Goal: Task Accomplishment & Management: Manage account settings

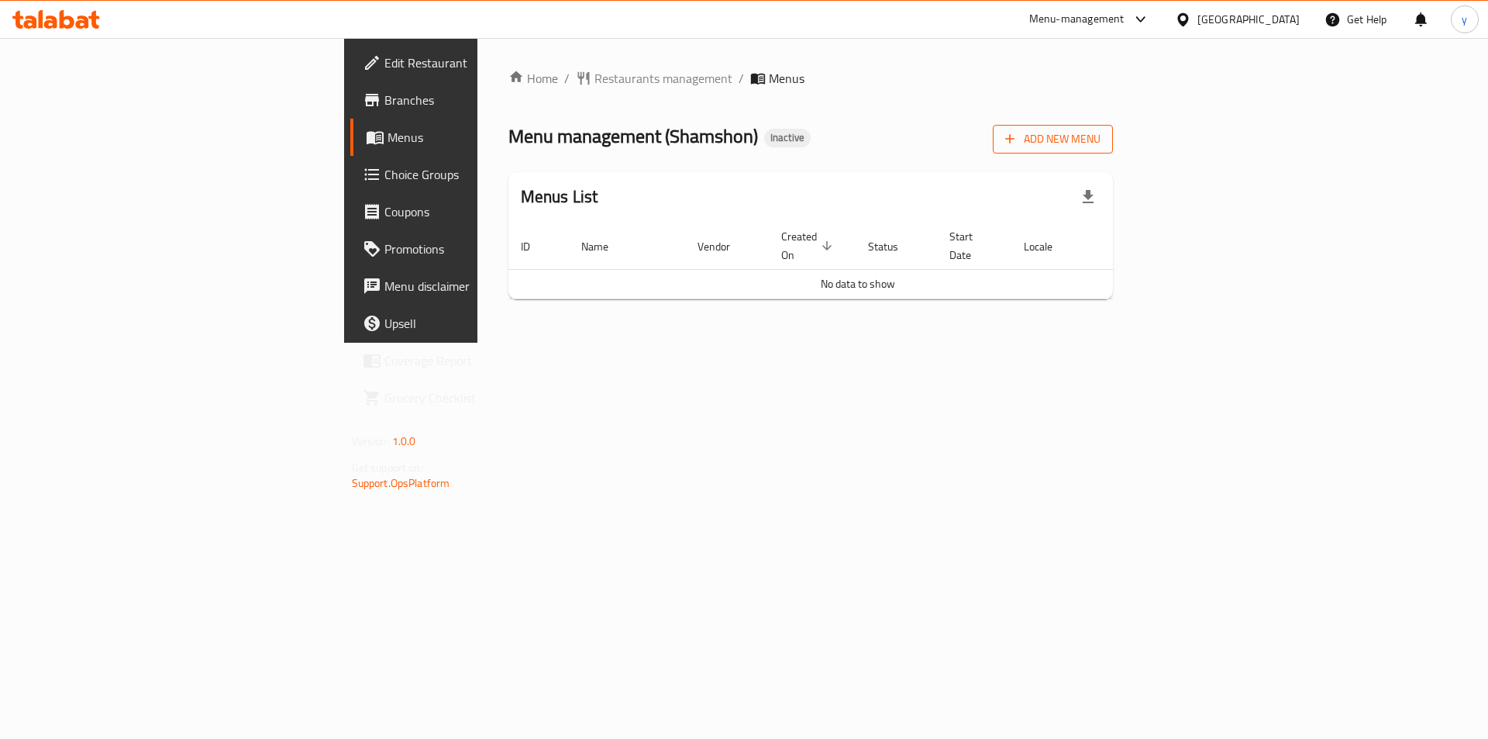
click at [1101, 141] on span "Add New Menu" at bounding box center [1052, 138] width 95 height 19
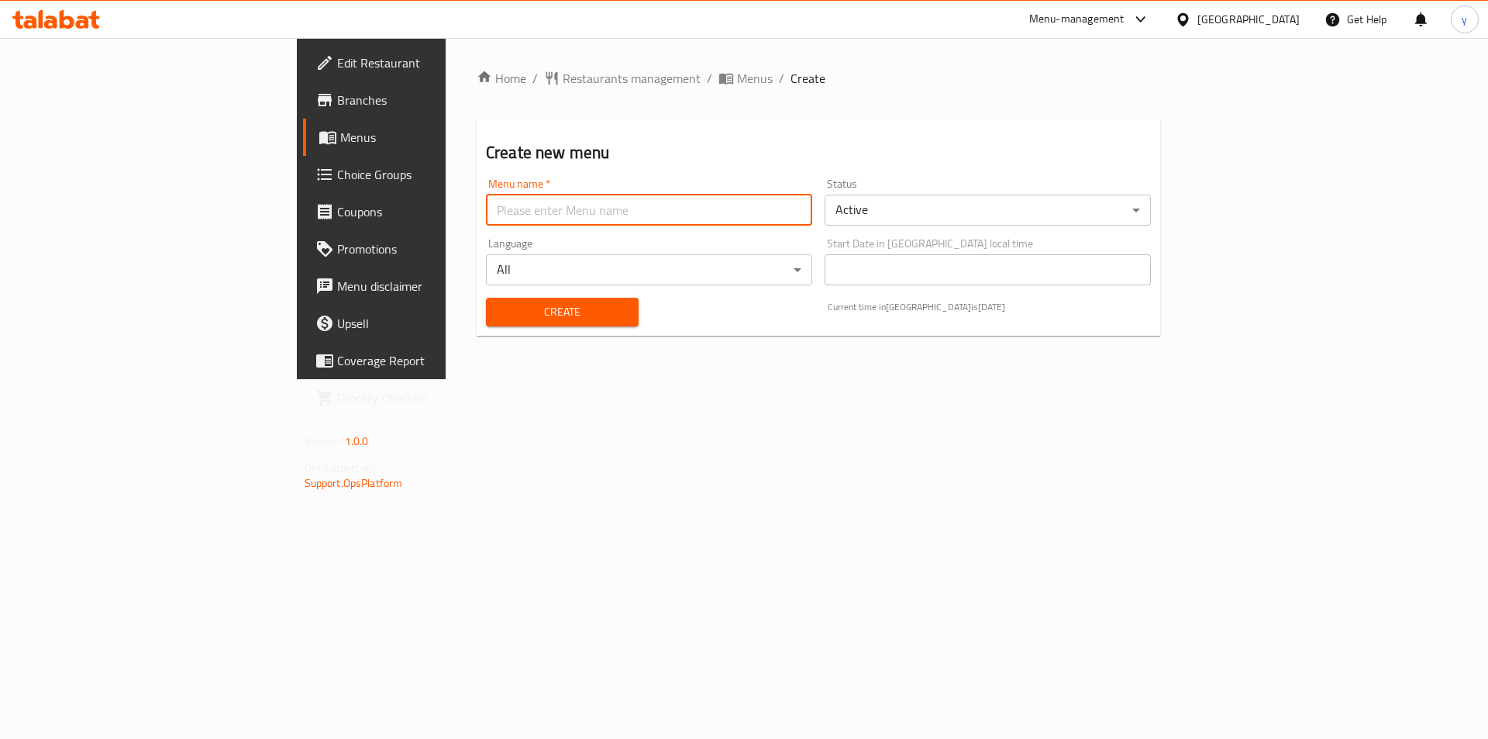
drag, startPoint x: 514, startPoint y: 220, endPoint x: 495, endPoint y: 238, distance: 26.3
click at [514, 220] on input "text" at bounding box center [649, 210] width 326 height 31
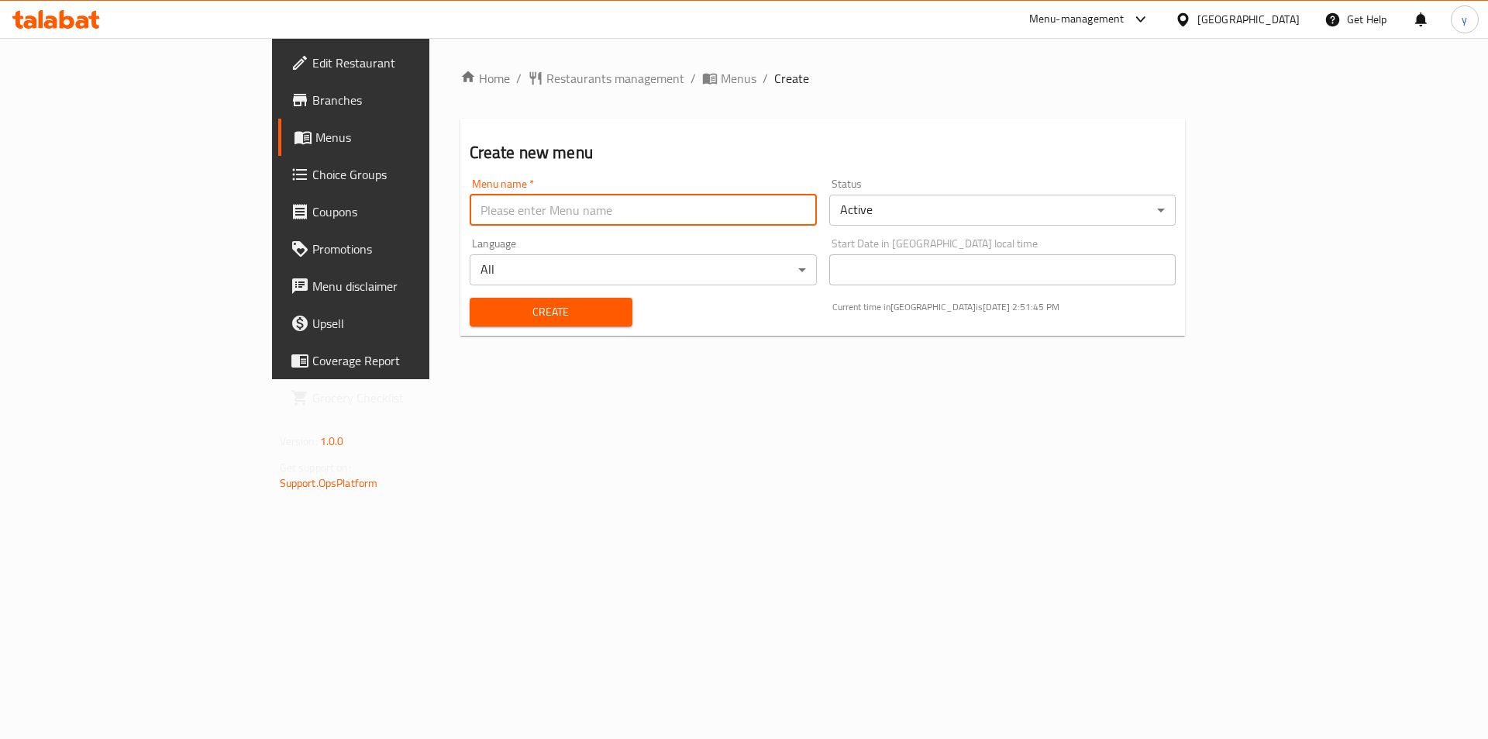
type input "menu"
click at [470, 301] on button "Create" at bounding box center [551, 312] width 163 height 29
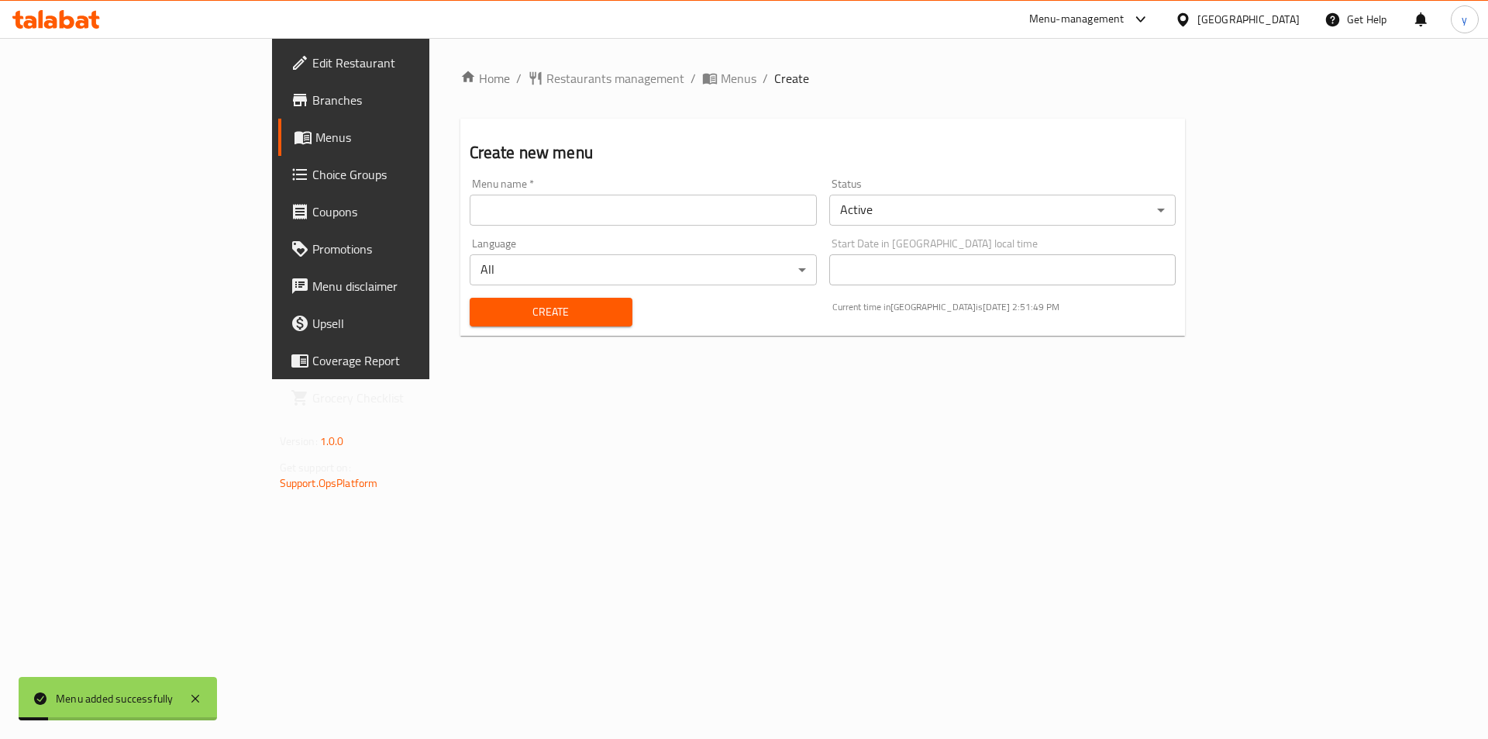
click at [316, 136] on span "Menus" at bounding box center [412, 137] width 193 height 19
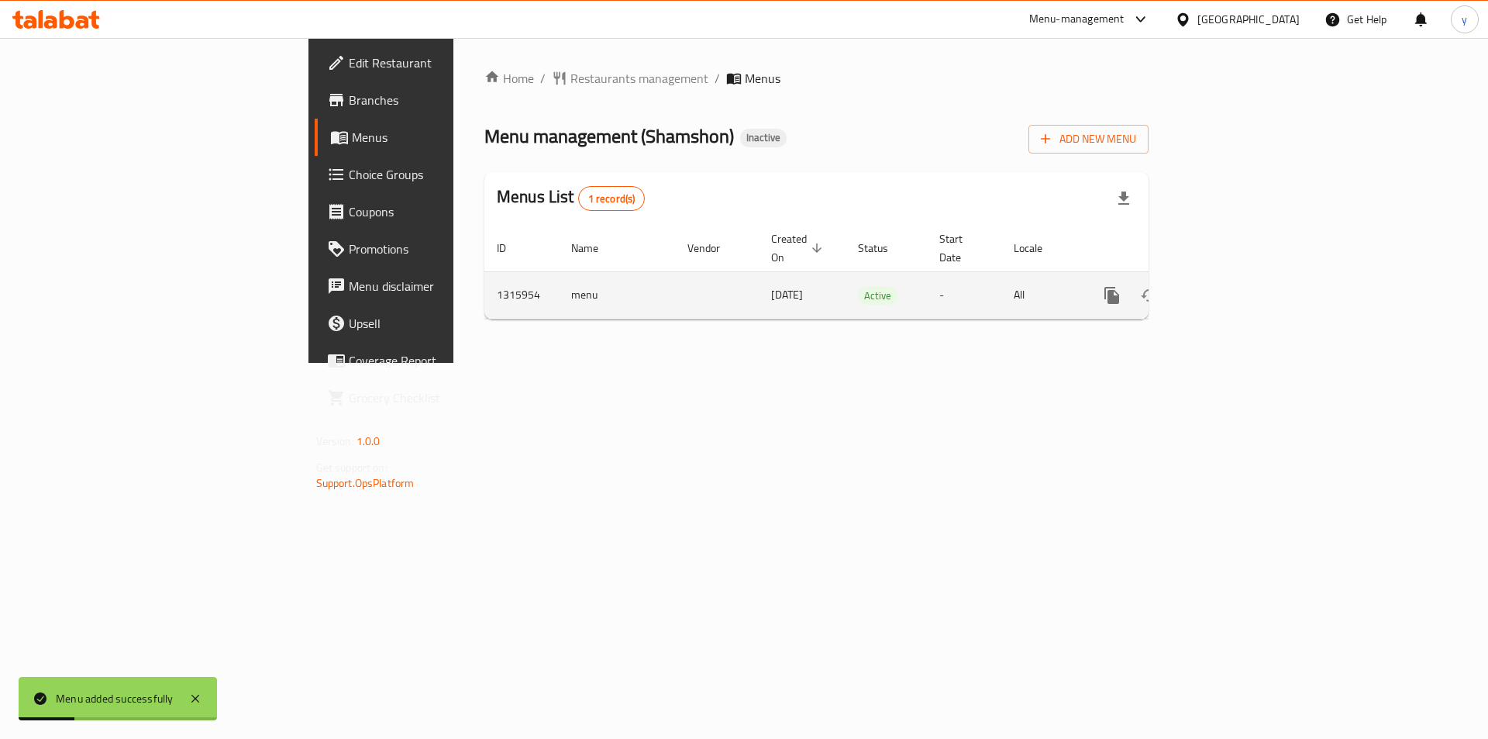
click at [1243, 285] on link "enhanced table" at bounding box center [1223, 295] width 37 height 37
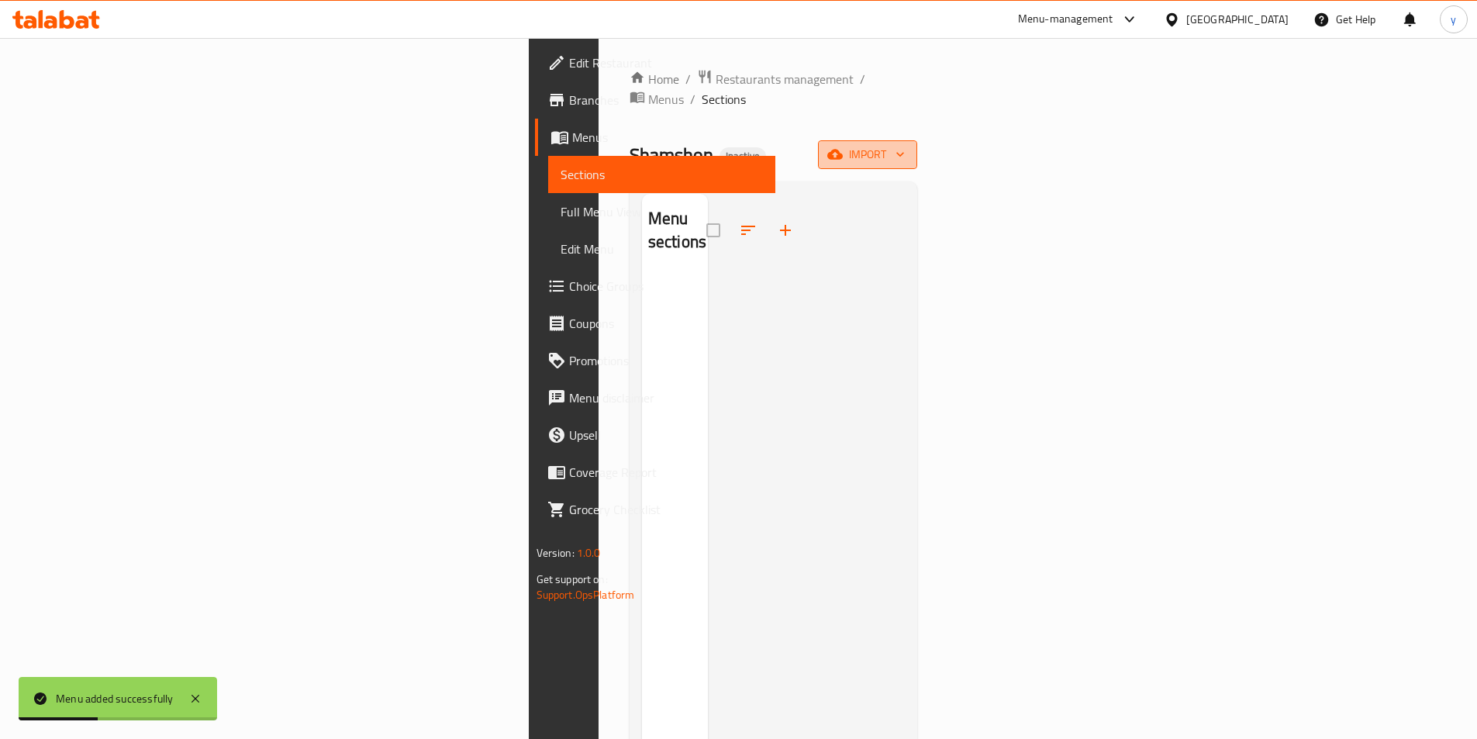
click at [905, 145] on span "import" at bounding box center [867, 154] width 74 height 19
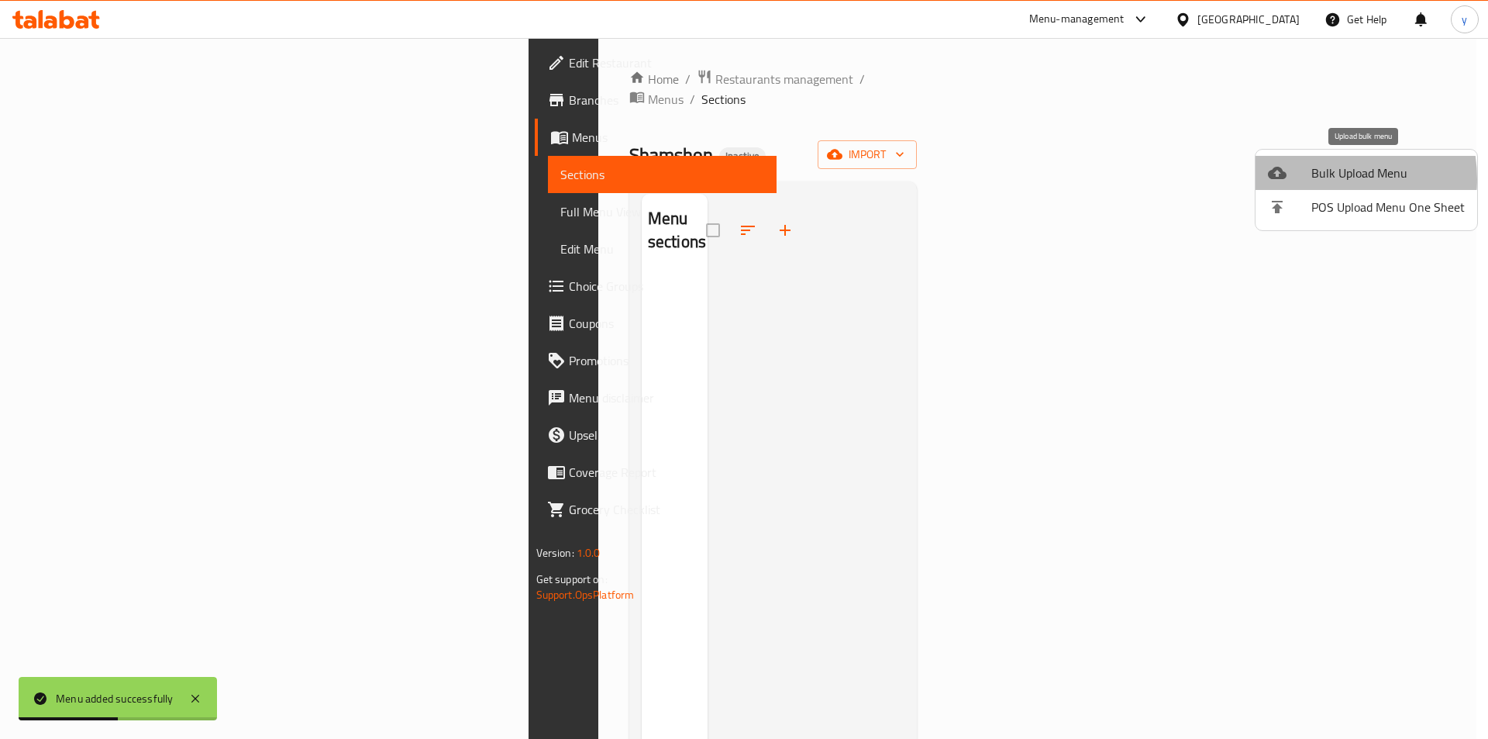
click at [1318, 179] on span "Bulk Upload Menu" at bounding box center [1388, 173] width 153 height 19
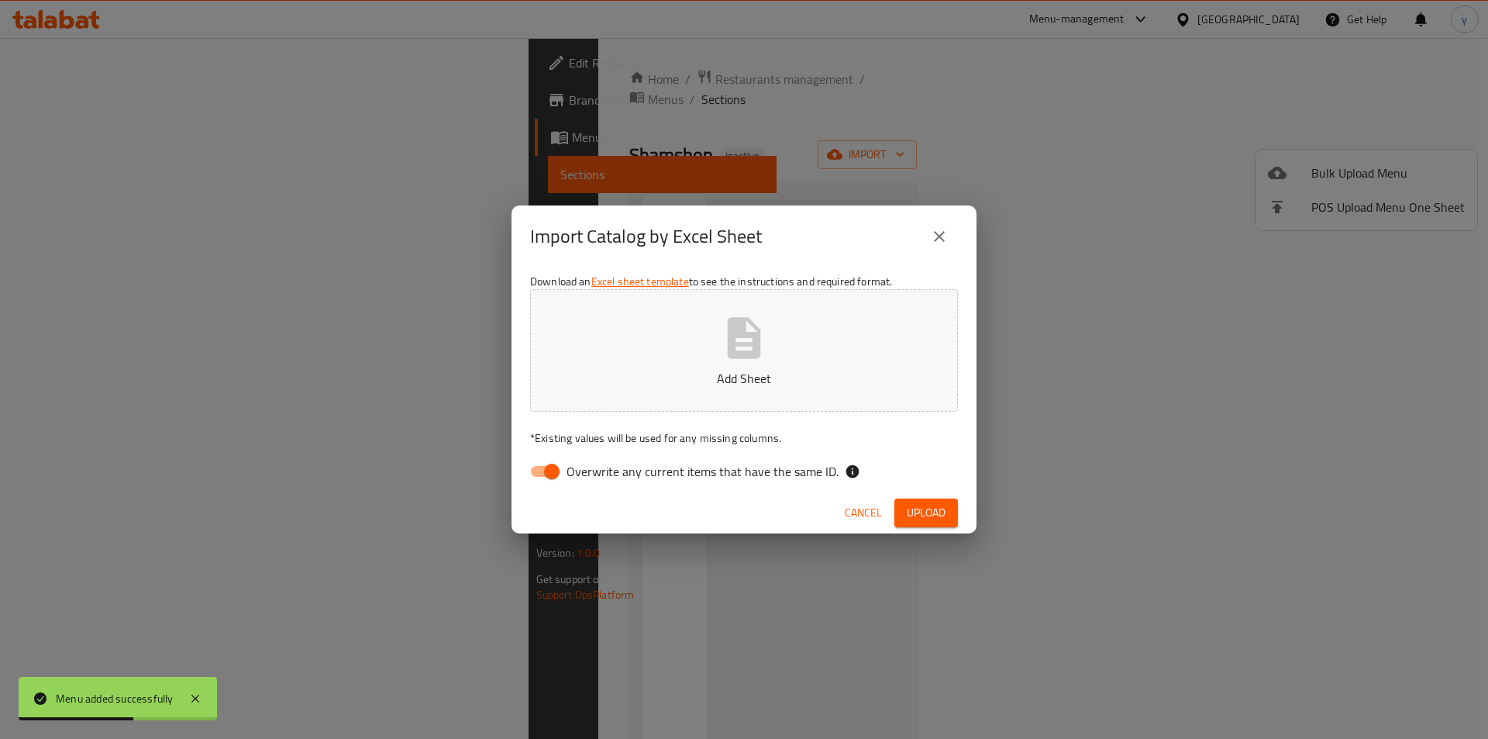
click at [515, 481] on div "Download an Excel sheet template to see the instructions and required format. A…" at bounding box center [744, 379] width 465 height 225
click at [536, 474] on input "Overwrite any current items that have the same ID." at bounding box center [552, 471] width 88 height 29
checkbox input "false"
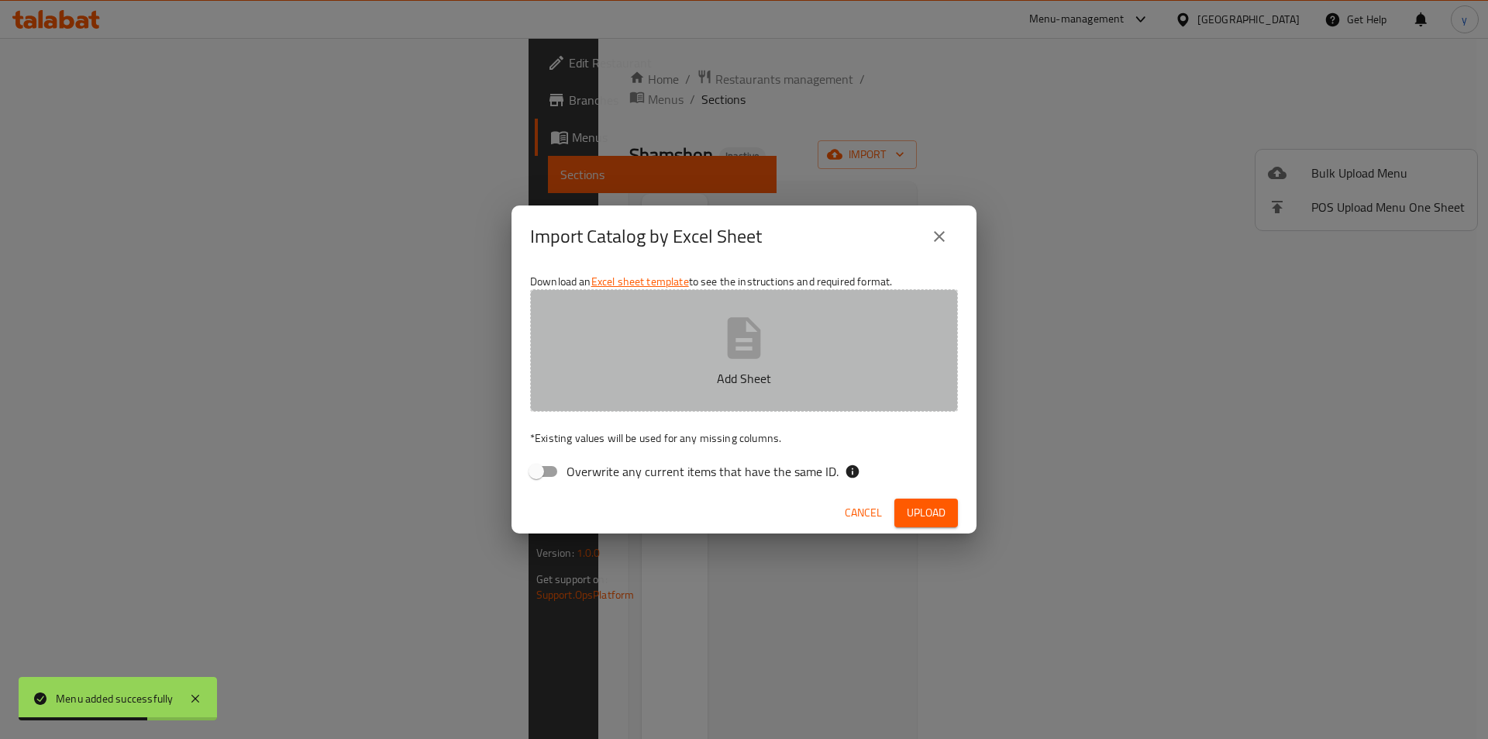
click at [685, 340] on button "Add Sheet" at bounding box center [744, 350] width 428 height 122
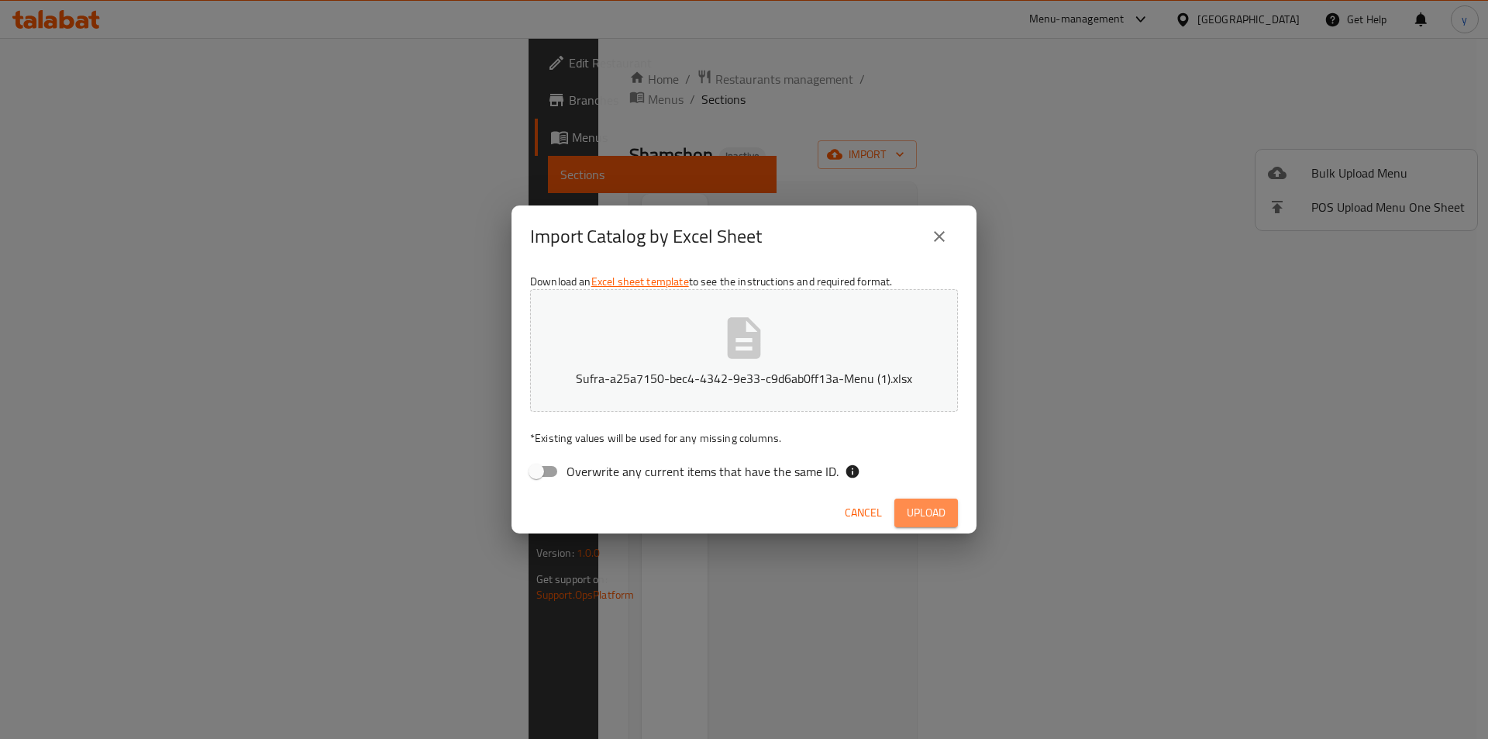
click at [931, 512] on span "Upload" at bounding box center [926, 512] width 39 height 19
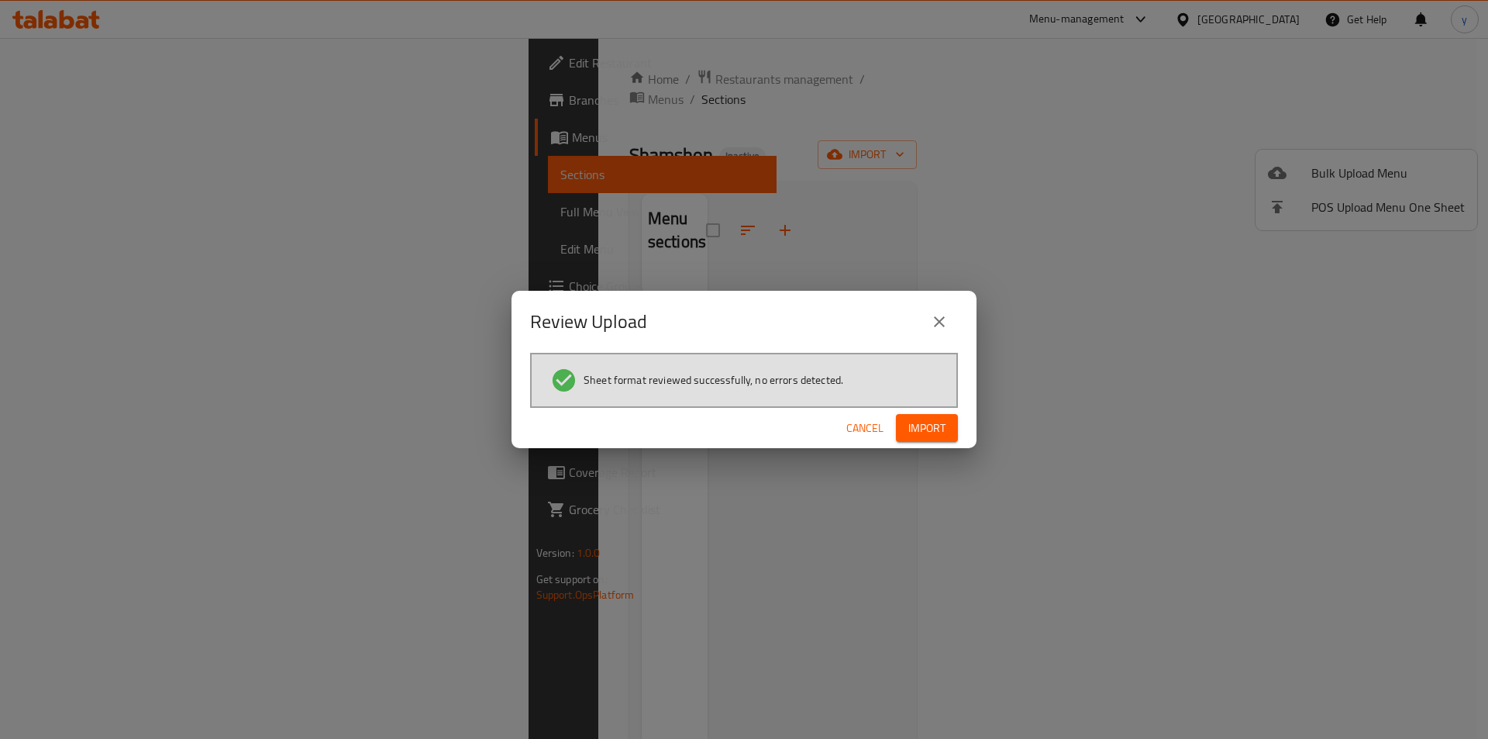
click at [922, 428] on span "Import" at bounding box center [927, 428] width 37 height 19
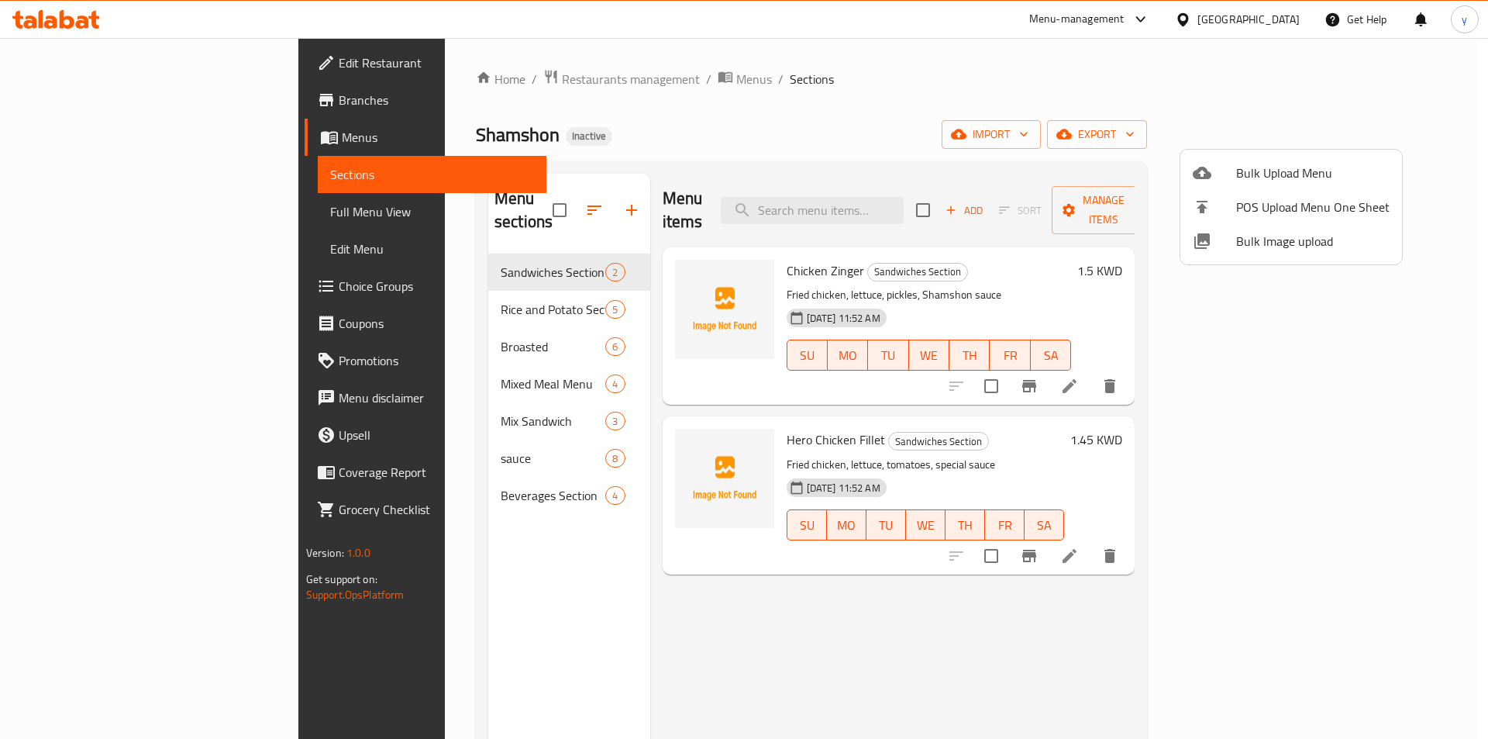
click at [950, 698] on div at bounding box center [744, 369] width 1488 height 739
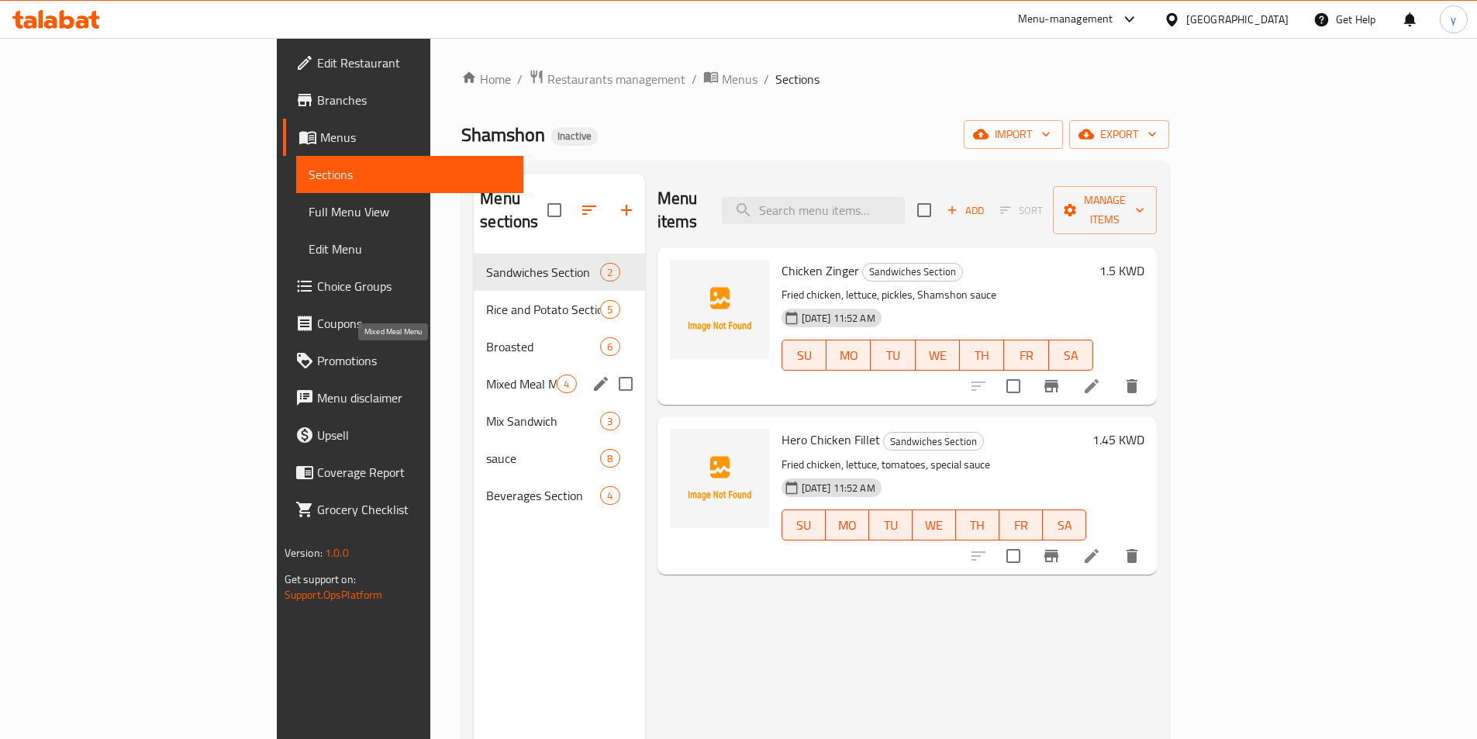
click at [486, 374] on span "Mixed Meal Menu" at bounding box center [521, 383] width 71 height 19
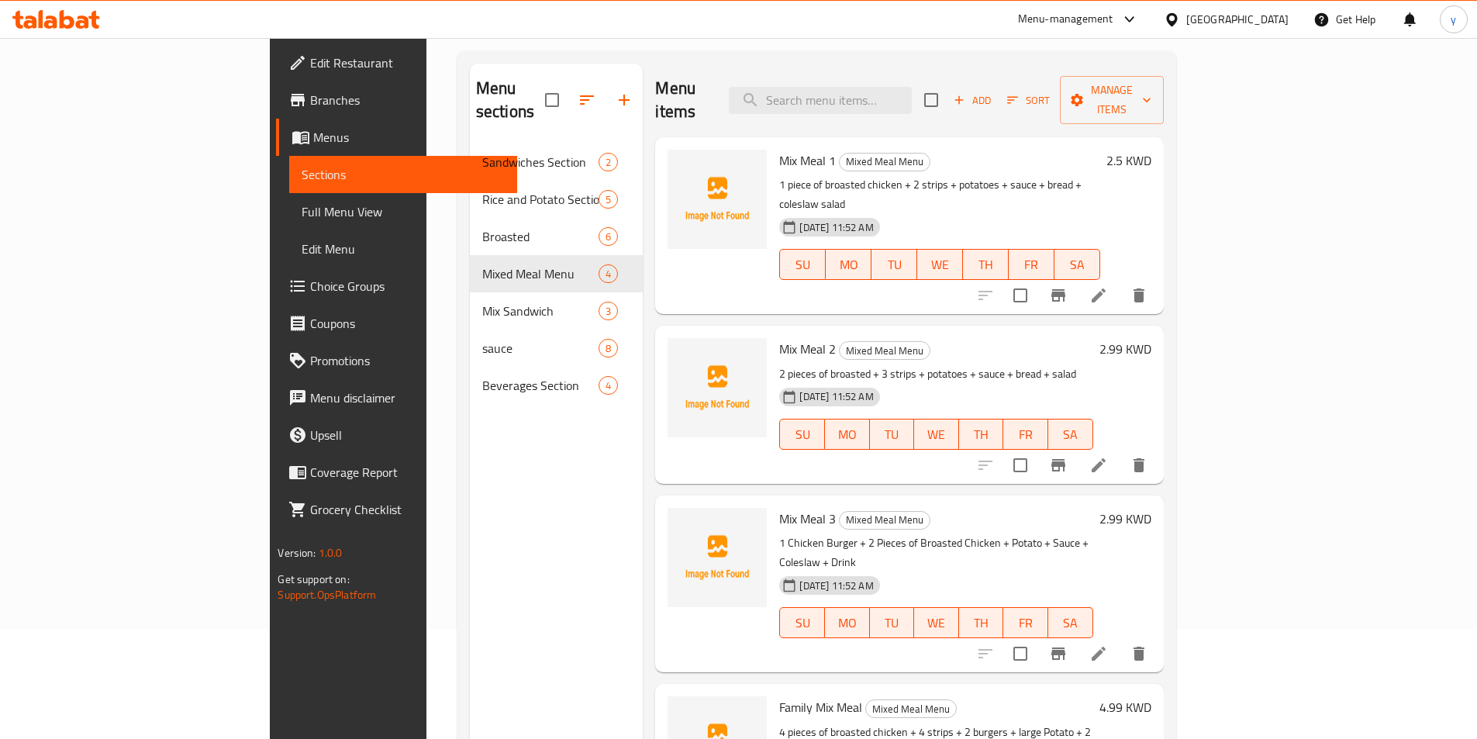
scroll to position [62, 0]
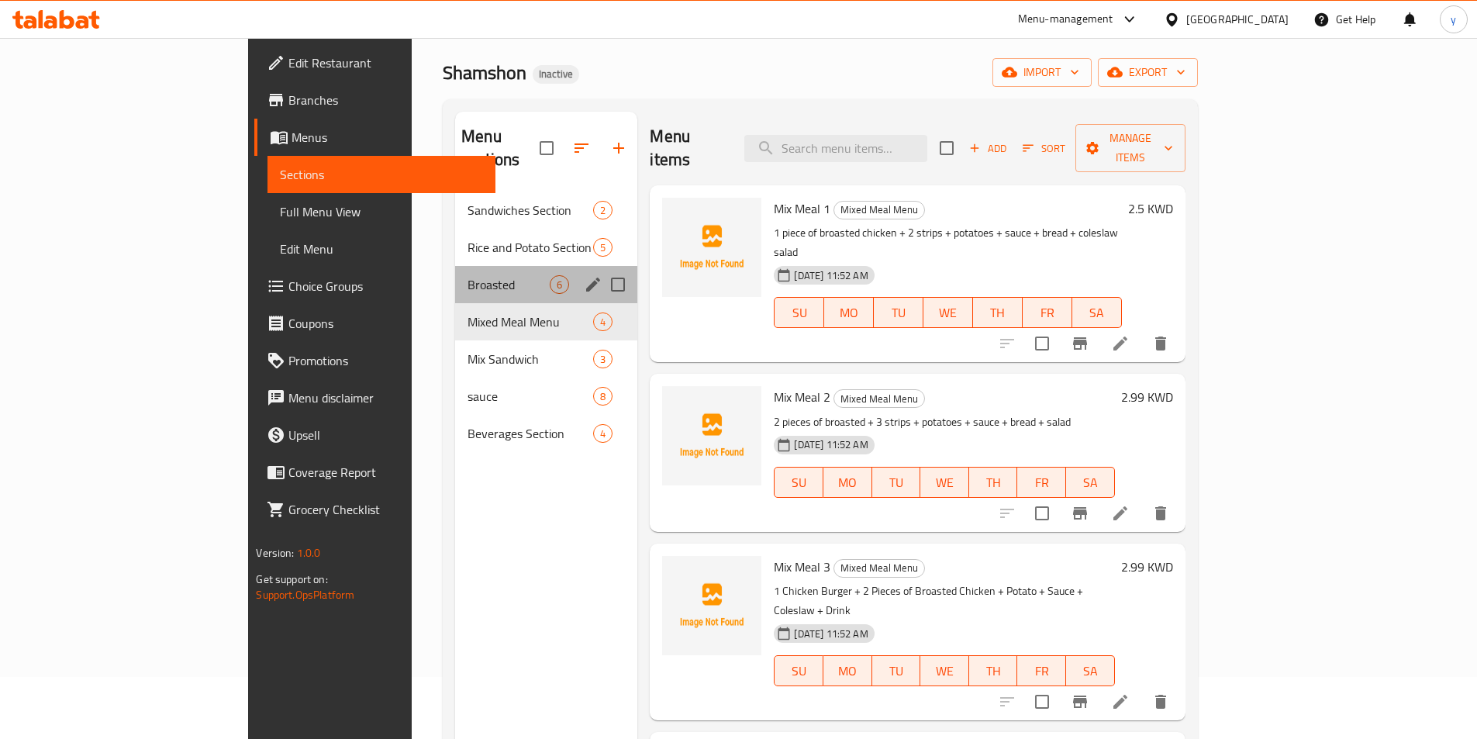
click at [455, 271] on div "Broasted 6" at bounding box center [546, 284] width 182 height 37
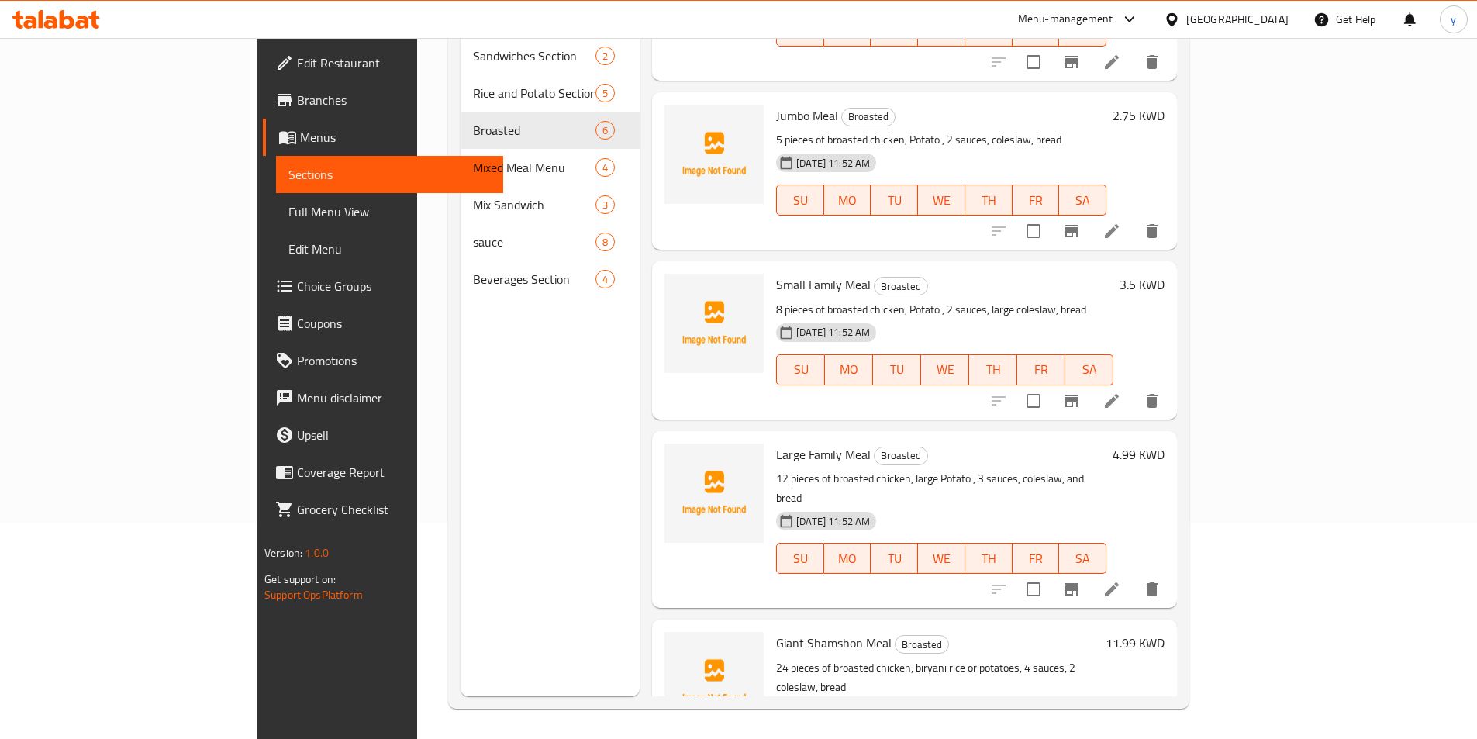
scroll to position [217, 0]
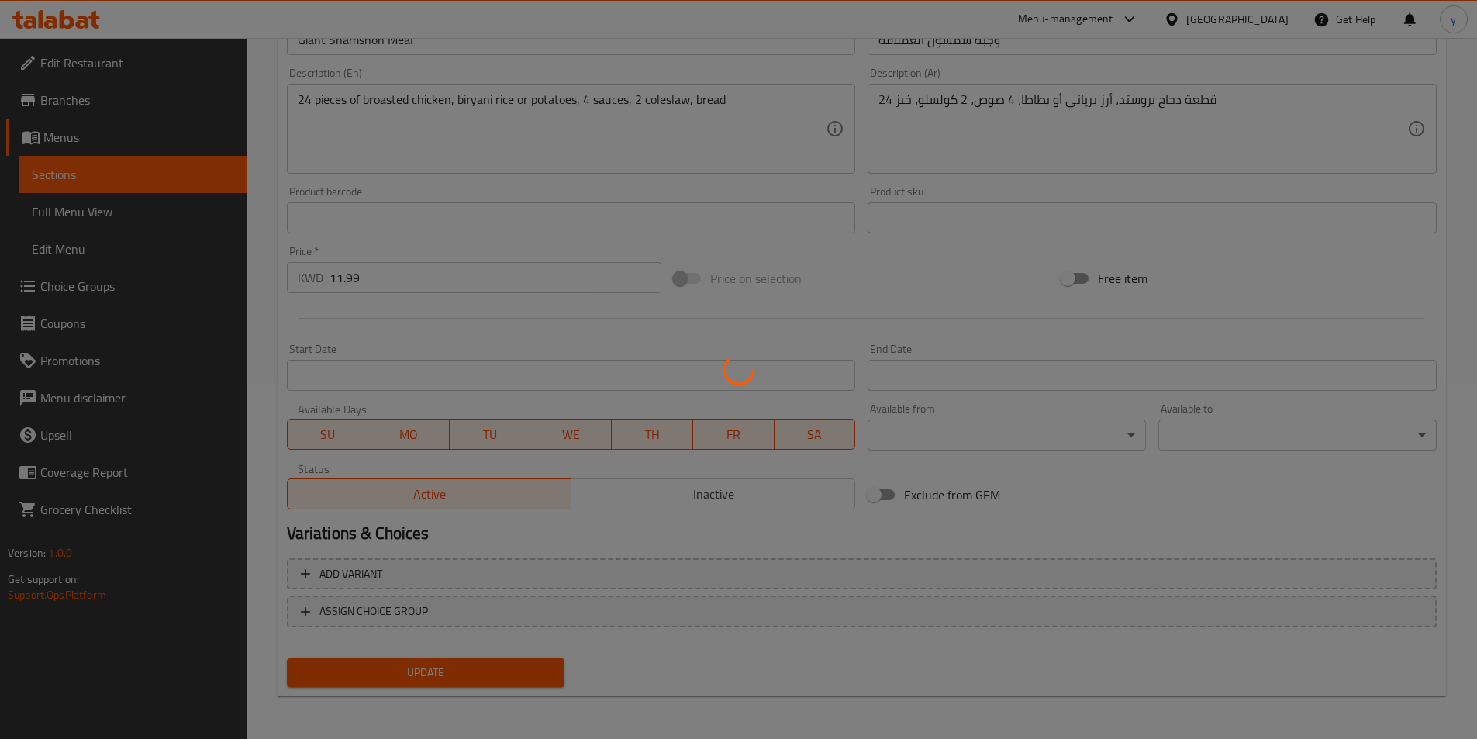
scroll to position [357, 0]
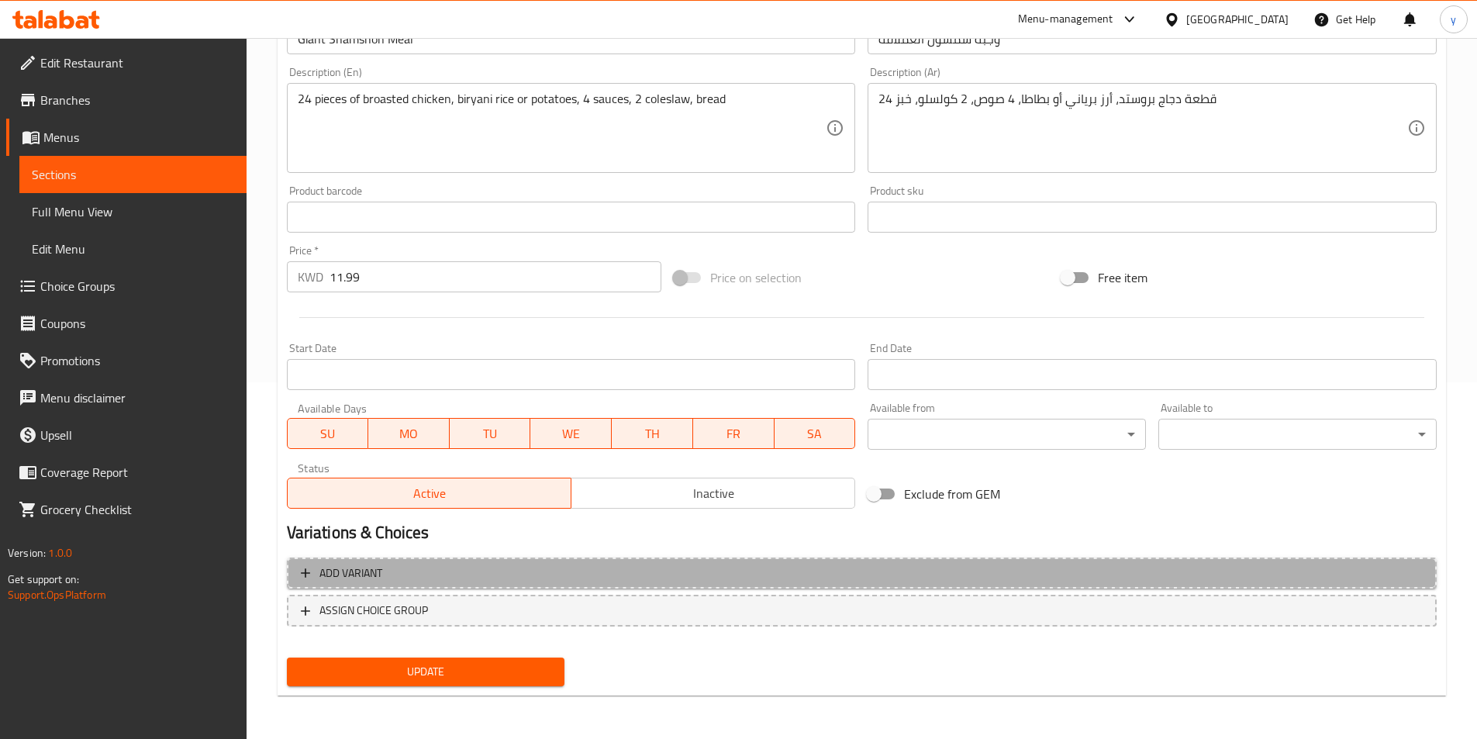
click at [385, 585] on button "Add variant" at bounding box center [862, 573] width 1150 height 32
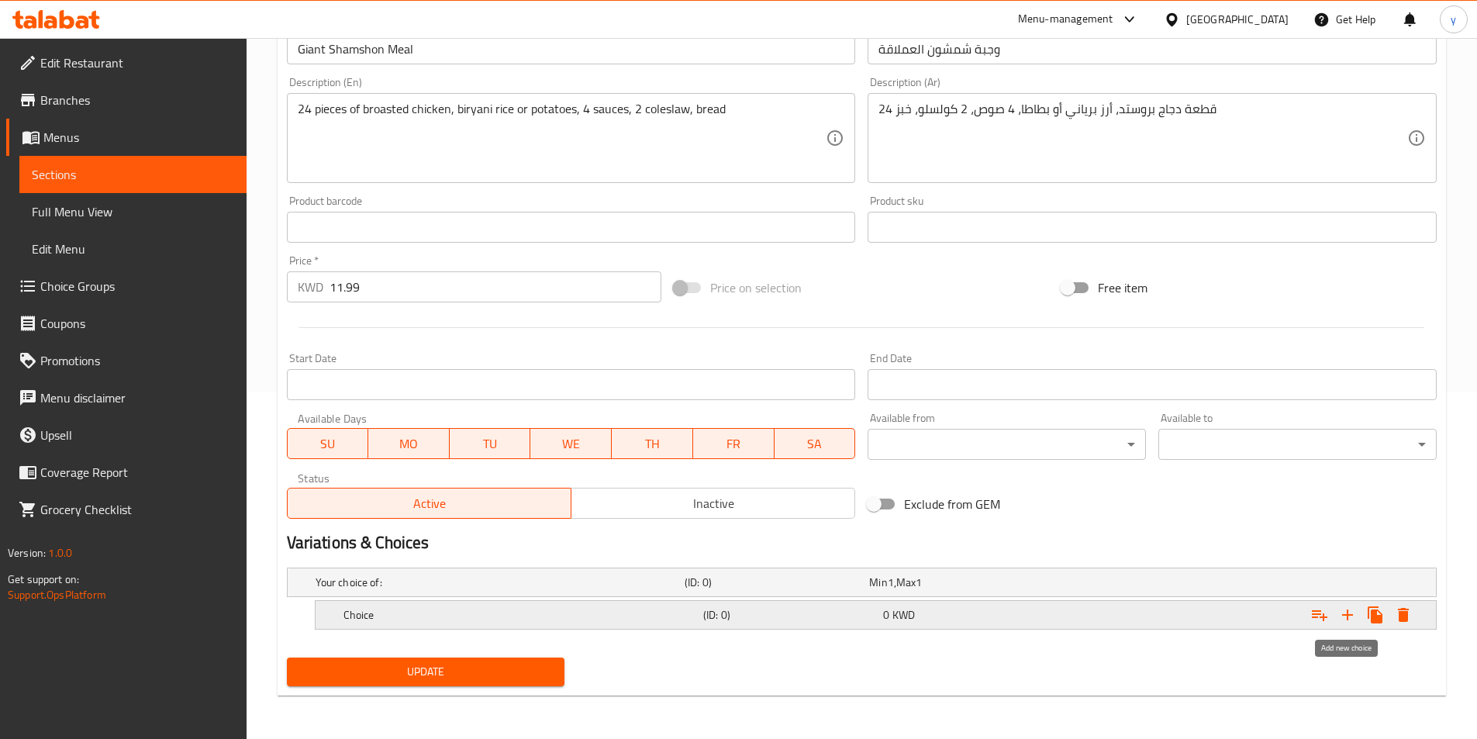
click at [1348, 611] on icon "Expand" at bounding box center [1347, 614] width 11 height 11
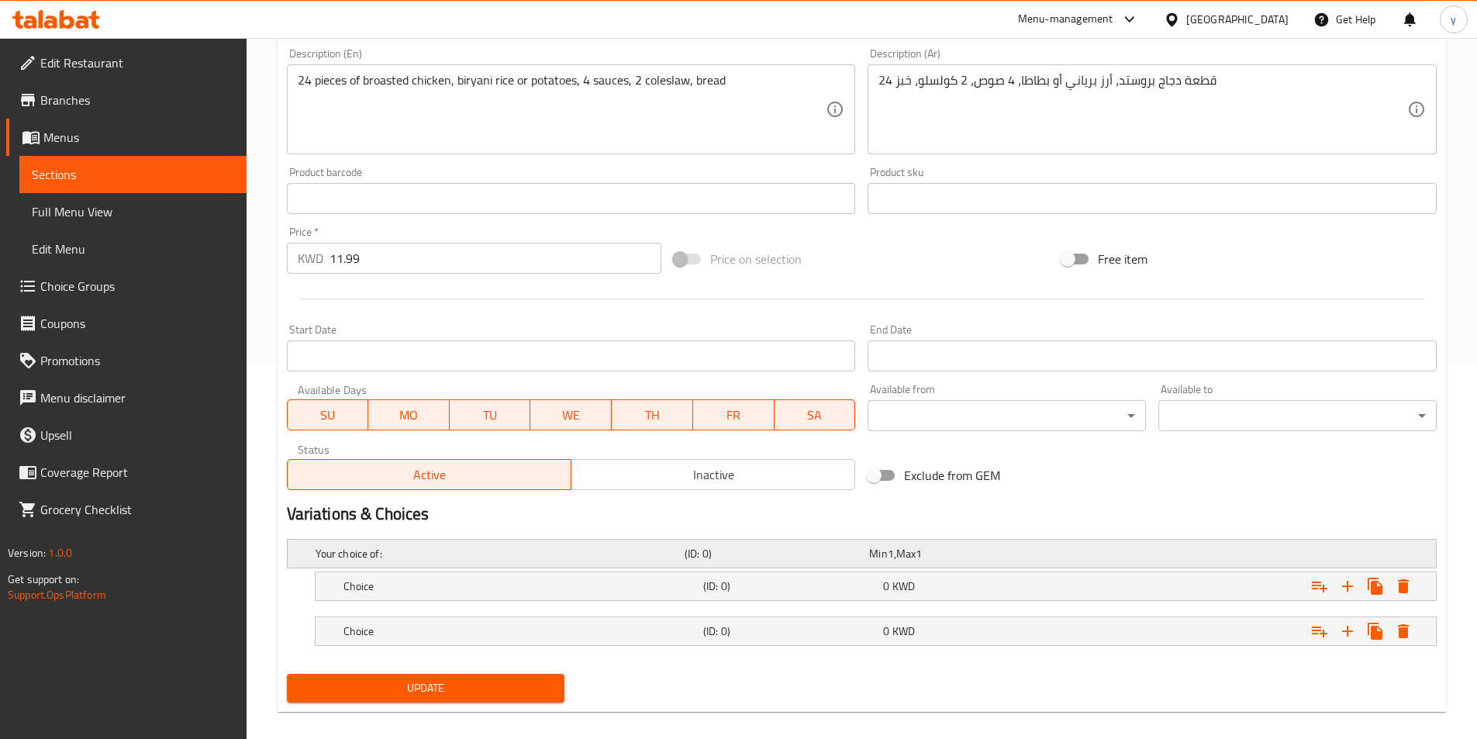
scroll to position [391, 0]
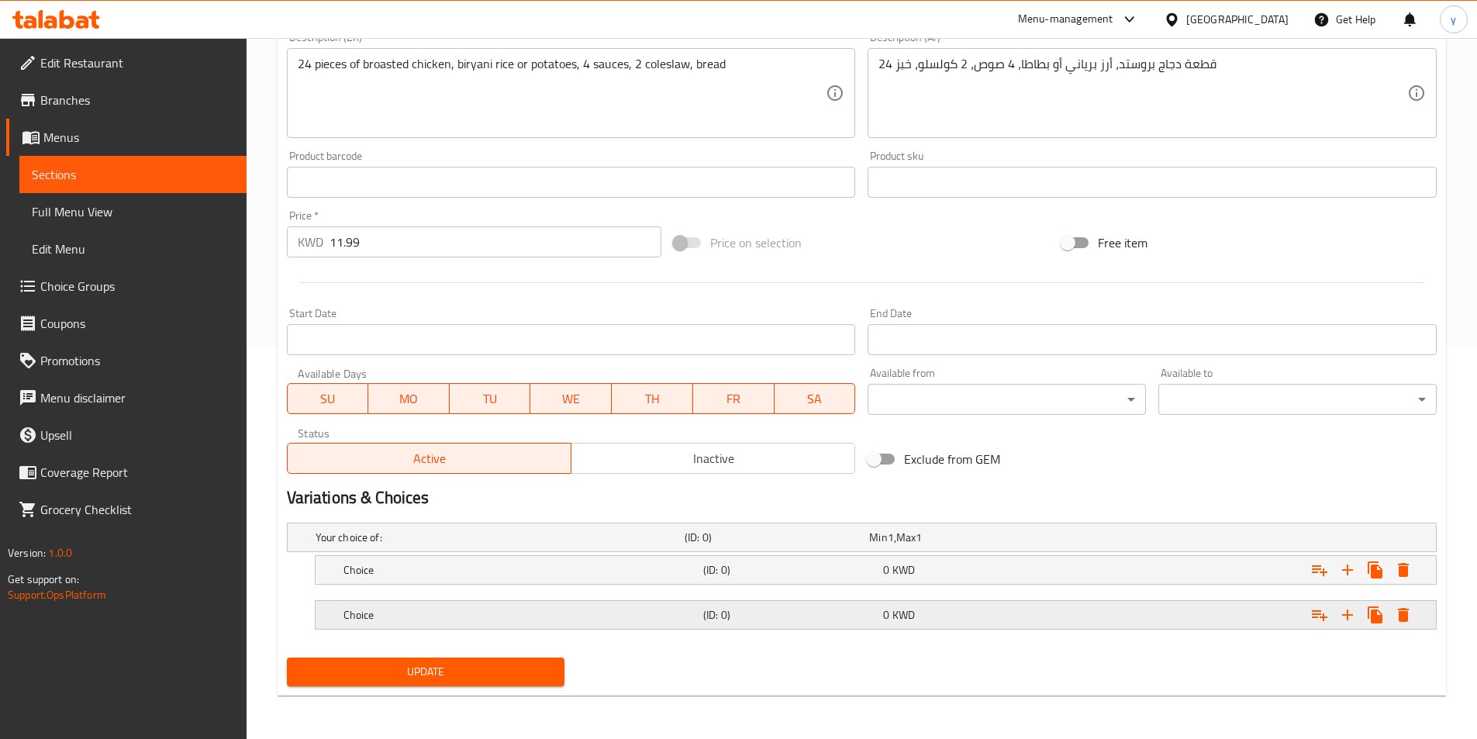
click at [735, 626] on div "Choice (ID: 0) 0 KWD" at bounding box center [880, 615] width 1080 height 34
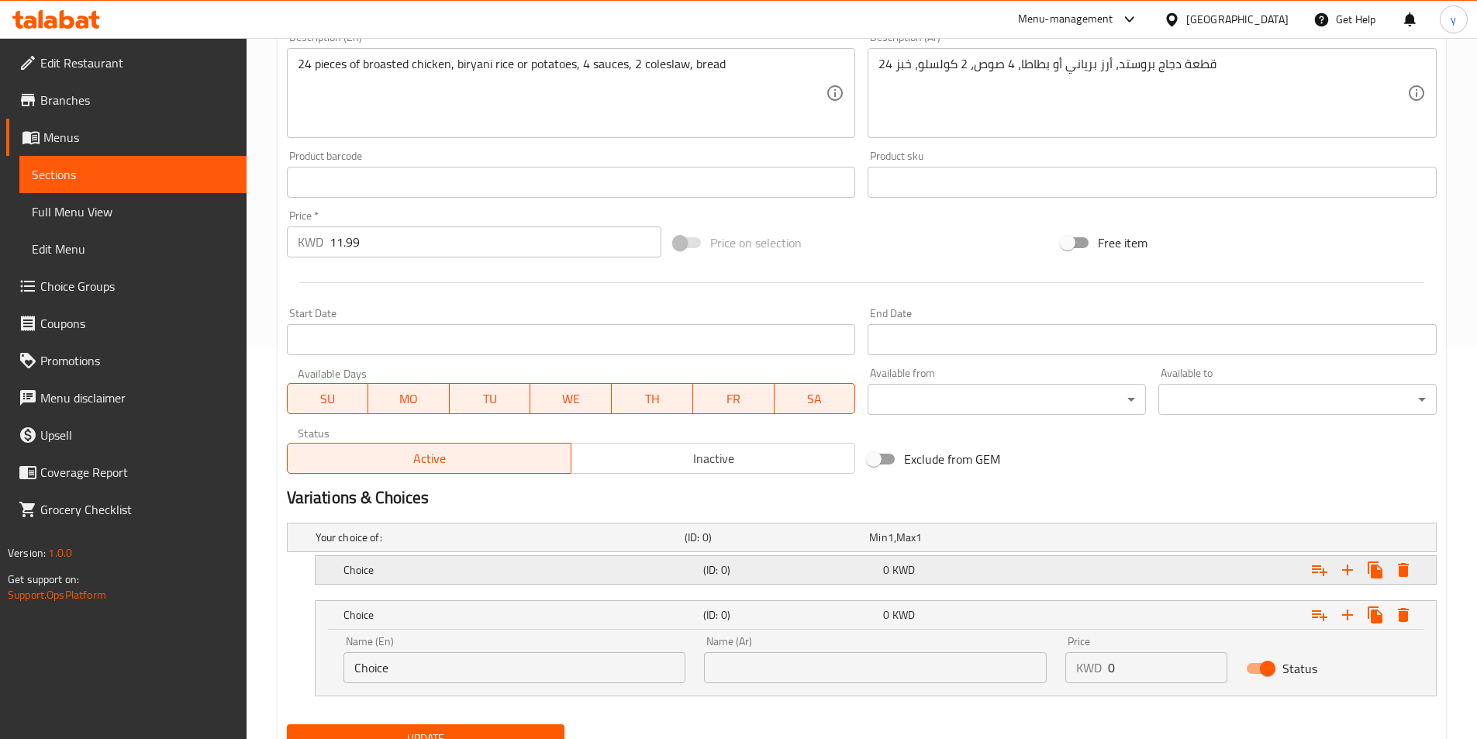
click at [755, 562] on h5 "(ID: 0)" at bounding box center [790, 570] width 174 height 16
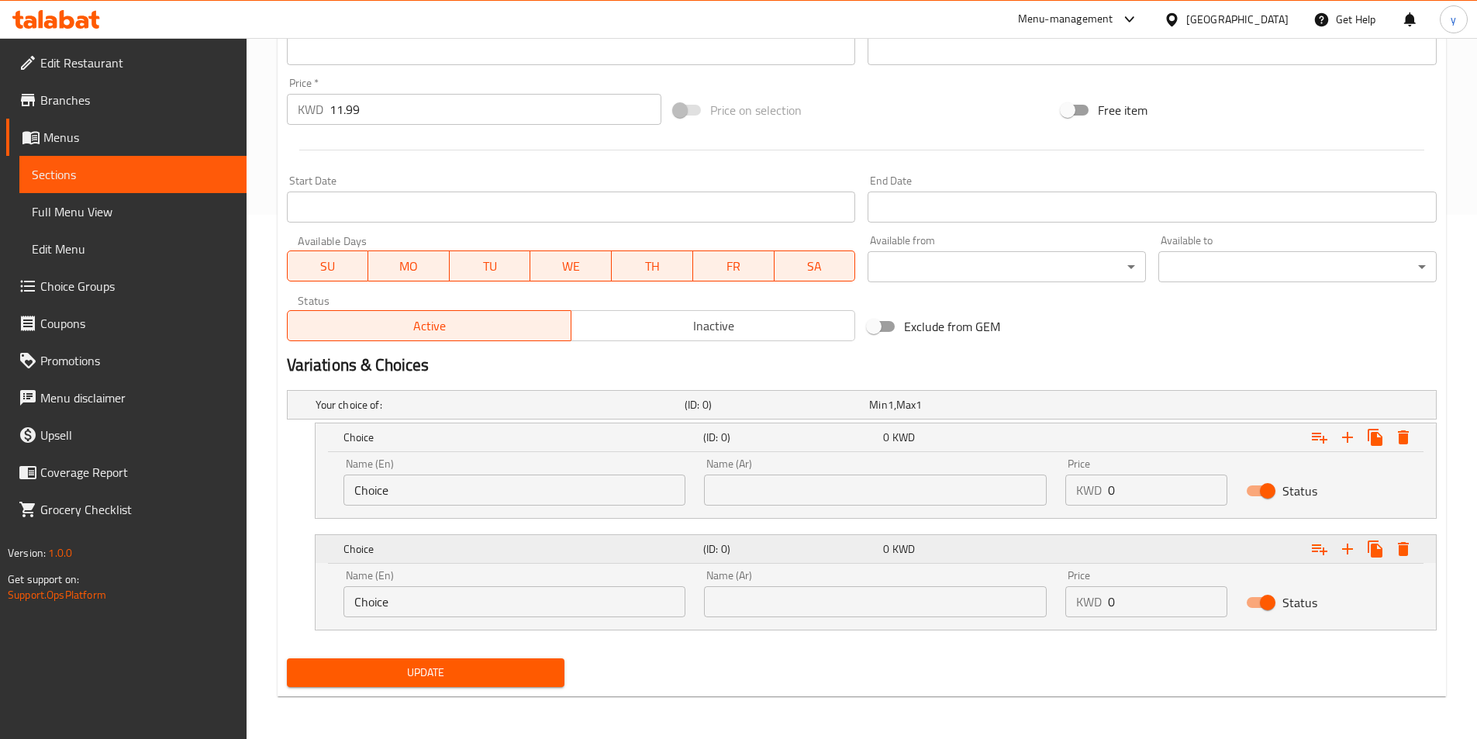
scroll to position [525, 0]
click at [605, 481] on input "Choice" at bounding box center [514, 489] width 343 height 31
click at [1400, 440] on icon "Expand" at bounding box center [1403, 436] width 11 height 14
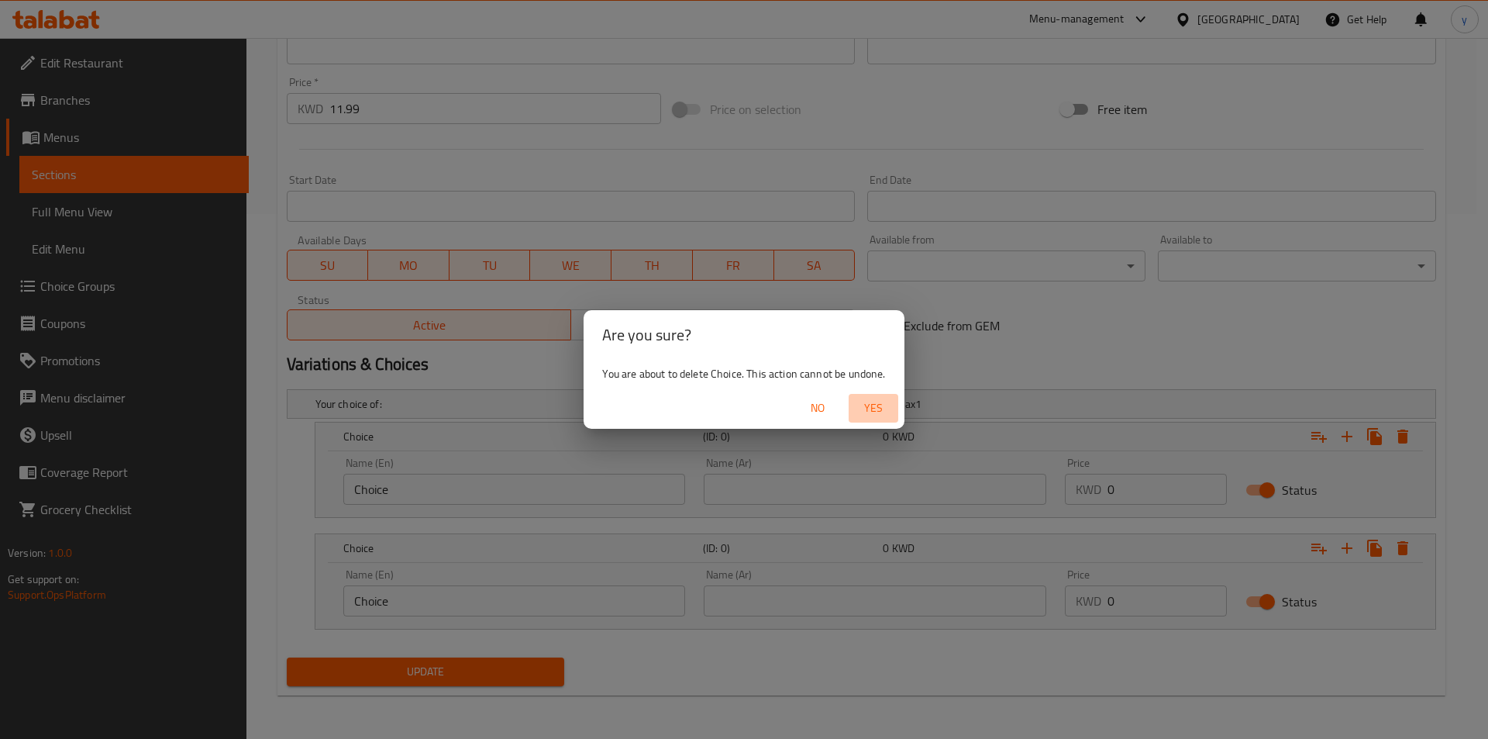
click at [875, 406] on span "Yes" at bounding box center [873, 407] width 37 height 19
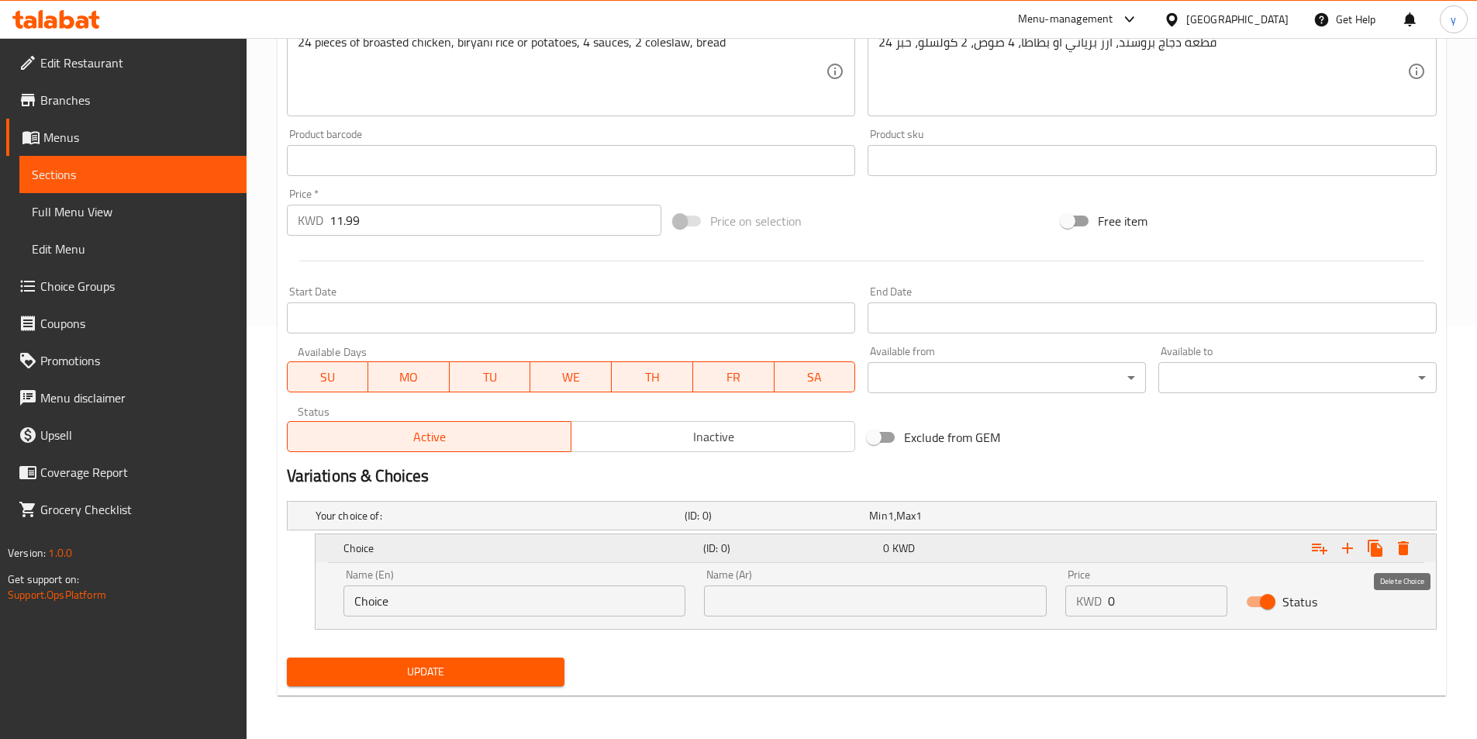
click at [1395, 553] on icon "Expand" at bounding box center [1403, 548] width 19 height 19
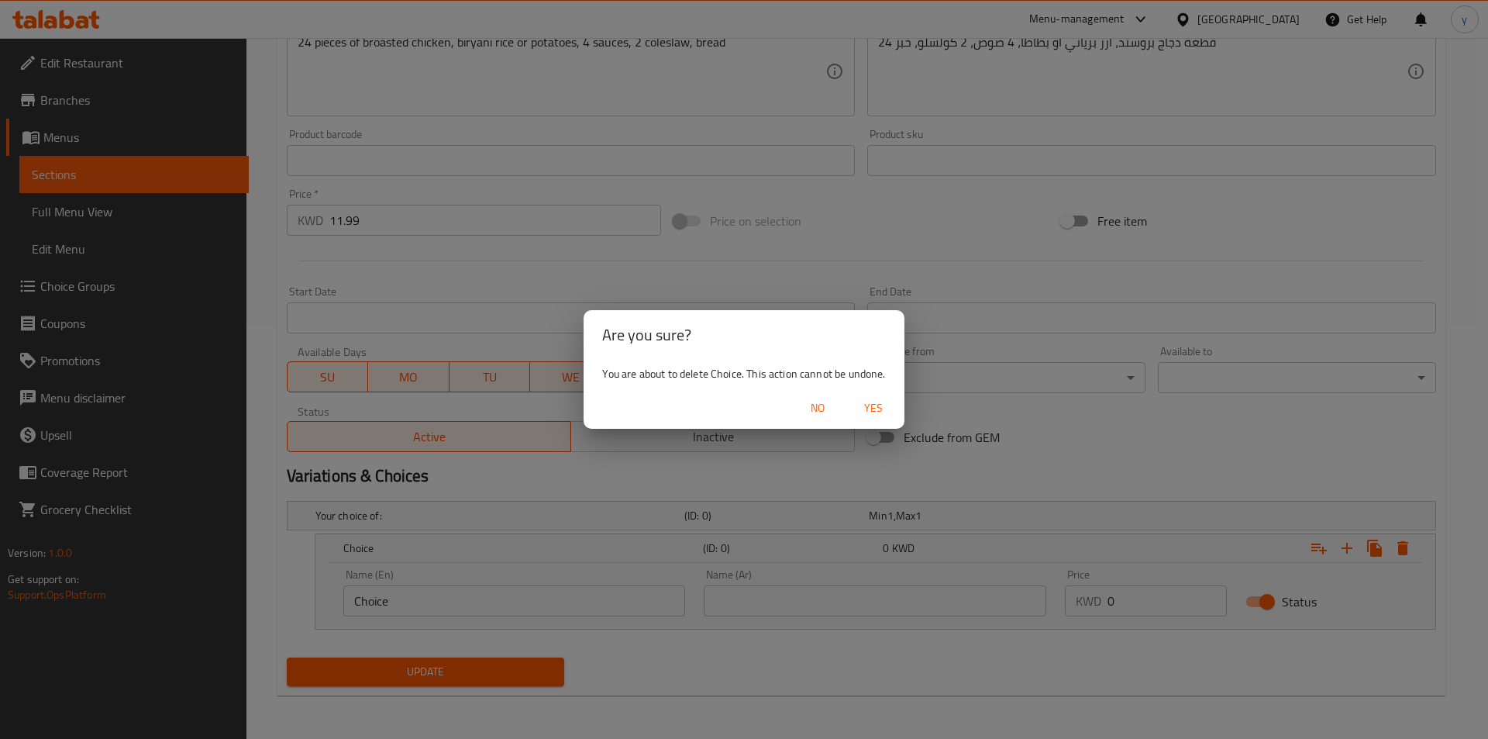
click at [860, 405] on span "Yes" at bounding box center [873, 407] width 37 height 19
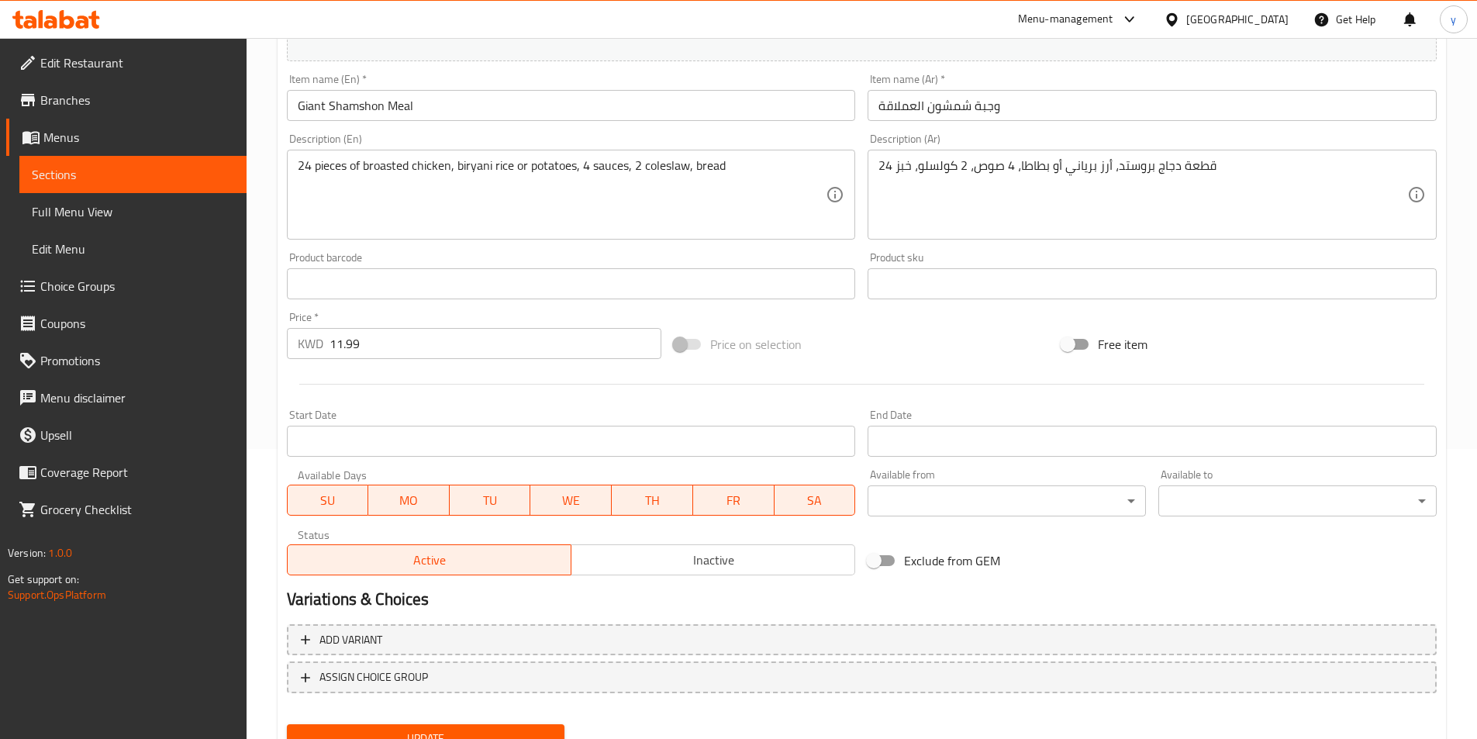
scroll to position [202, 0]
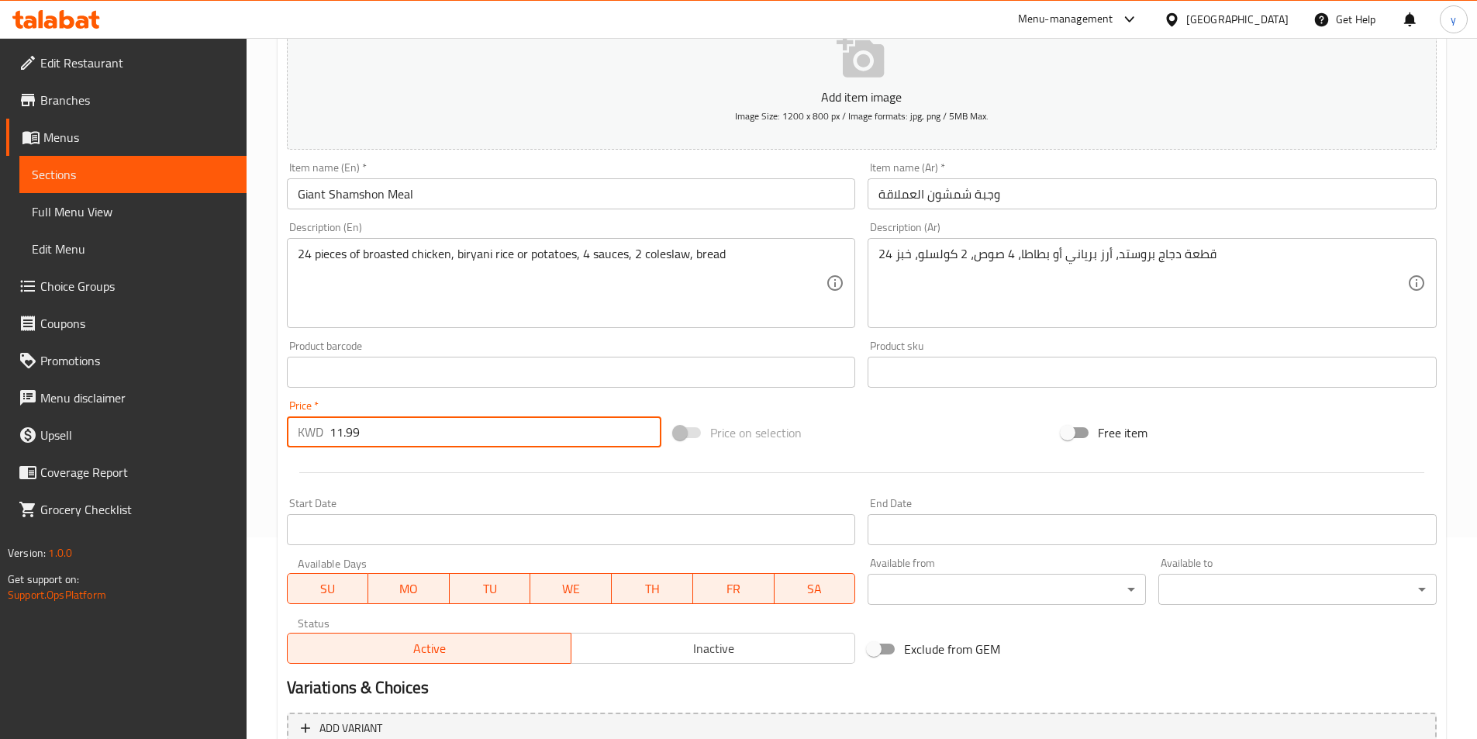
click at [422, 443] on input "11.99" at bounding box center [495, 431] width 333 height 31
type input "1"
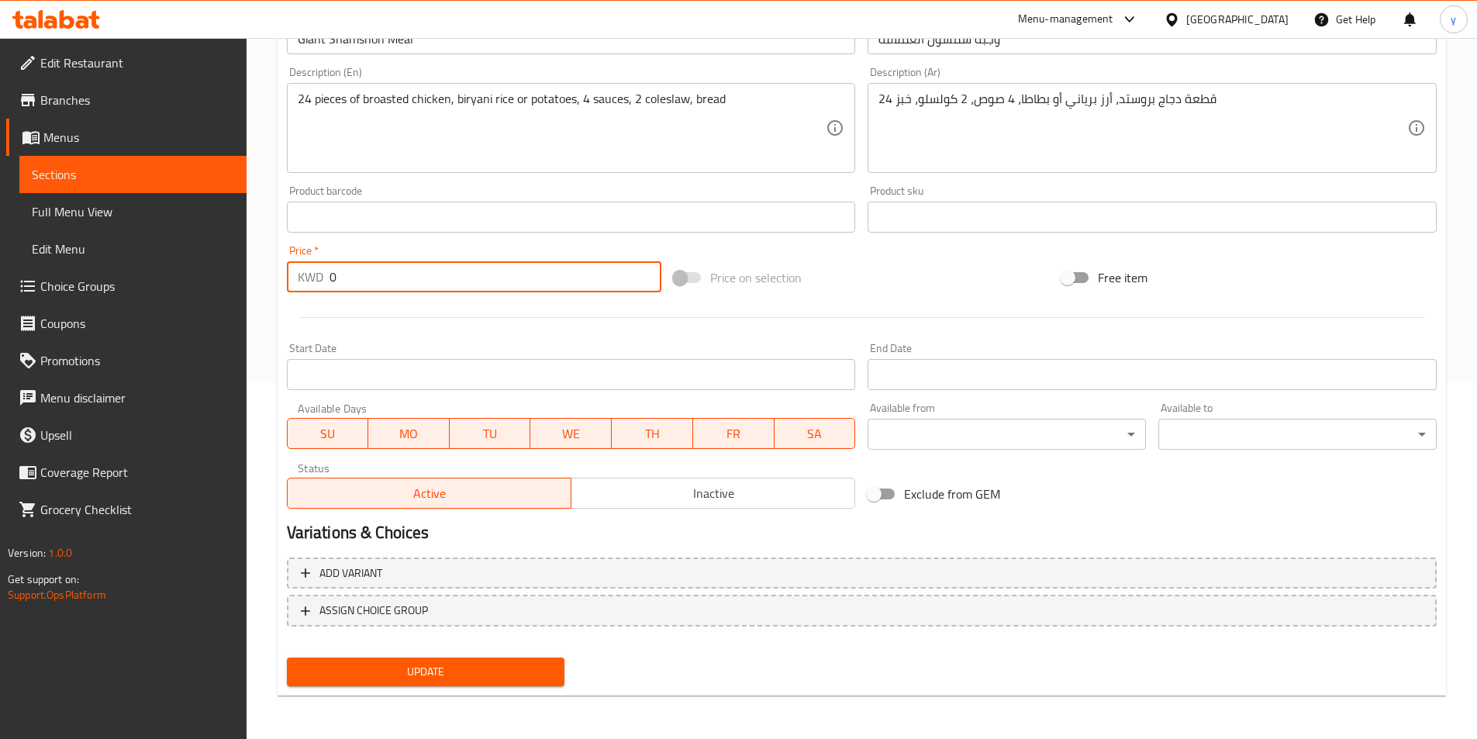
type input "0"
click at [468, 674] on span "Update" at bounding box center [425, 671] width 253 height 19
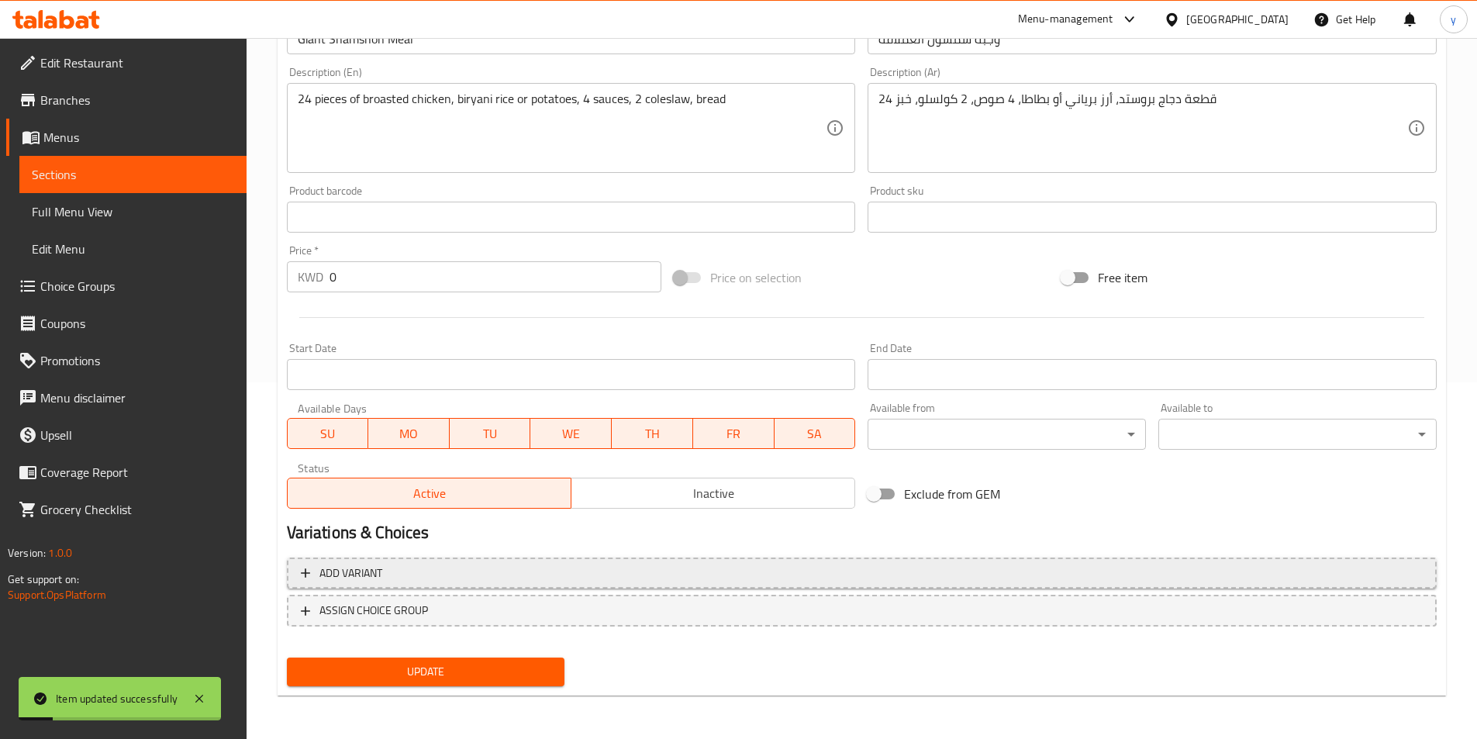
click at [460, 564] on span "Add variant" at bounding box center [862, 573] width 1122 height 19
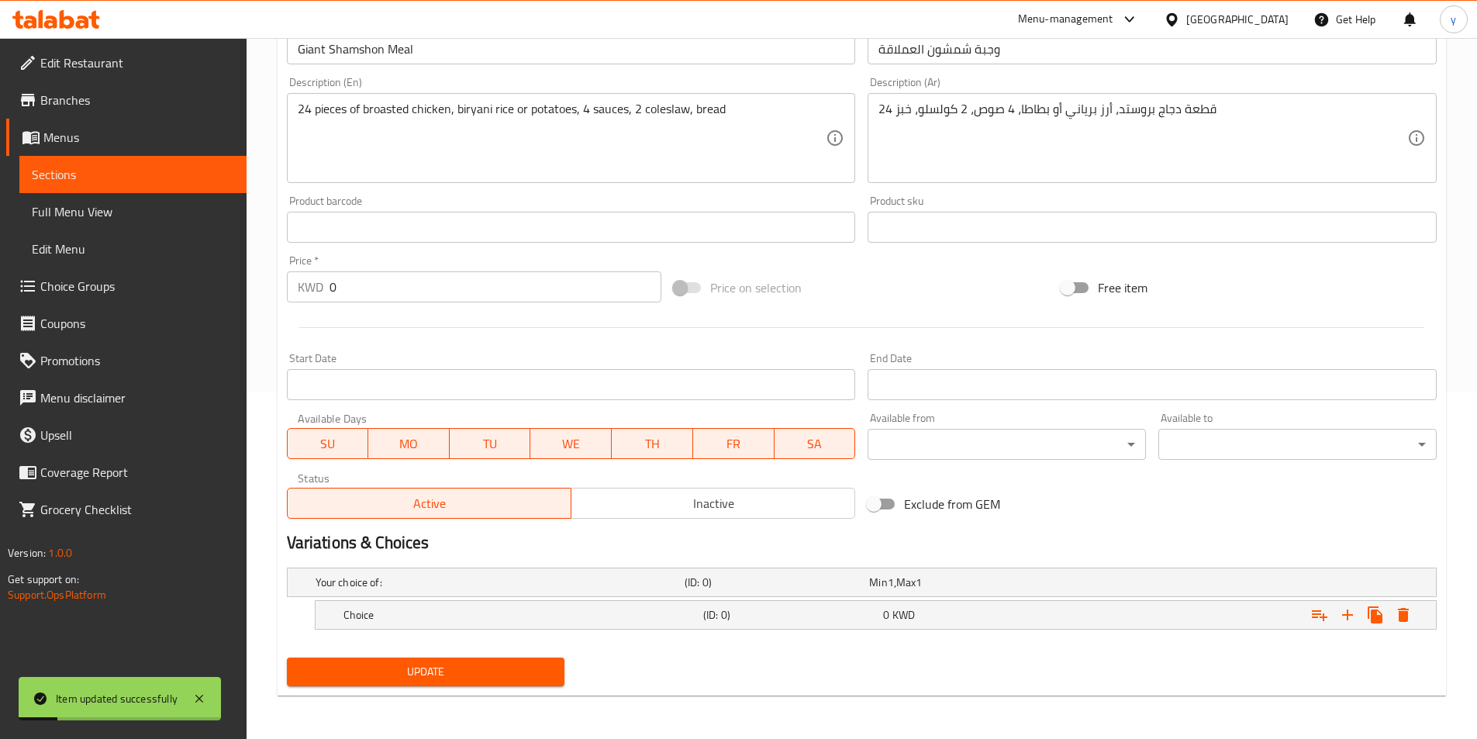
scroll to position [347, 0]
click at [522, 621] on h5 "Choice" at bounding box center [519, 615] width 353 height 16
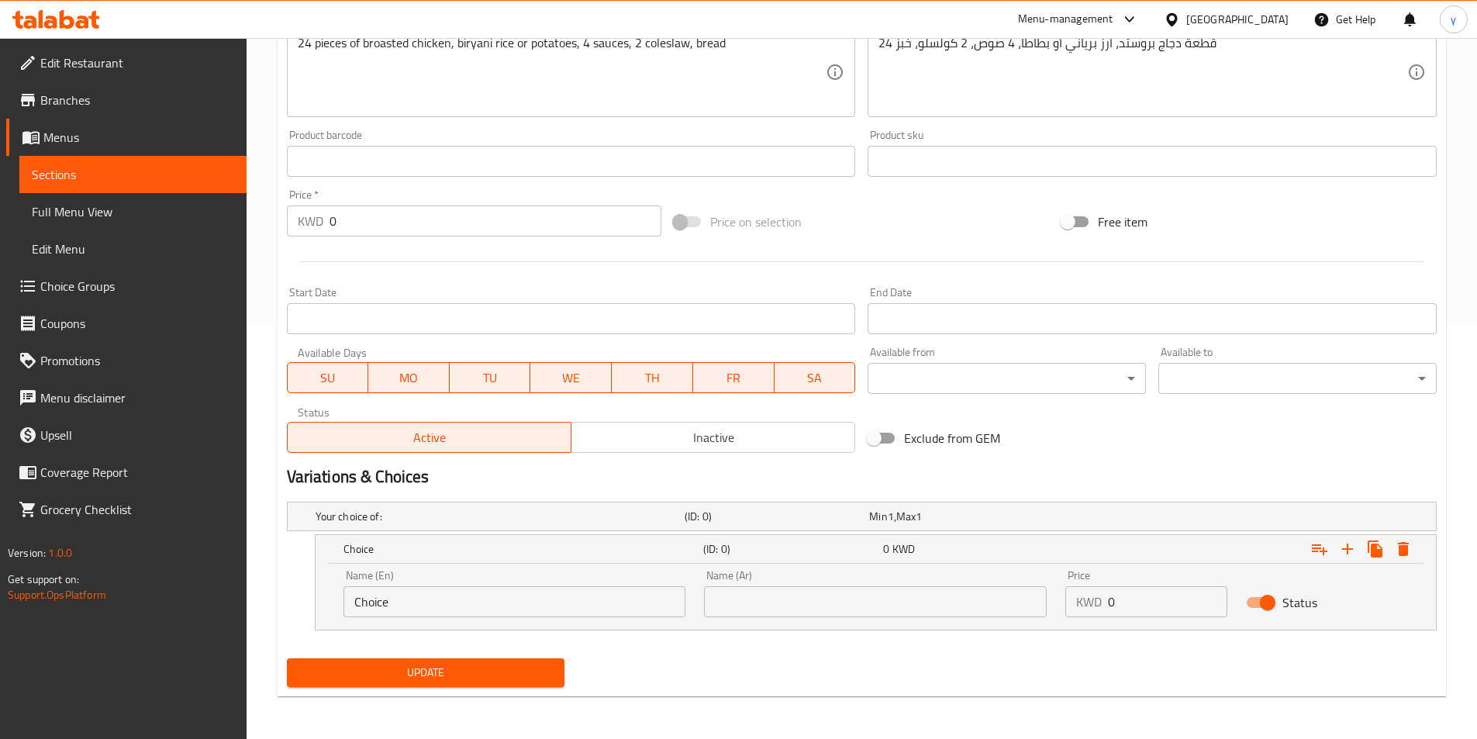
scroll to position [413, 0]
click at [1353, 554] on icon "Expand" at bounding box center [1347, 548] width 19 height 19
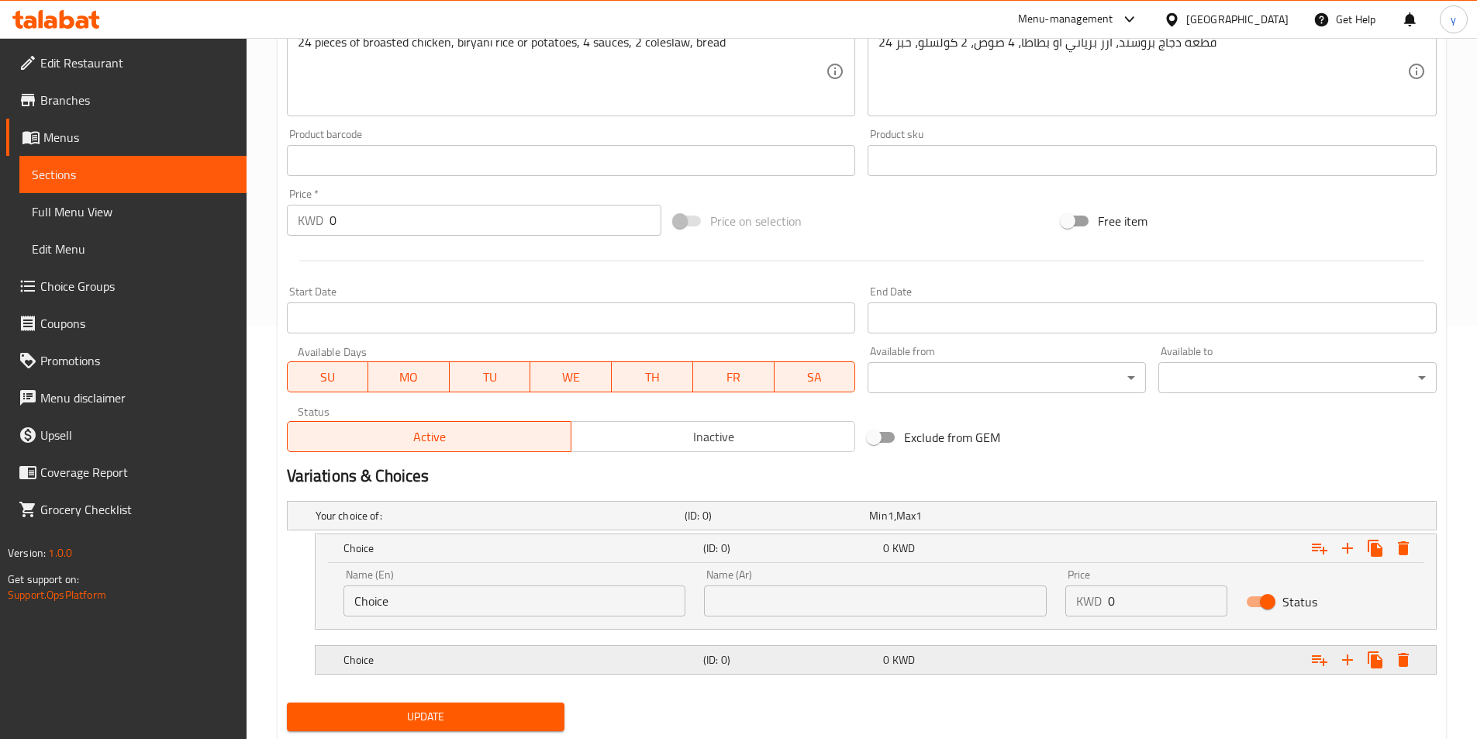
click at [496, 657] on h5 "Choice" at bounding box center [519, 660] width 353 height 16
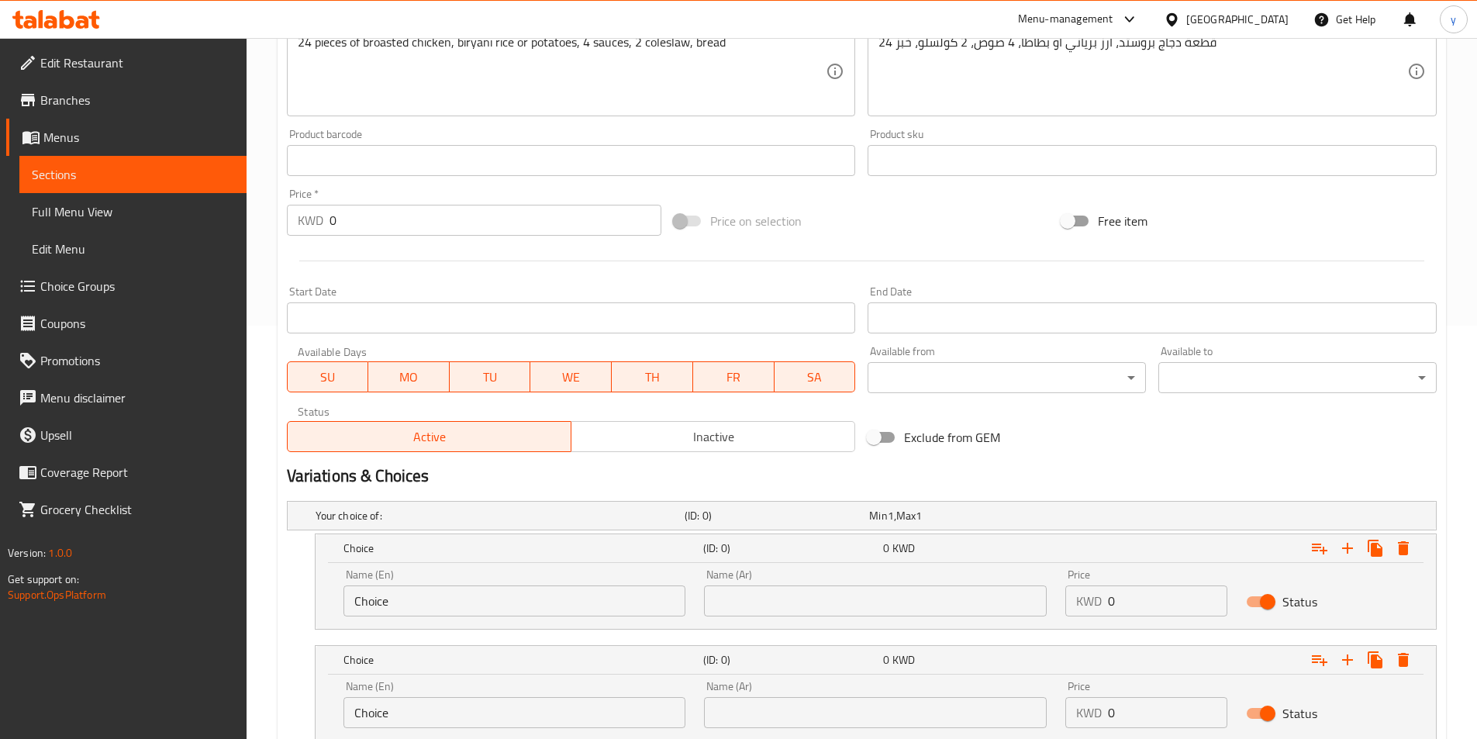
click at [509, 601] on input "Choice" at bounding box center [514, 600] width 343 height 31
type input "C"
click at [407, 616] on input "rice" at bounding box center [514, 600] width 343 height 31
paste input "biryani"
type input "rice biryani"
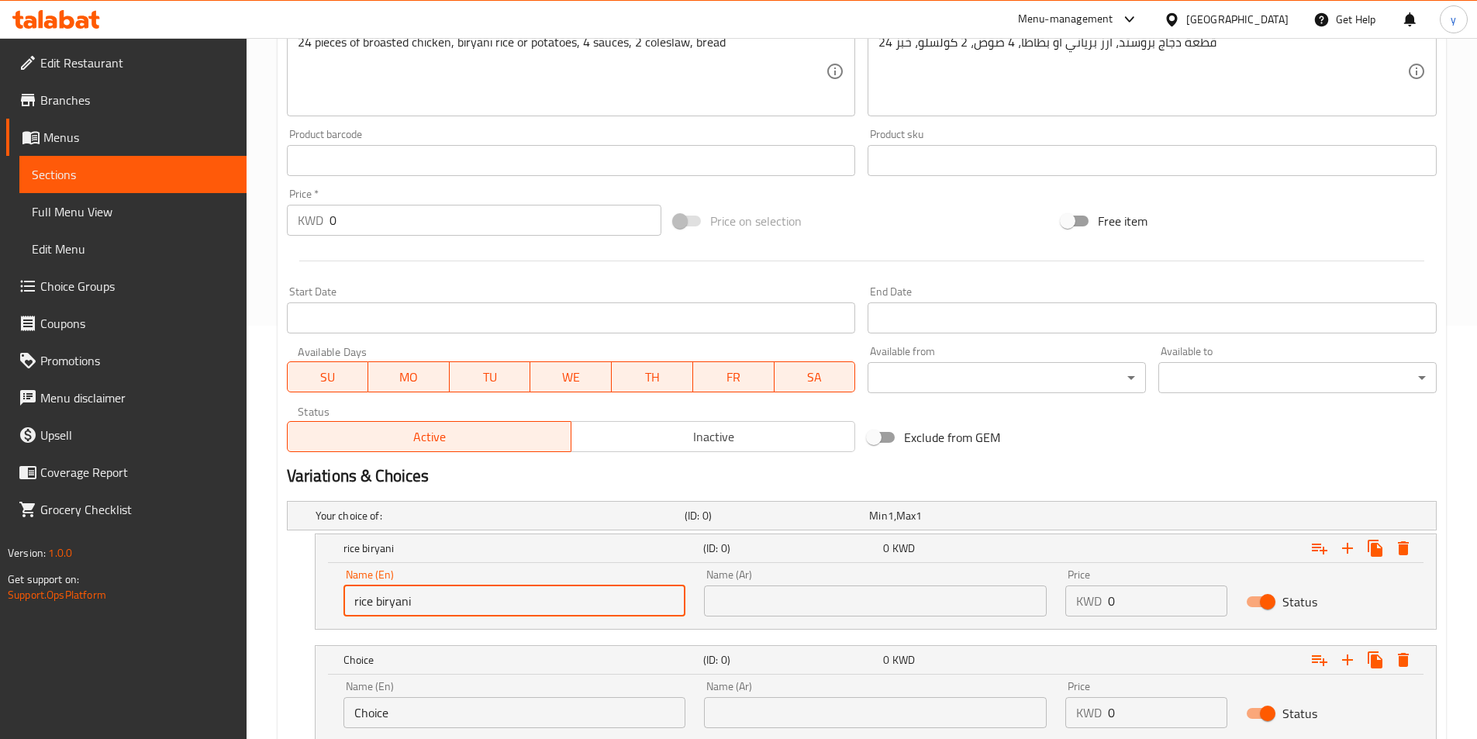
click at [736, 594] on input "text" at bounding box center [875, 600] width 343 height 31
click at [727, 613] on input "text" at bounding box center [875, 600] width 343 height 31
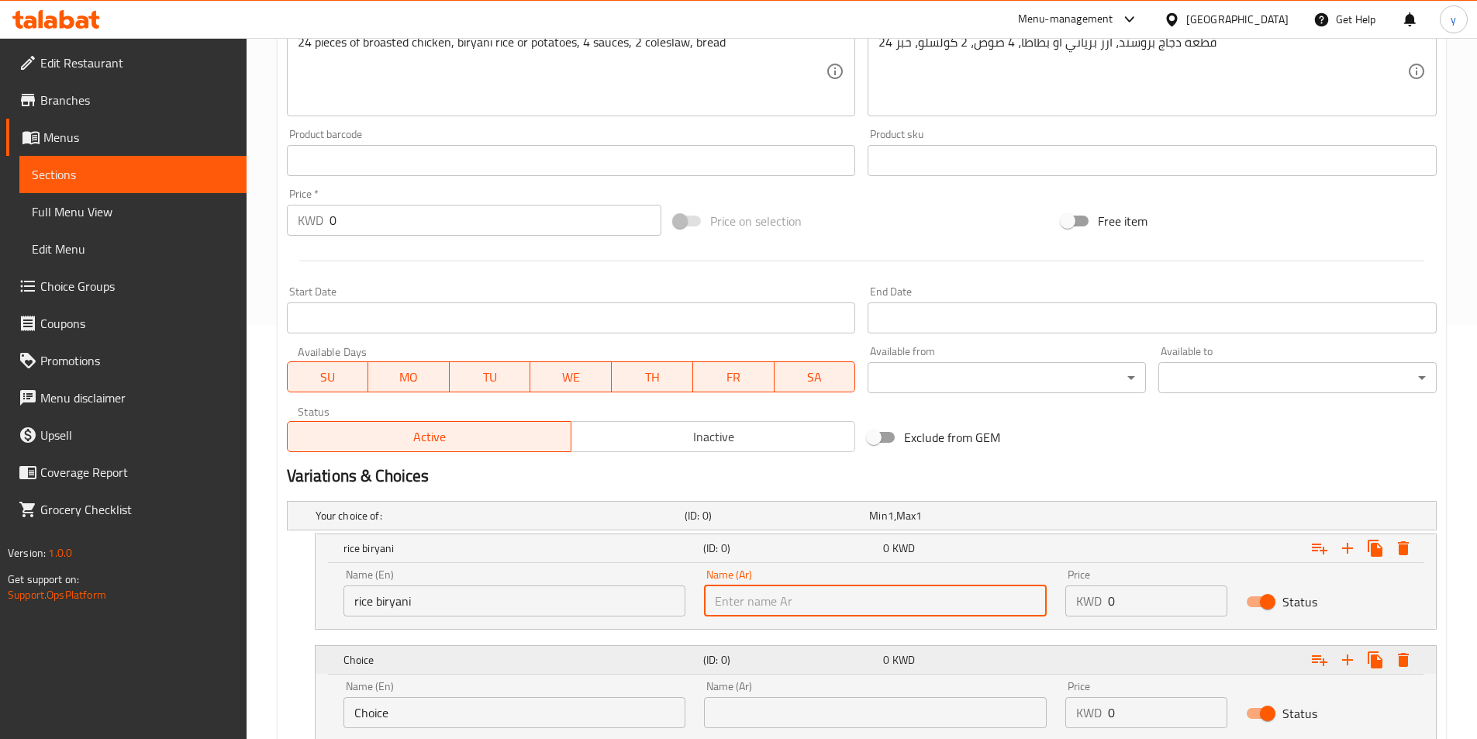
paste input "أرز برياني"
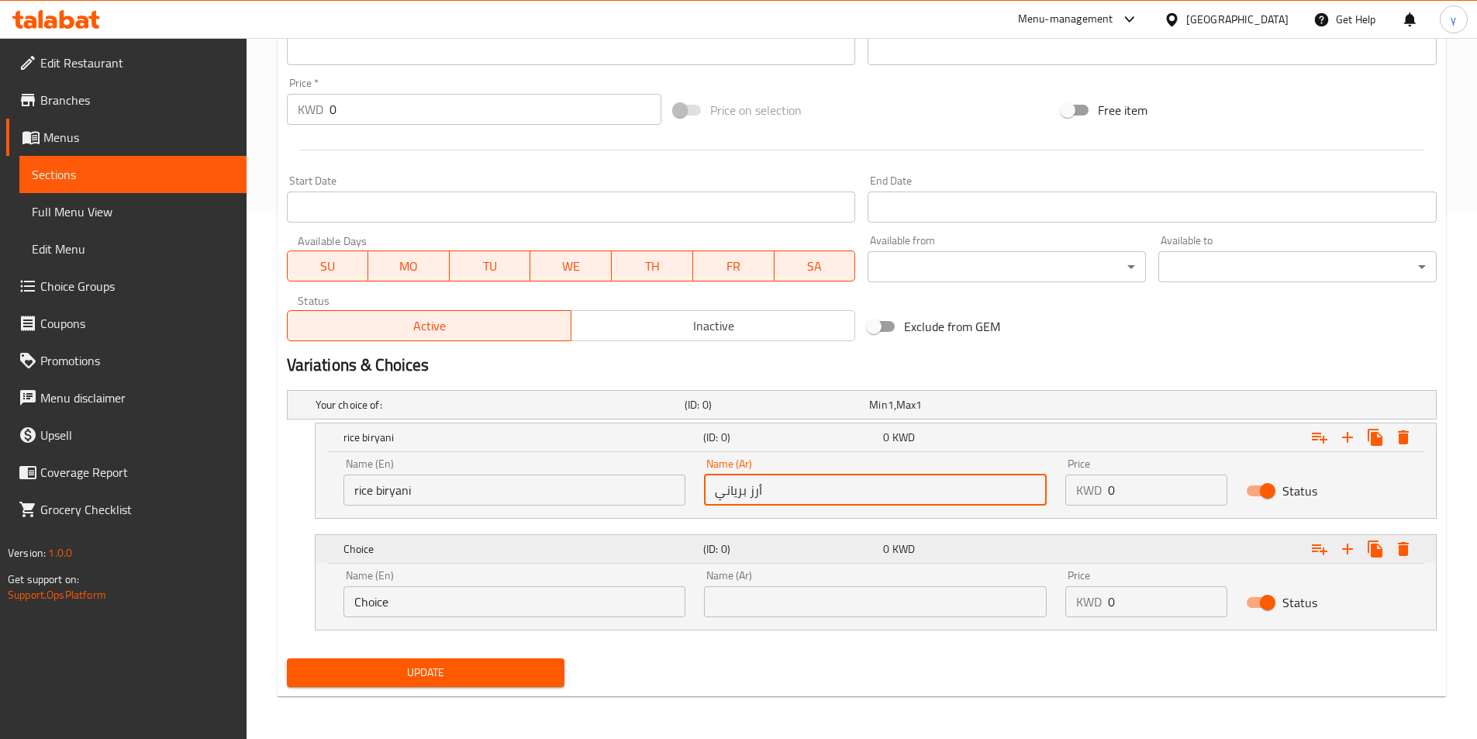
scroll to position [525, 0]
type input "أرز برياني"
click at [396, 605] on input "Choice" at bounding box center [514, 600] width 343 height 31
click at [715, 605] on input "text" at bounding box center [875, 600] width 343 height 31
paste input "بطاطا"
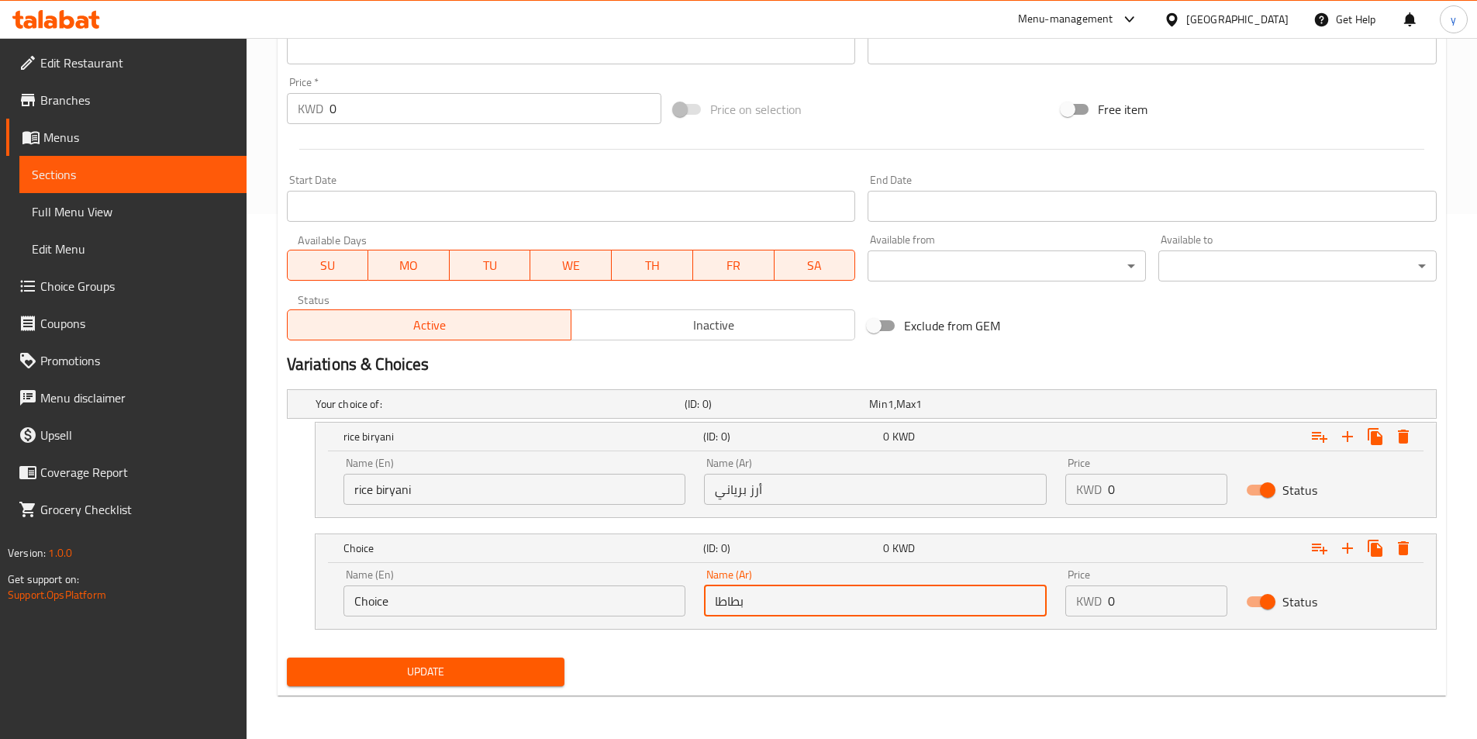
type input "بطاطا"
click at [448, 591] on input "Choice" at bounding box center [514, 600] width 343 height 31
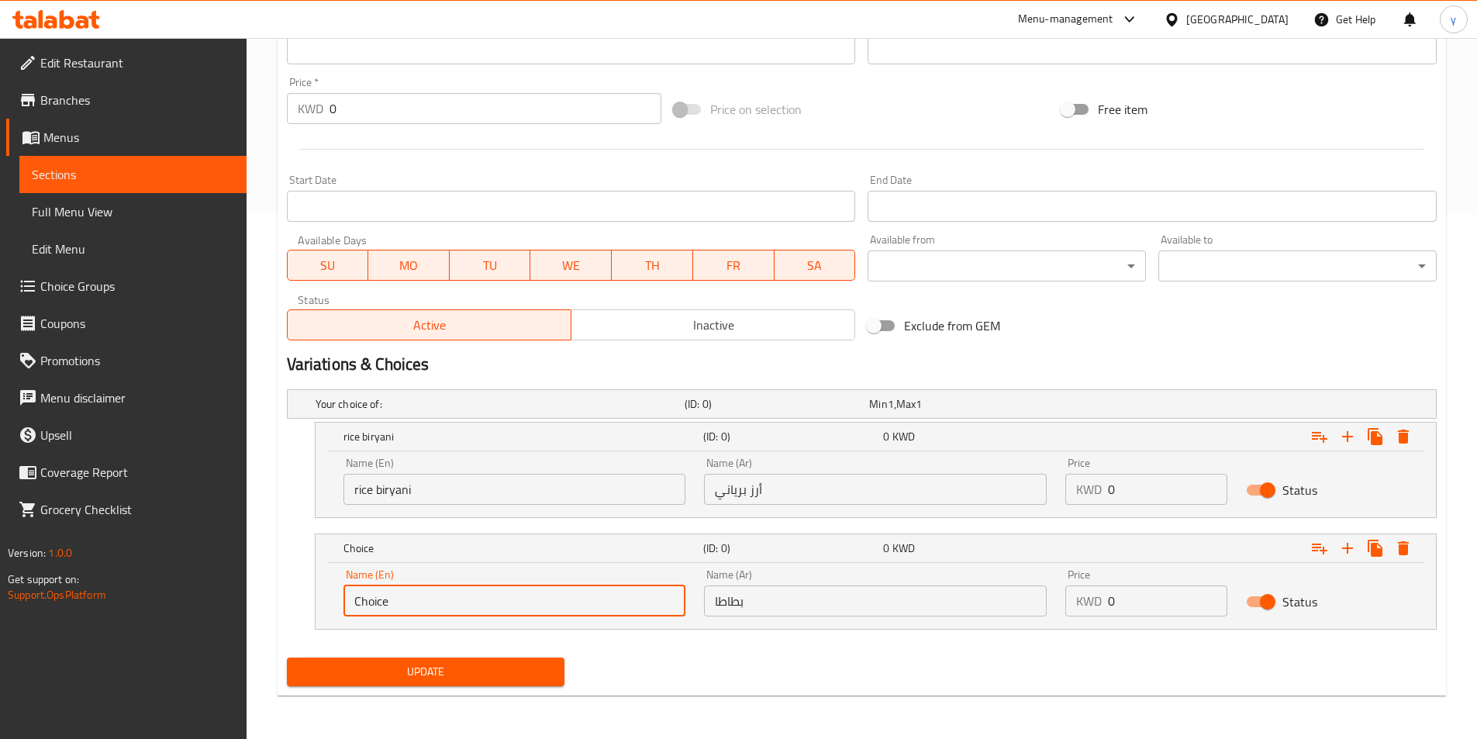
click at [448, 591] on input "Choice" at bounding box center [514, 600] width 343 height 31
paste input "potatoes"
type input "potato"
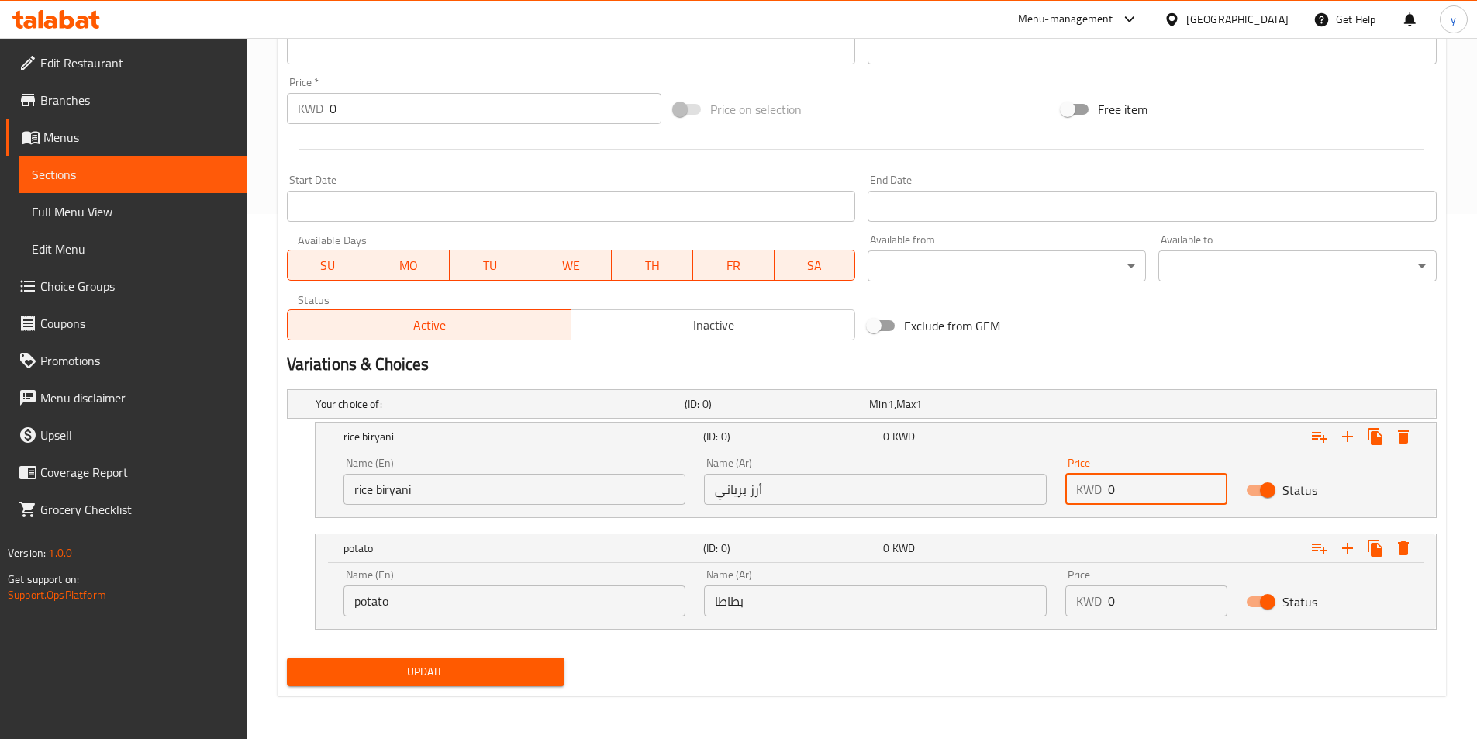
click at [1138, 497] on input "0" at bounding box center [1167, 489] width 119 height 31
click at [409, 491] on input "rice biryani" at bounding box center [514, 489] width 343 height 31
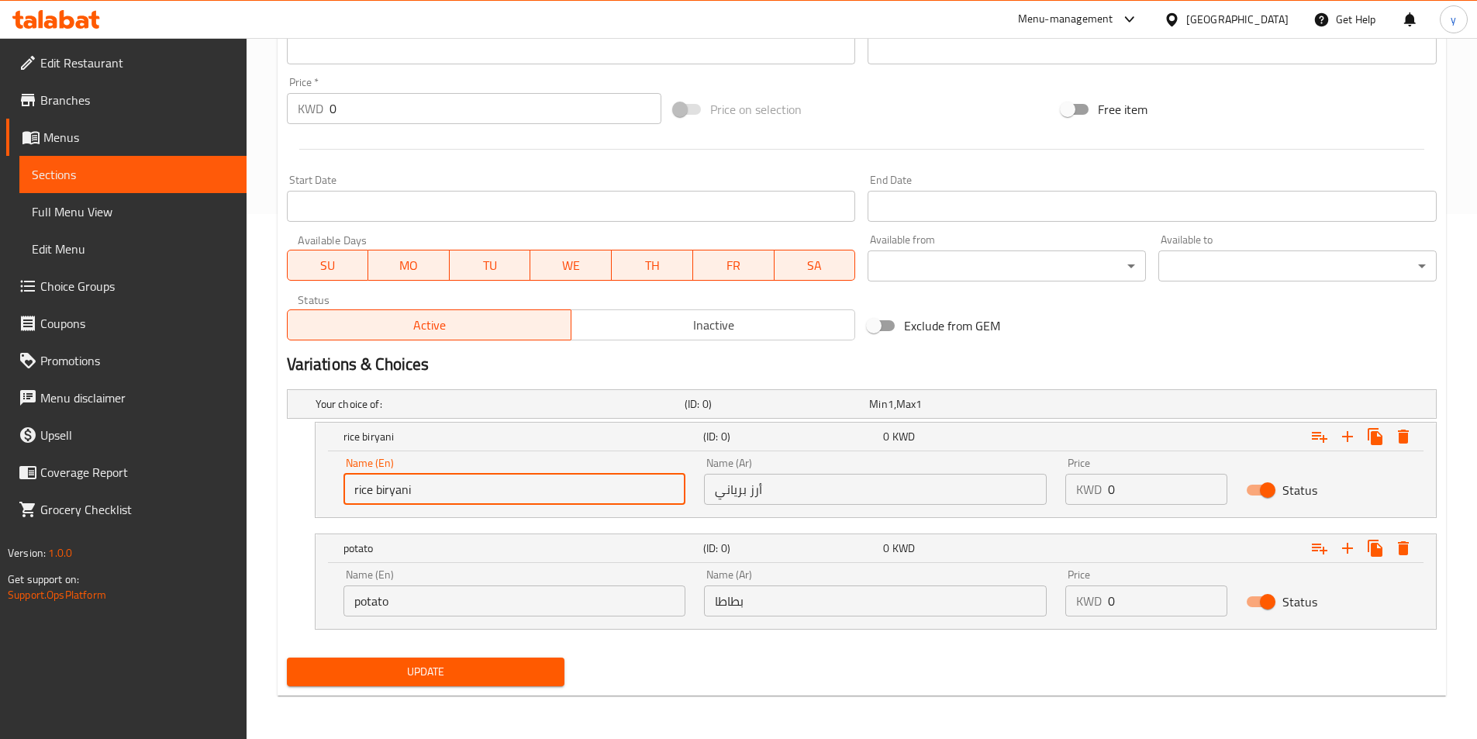
click at [409, 491] on input "rice biryani" at bounding box center [514, 489] width 343 height 31
click at [353, 489] on input "rice" at bounding box center [514, 489] width 343 height 31
click at [348, 491] on input "rice" at bounding box center [514, 489] width 343 height 31
paste input "biryani"
type input "biryani rice"
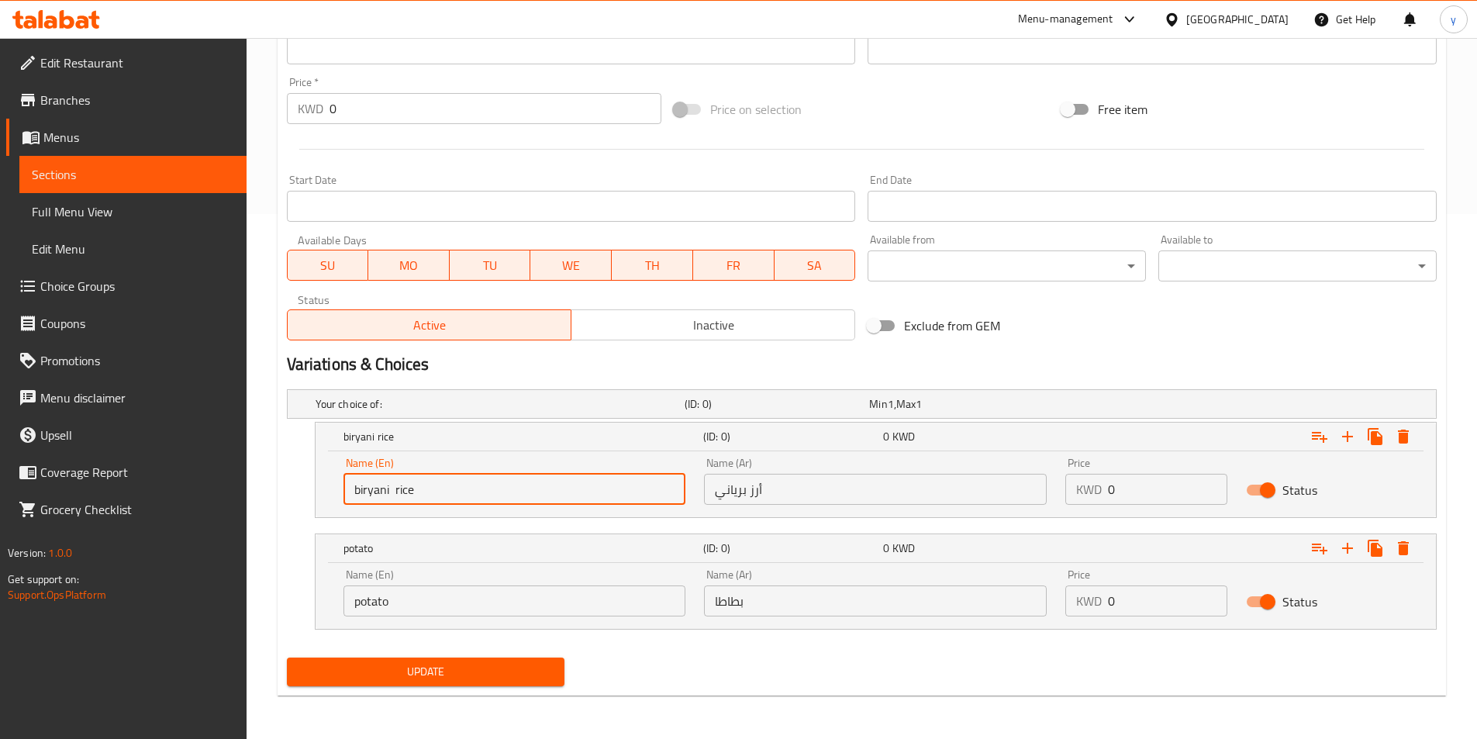
click at [1147, 497] on input "0" at bounding box center [1167, 489] width 119 height 31
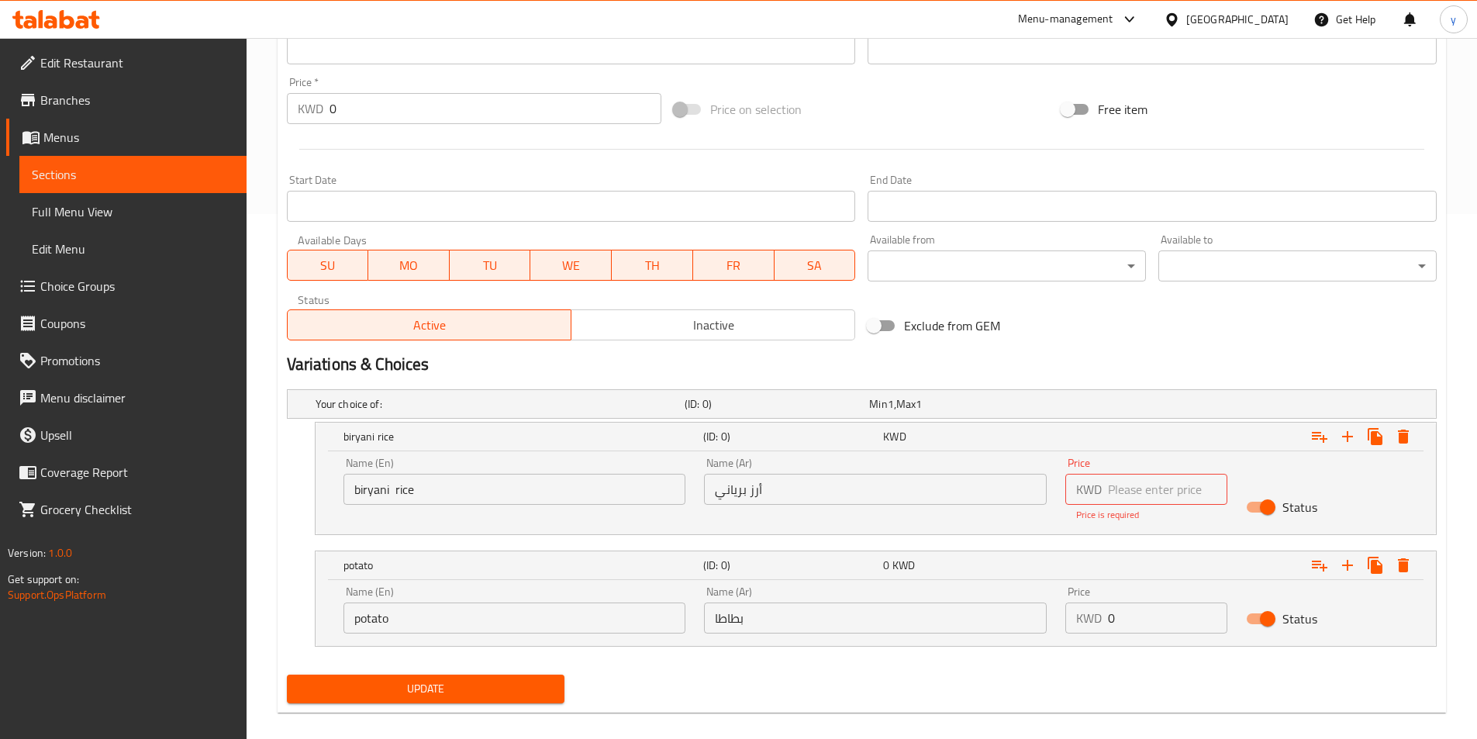
click at [1119, 492] on input "number" at bounding box center [1167, 489] width 119 height 31
type input "11.99"
click at [1127, 619] on div "Price KWD 0 Price" at bounding box center [1146, 610] width 181 height 66
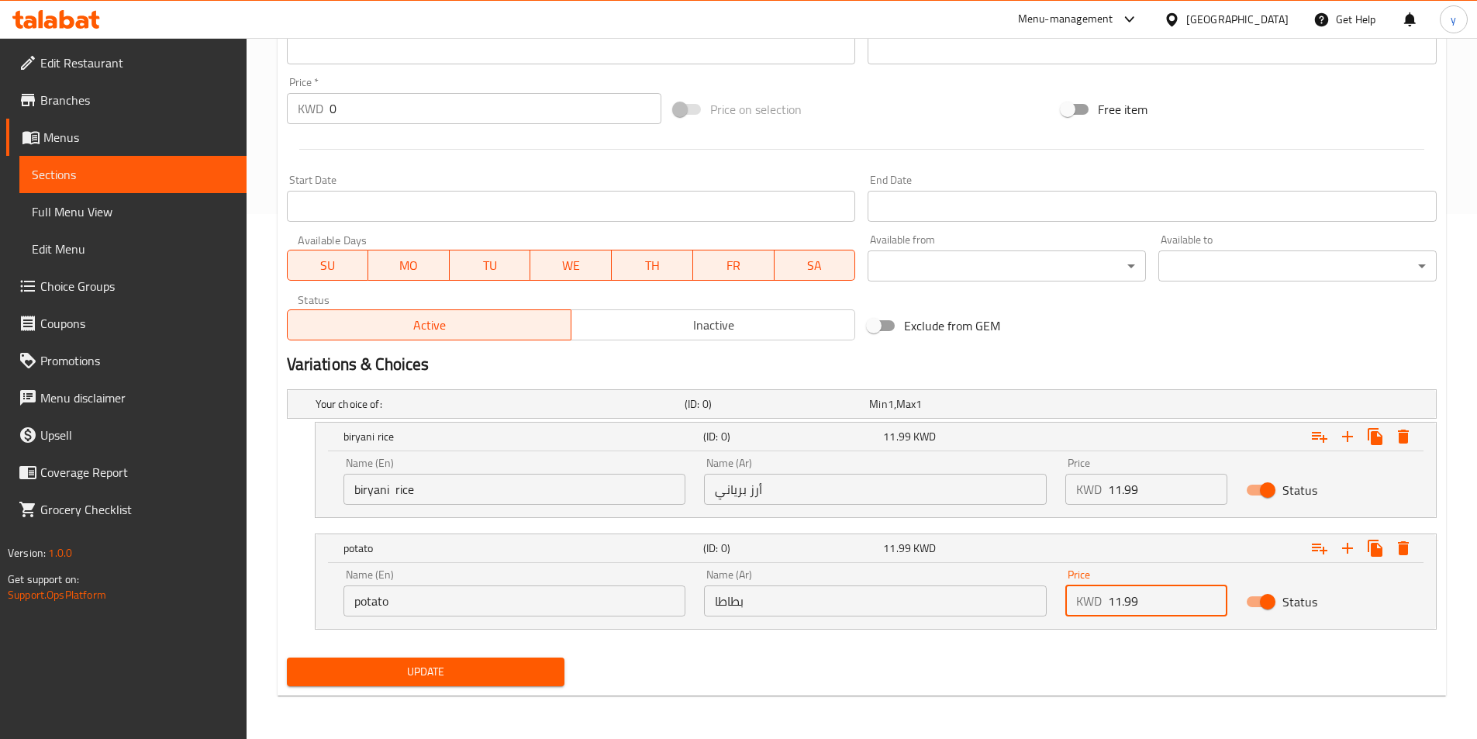
type input "11.99"
click at [444, 664] on span "Update" at bounding box center [425, 671] width 253 height 19
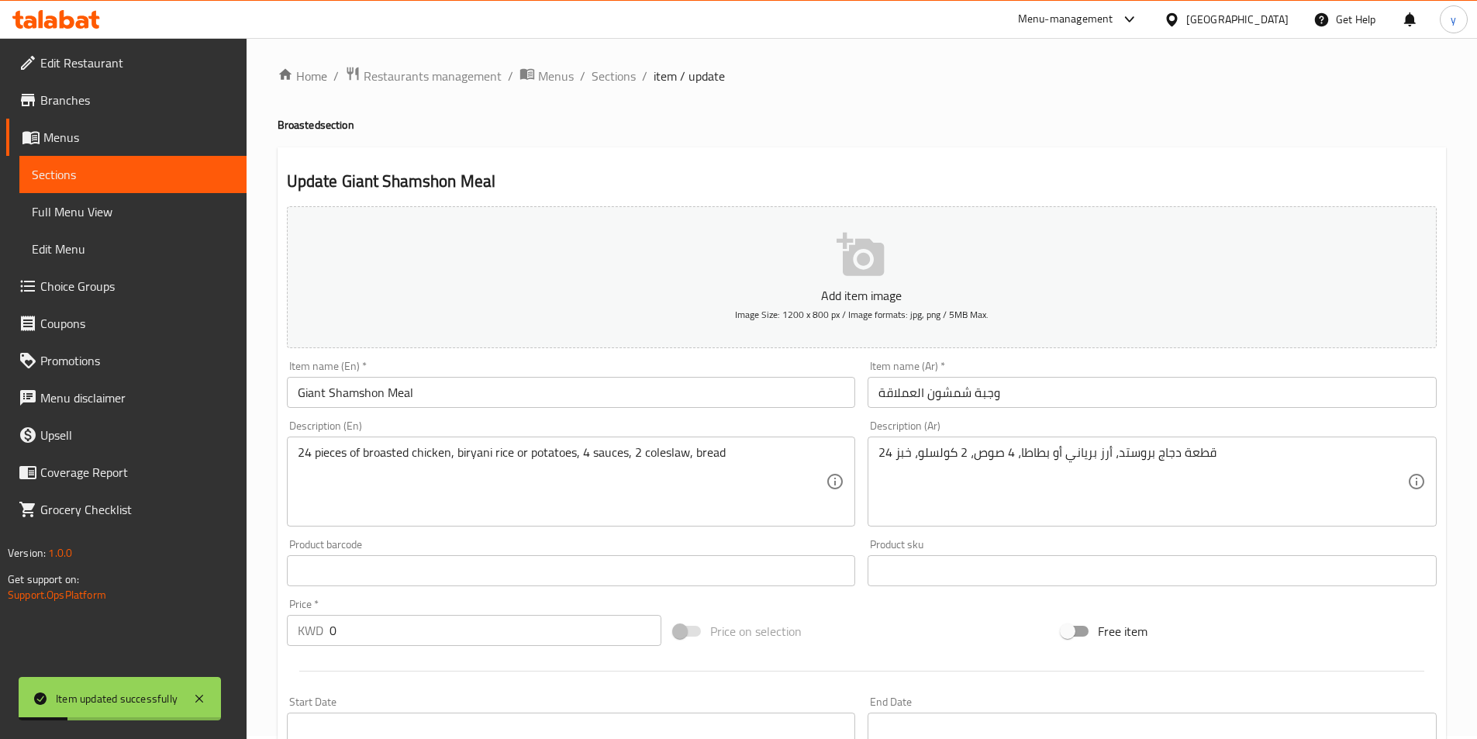
scroll to position [0, 0]
click at [119, 216] on span "Full Menu View" at bounding box center [133, 211] width 202 height 19
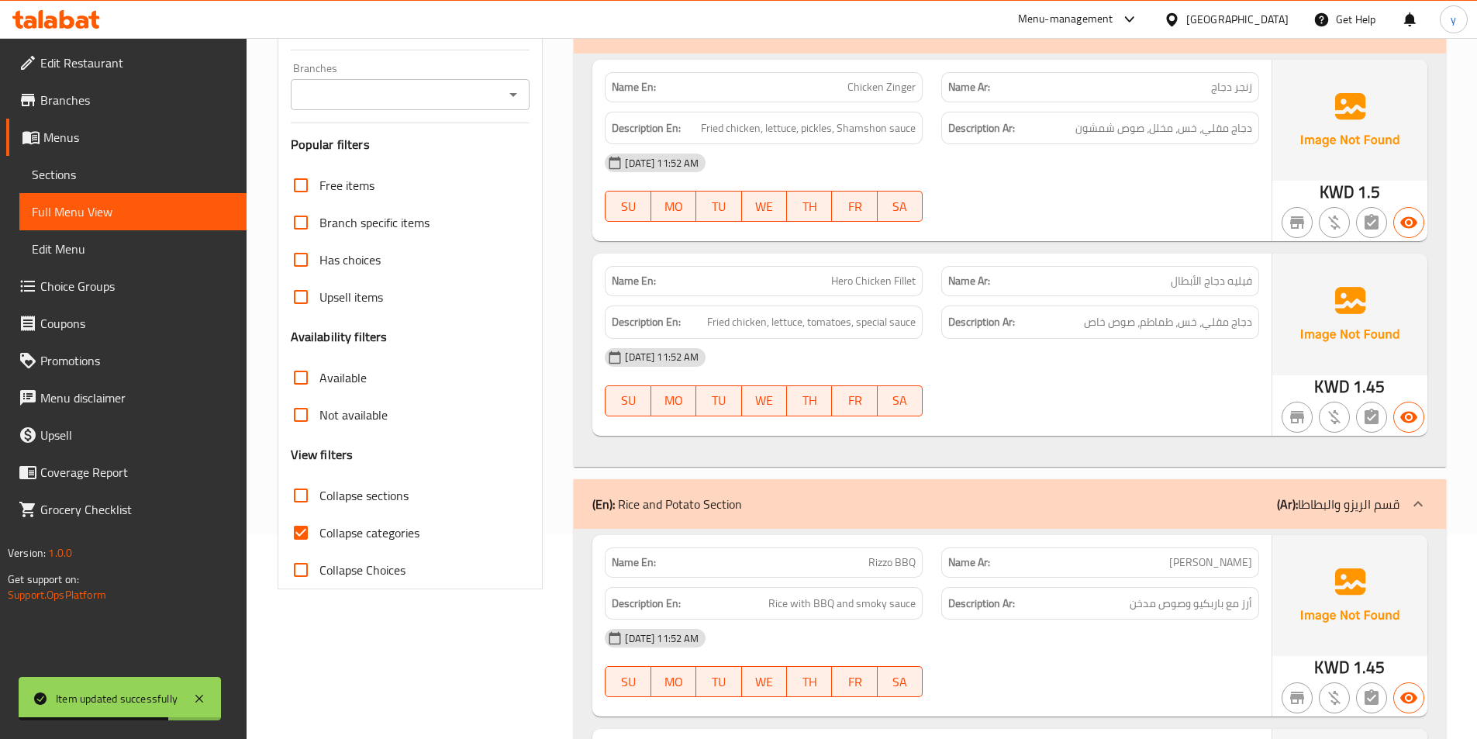
scroll to position [233, 0]
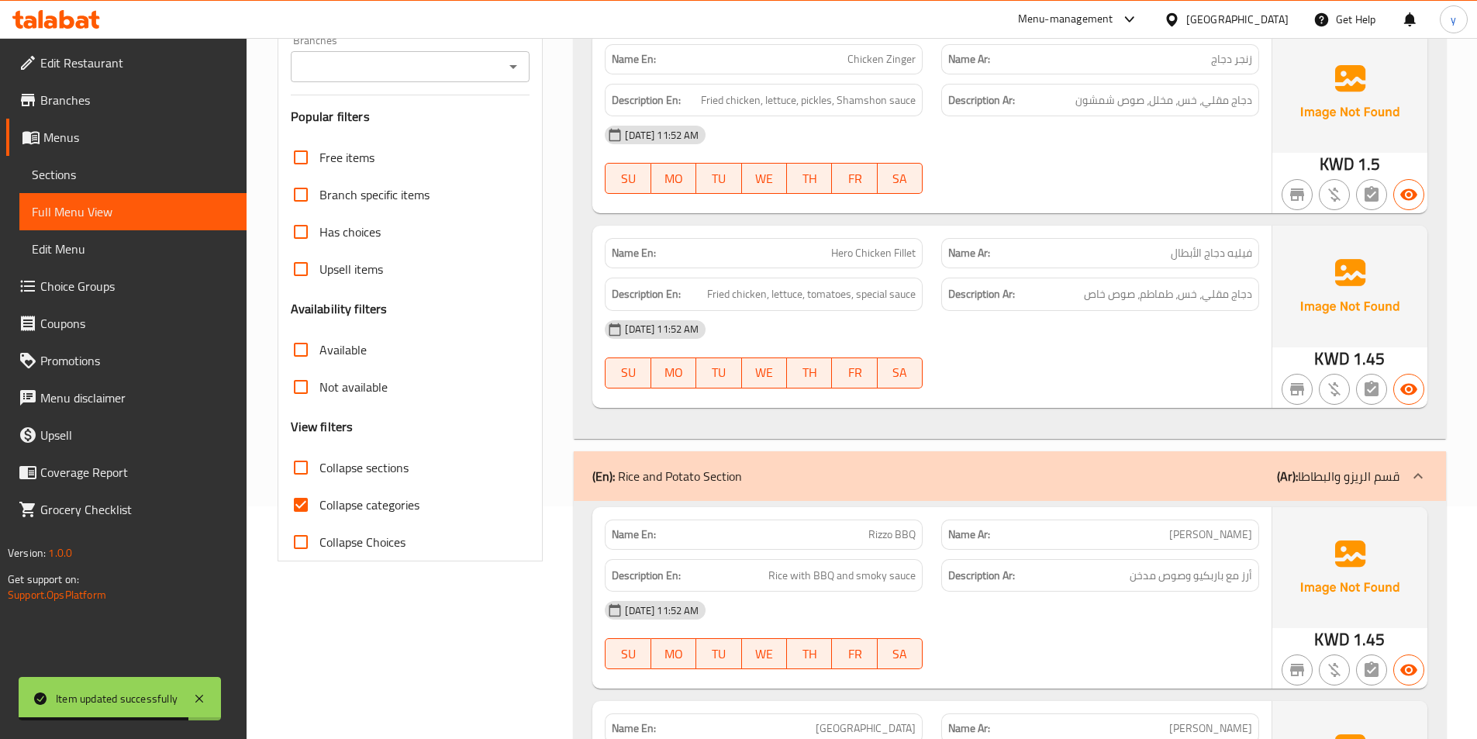
click at [302, 505] on input "Collapse categories" at bounding box center [300, 504] width 37 height 37
checkbox input "false"
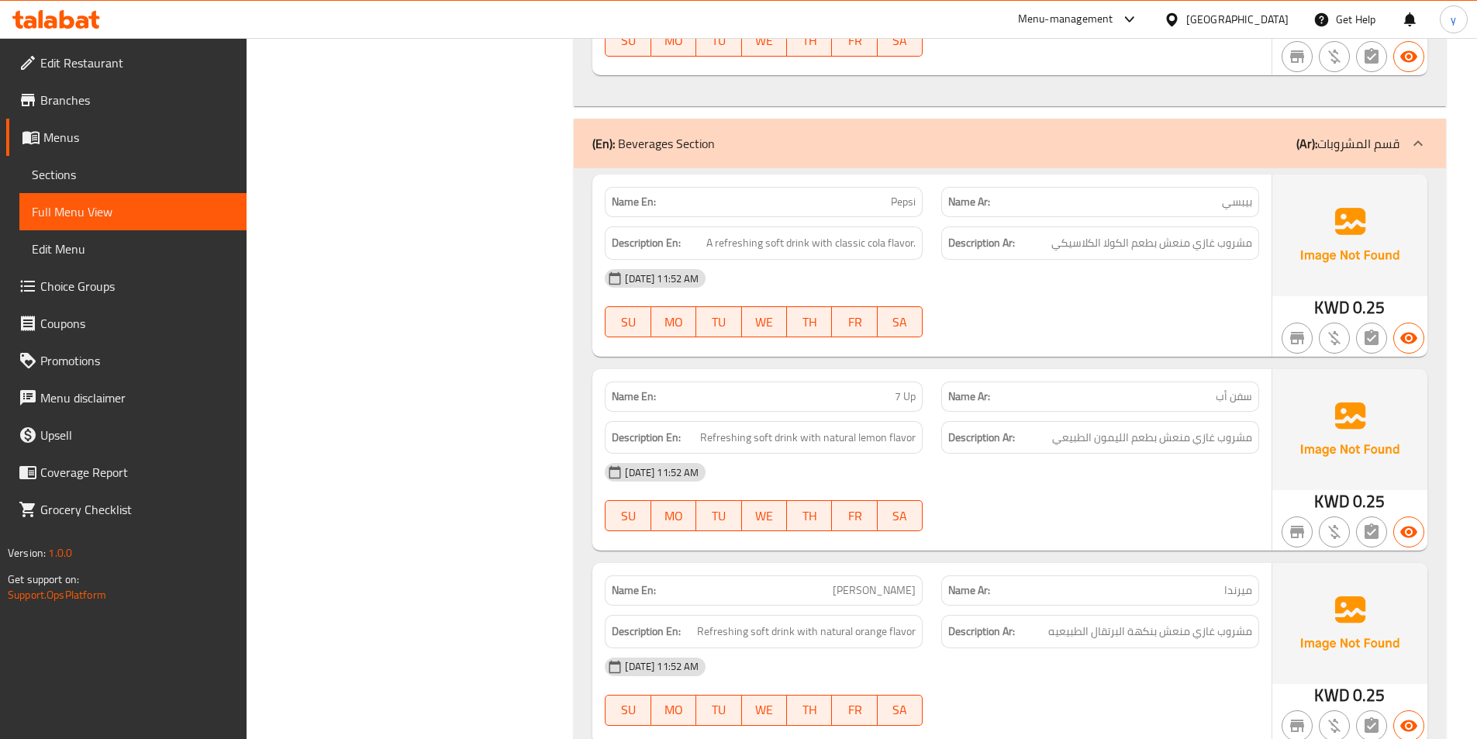
scroll to position [6622, 0]
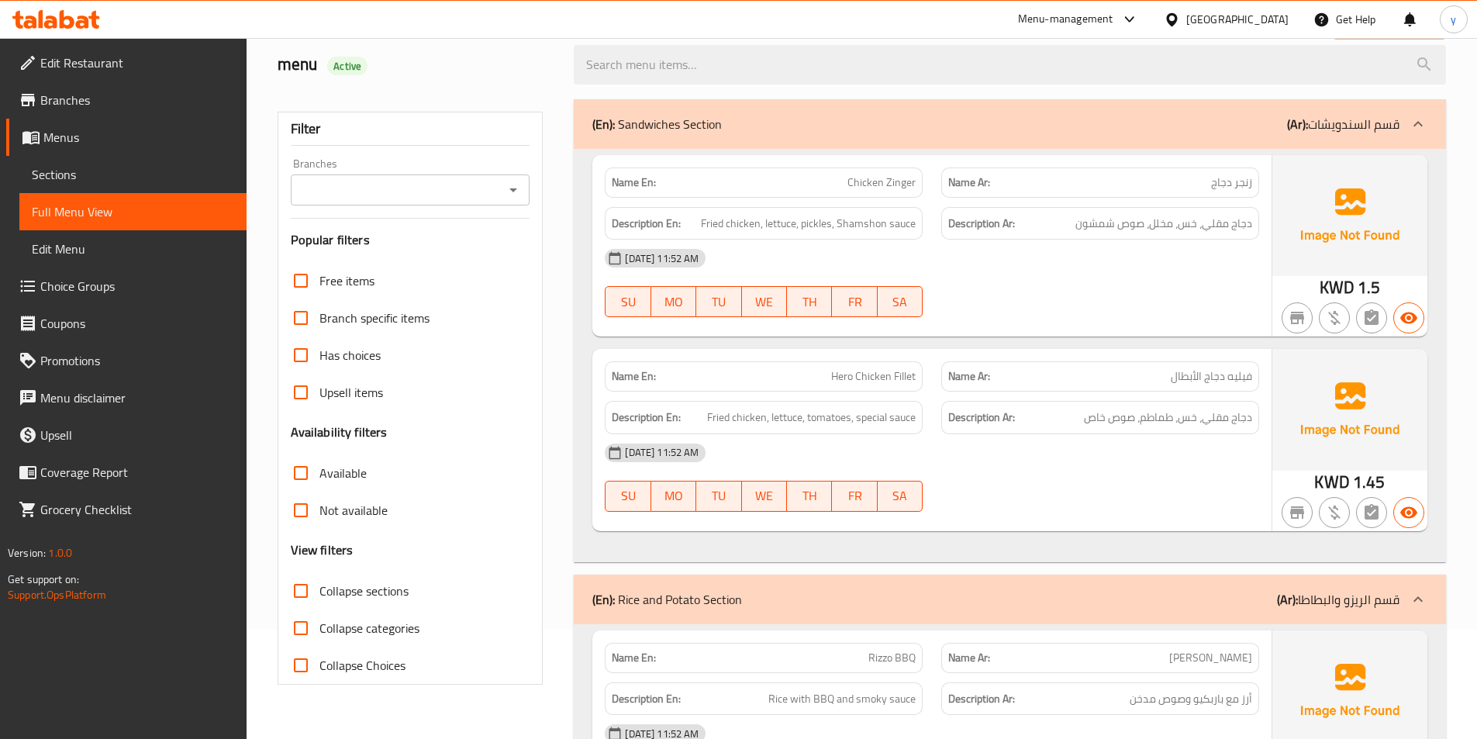
scroll to position [0, 0]
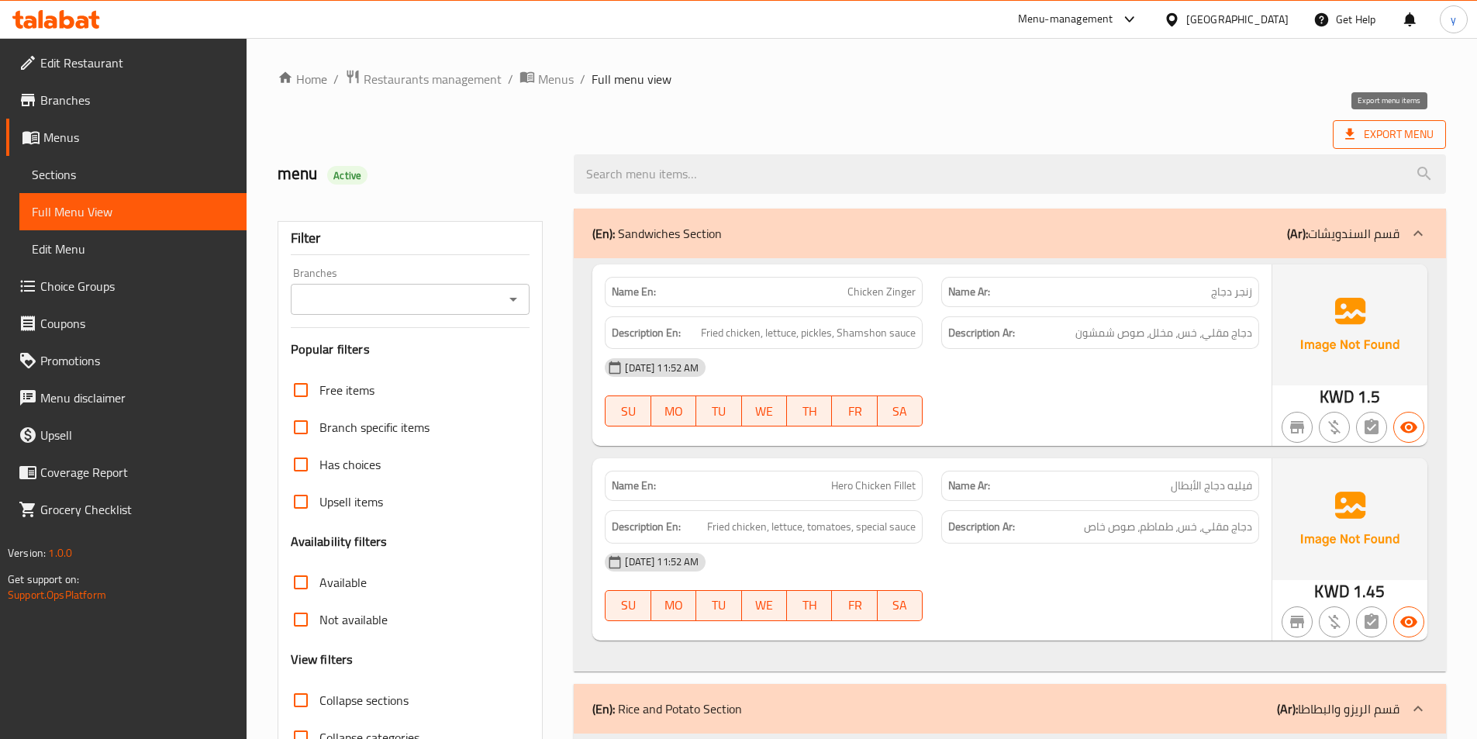
click at [1366, 133] on span "Export Menu" at bounding box center [1389, 134] width 88 height 19
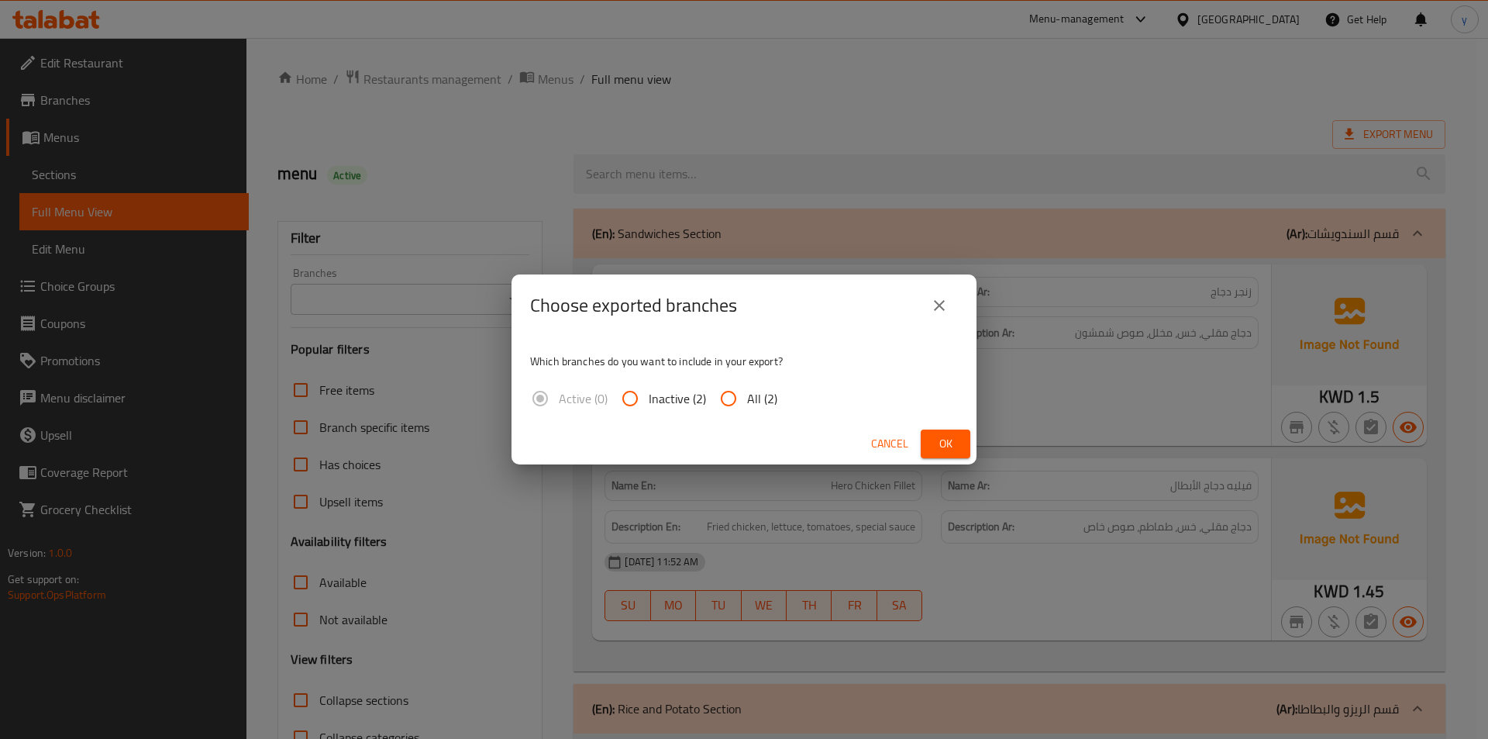
click at [733, 403] on input "All (2)" at bounding box center [728, 398] width 37 height 37
radio input "true"
click at [954, 448] on span "Ok" at bounding box center [945, 443] width 25 height 19
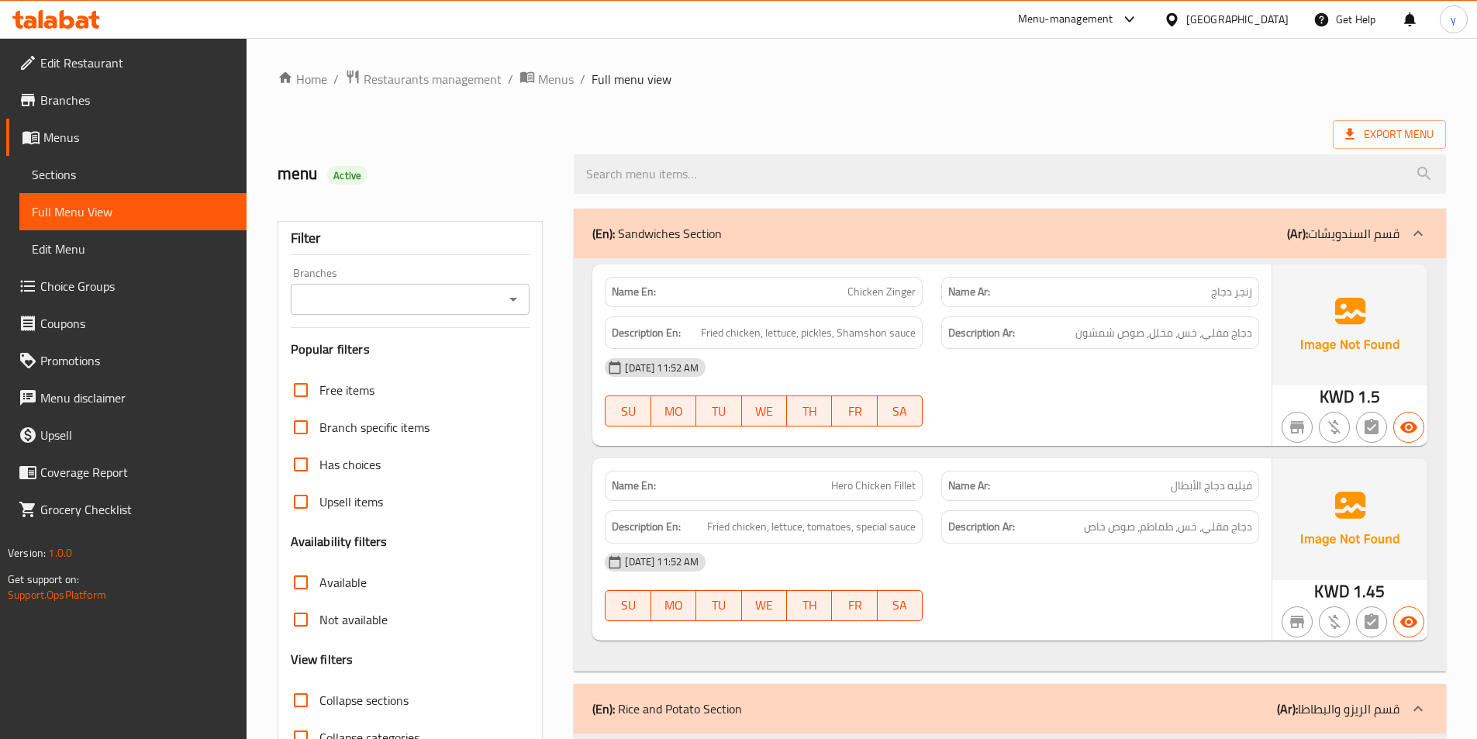
click at [846, 75] on ol "Home / Restaurants management / Menus / Full menu view" at bounding box center [862, 79] width 1168 height 20
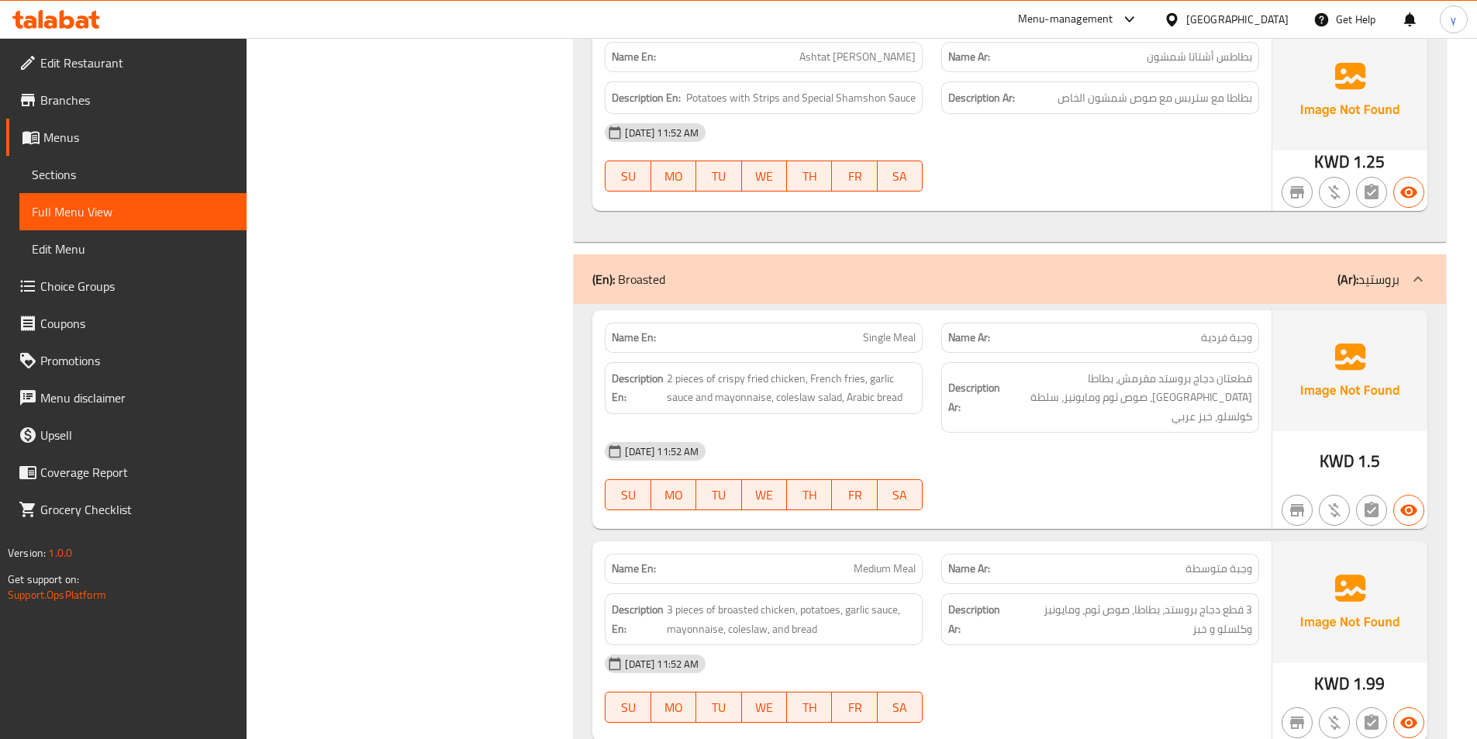
scroll to position [1506, 0]
click at [147, 176] on span "Sections" at bounding box center [133, 174] width 202 height 19
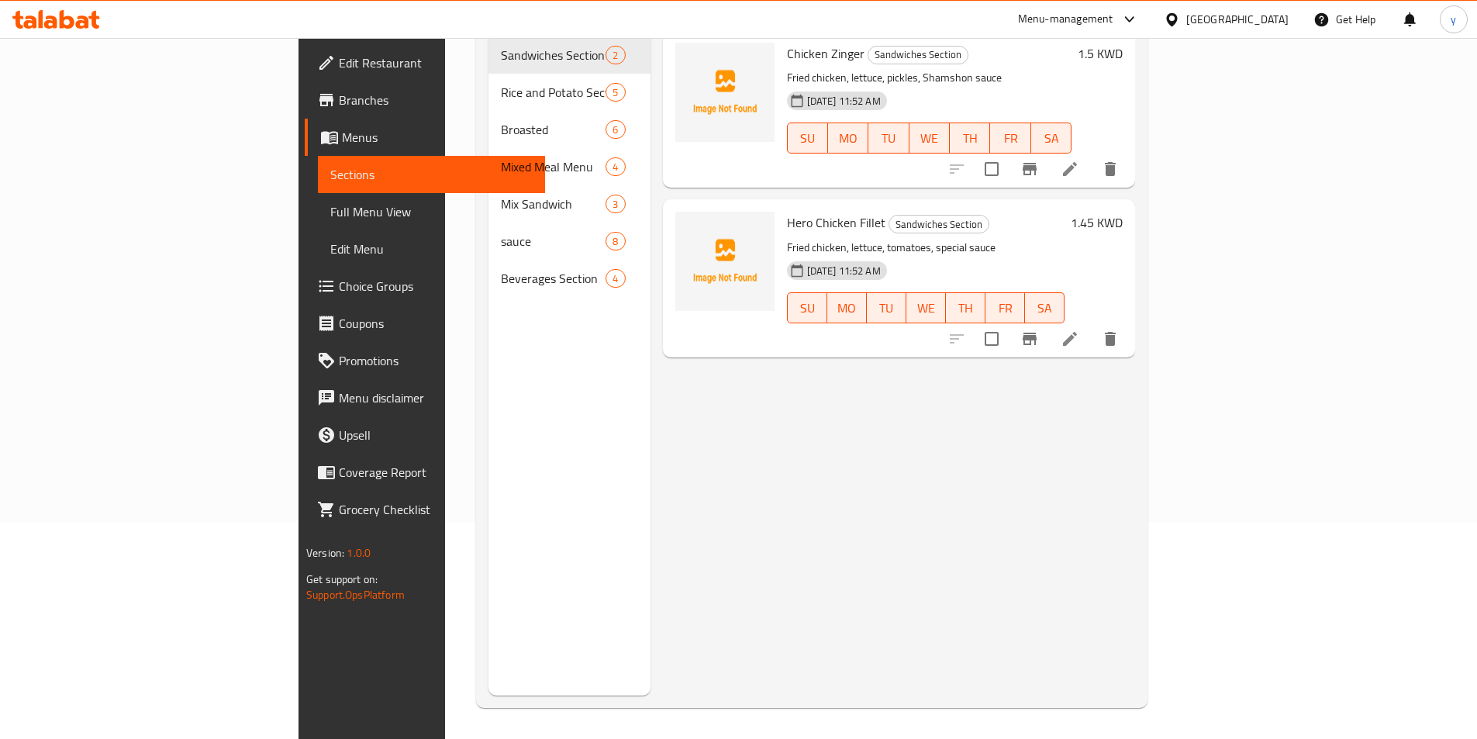
scroll to position [217, 0]
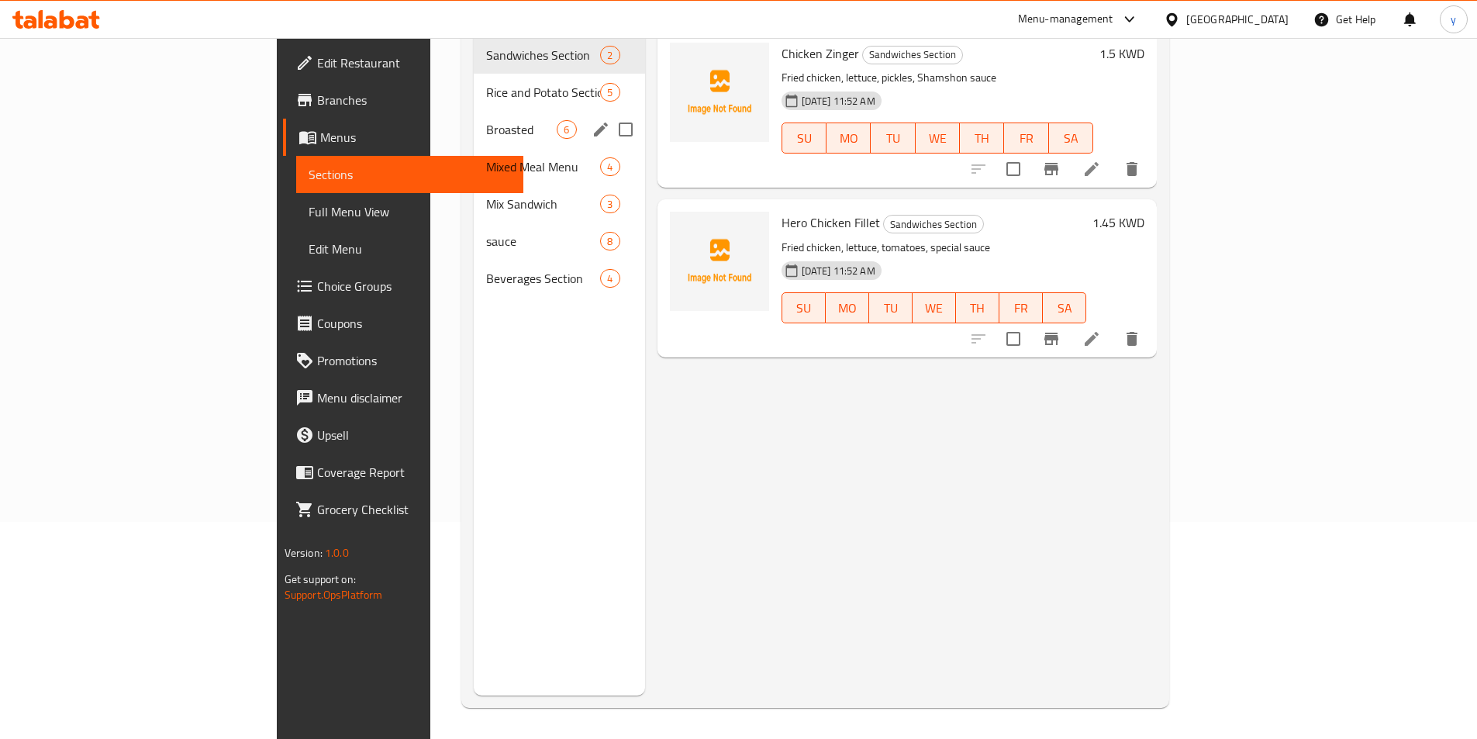
click at [474, 116] on div "Broasted 6" at bounding box center [559, 129] width 171 height 37
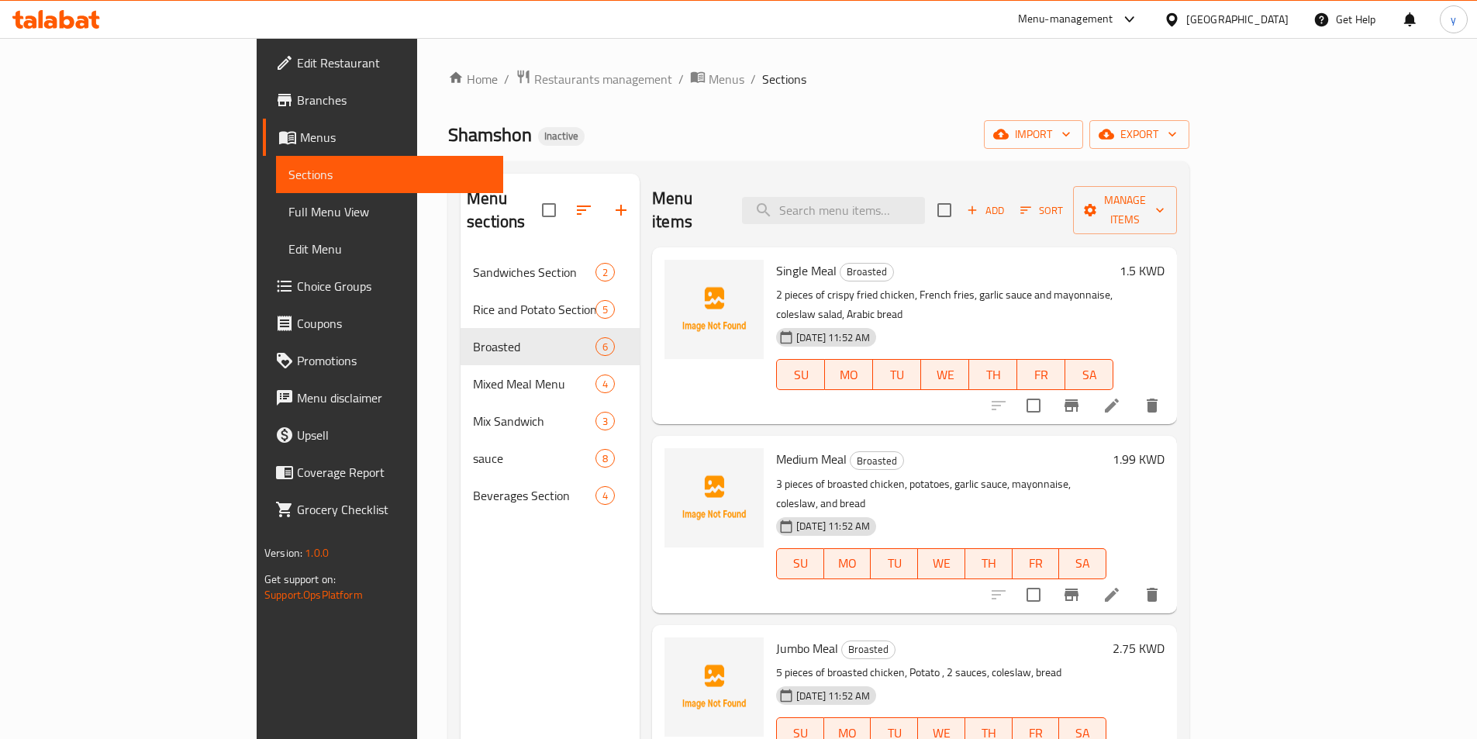
click at [1133, 391] on li at bounding box center [1111, 405] width 43 height 28
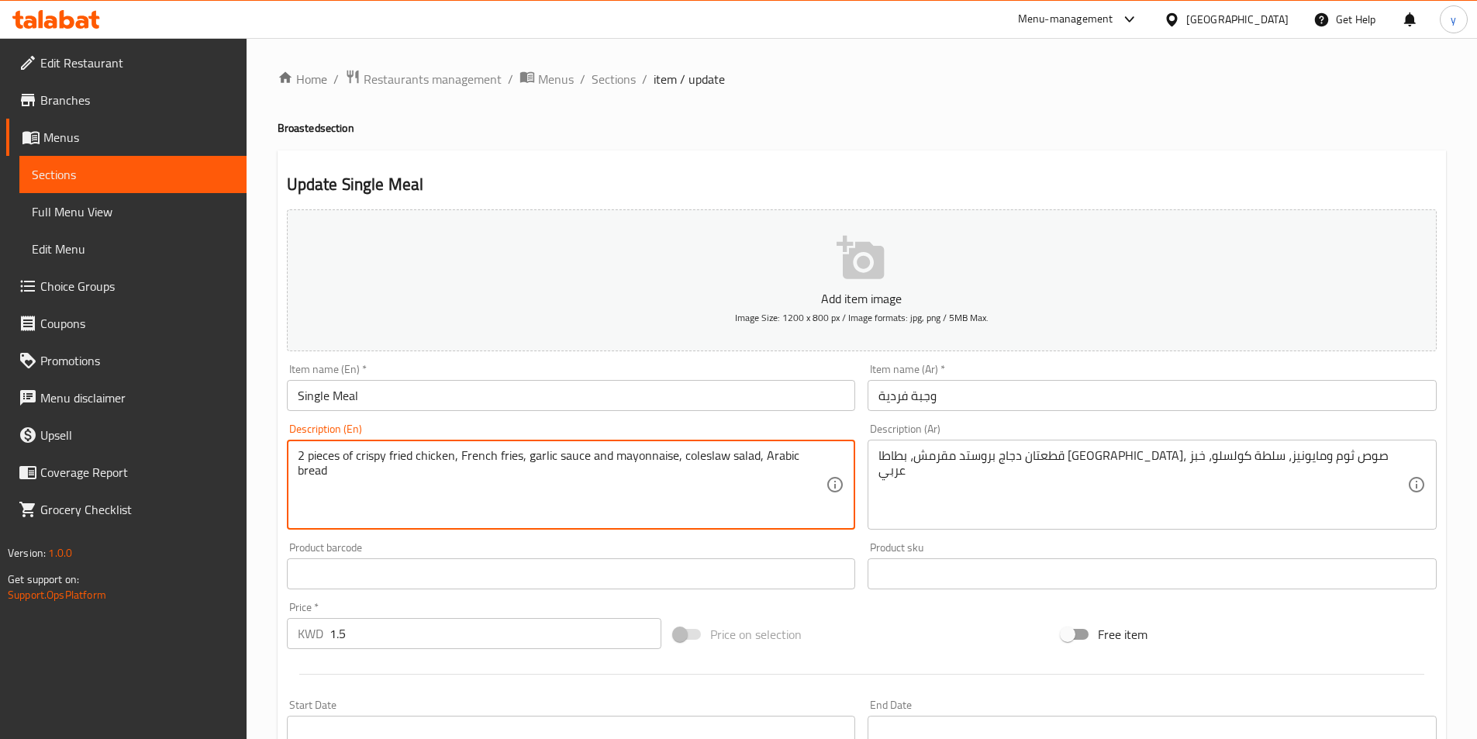
drag, startPoint x: 389, startPoint y: 457, endPoint x: 453, endPoint y: 463, distance: 63.9
click at [419, 453] on textarea "2 pieces of crispy fried chicken, French fries, garlic sauce and mayonnaise, co…" at bounding box center [562, 485] width 529 height 74
click at [398, 458] on textarea "2 pieces of crispy fried chicken, French fries, garlic sauce and mayonnaise, co…" at bounding box center [562, 485] width 529 height 74
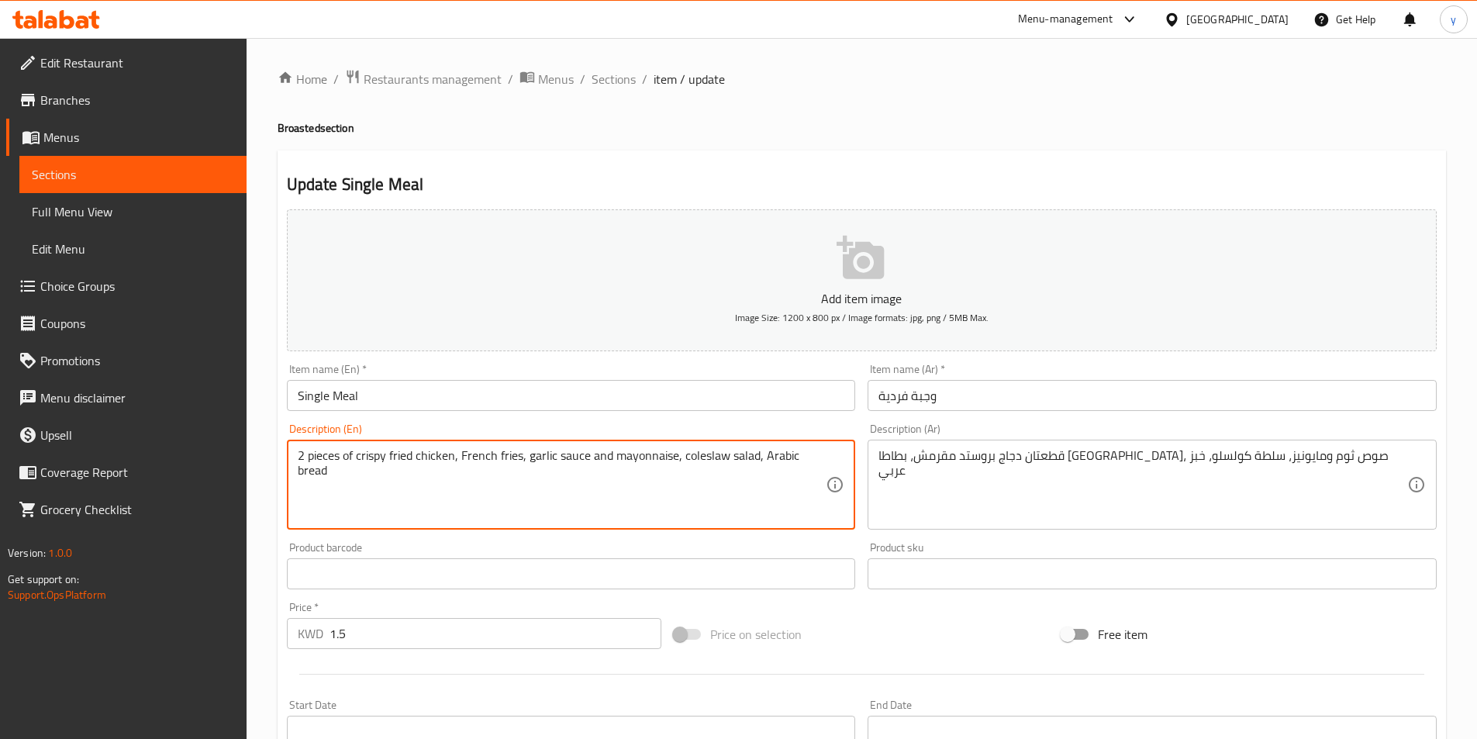
drag, startPoint x: 390, startPoint y: 457, endPoint x: 418, endPoint y: 462, distance: 28.4
click at [418, 462] on textarea "2 pieces of crispy fried chicken, French fries, garlic sauce and mayonnaise, co…" at bounding box center [562, 485] width 529 height 74
paste textarea "Broast"
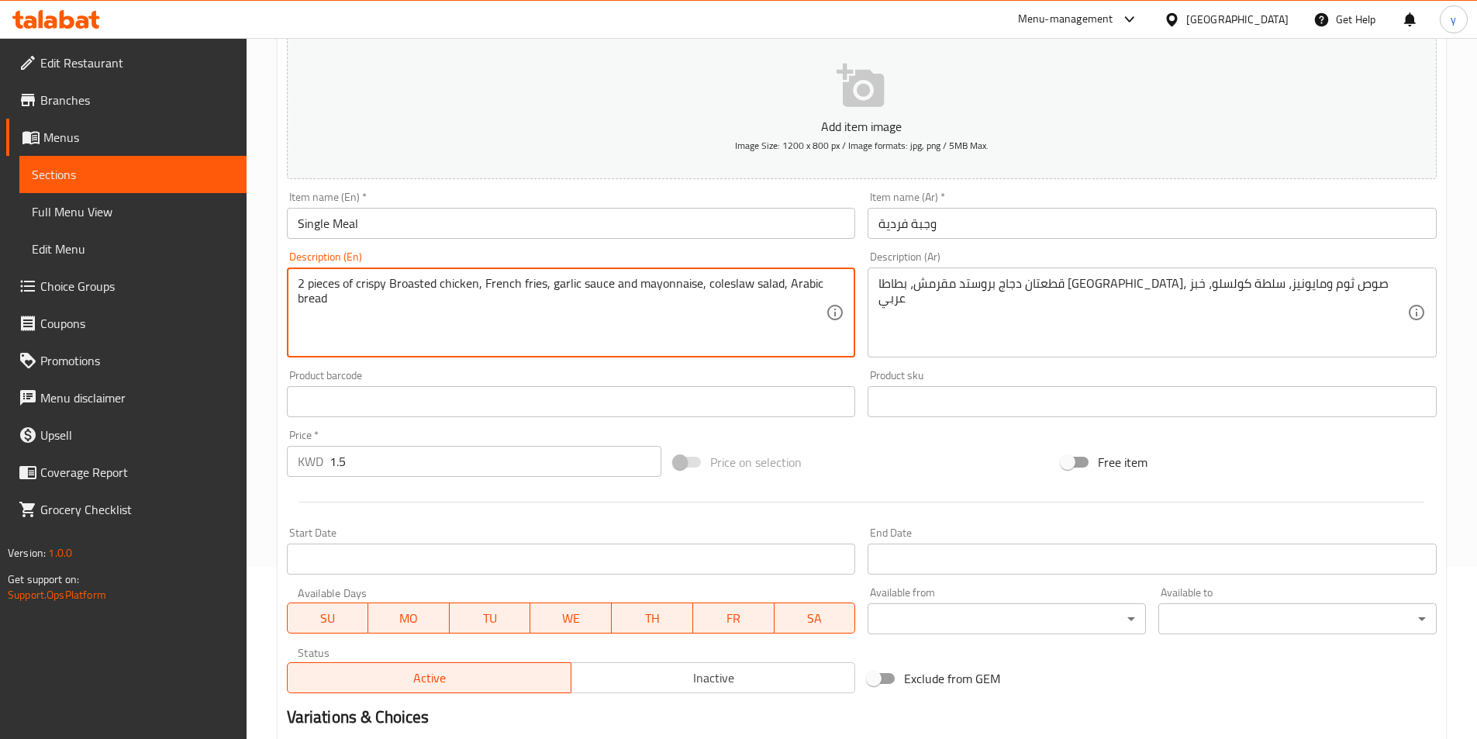
scroll to position [124, 0]
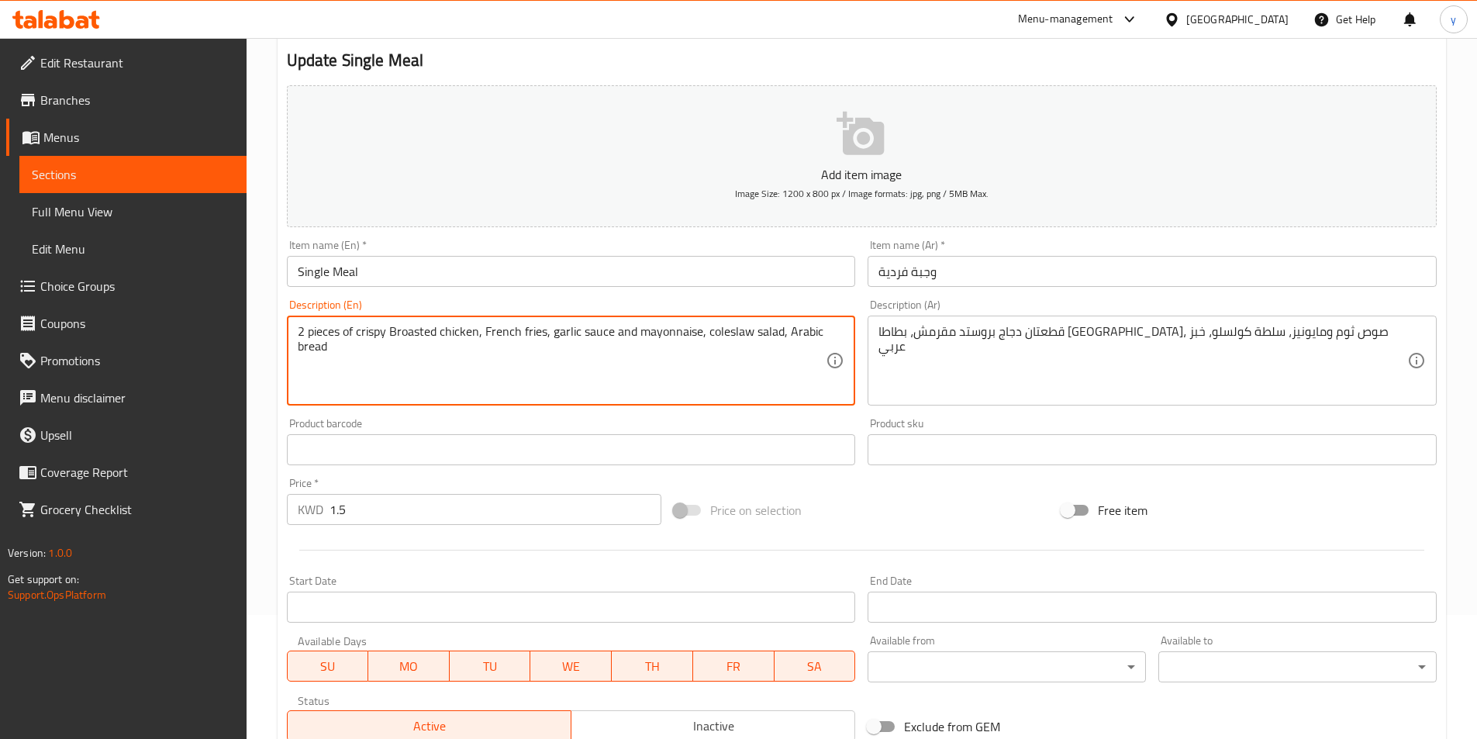
click at [457, 366] on textarea "2 pieces of crispy Broasted chicken, French fries, garlic sauce and mayonnaise,…" at bounding box center [562, 361] width 529 height 74
click at [476, 336] on textarea "2 pieces of crispy Broasted chicken, French fries, garlic sauce and mayonnaise,…" at bounding box center [562, 361] width 529 height 74
click at [438, 336] on textarea "2 pieces of crispy Broasted chicken , French fries, garlic sauce and mayonnaise…" at bounding box center [562, 361] width 529 height 74
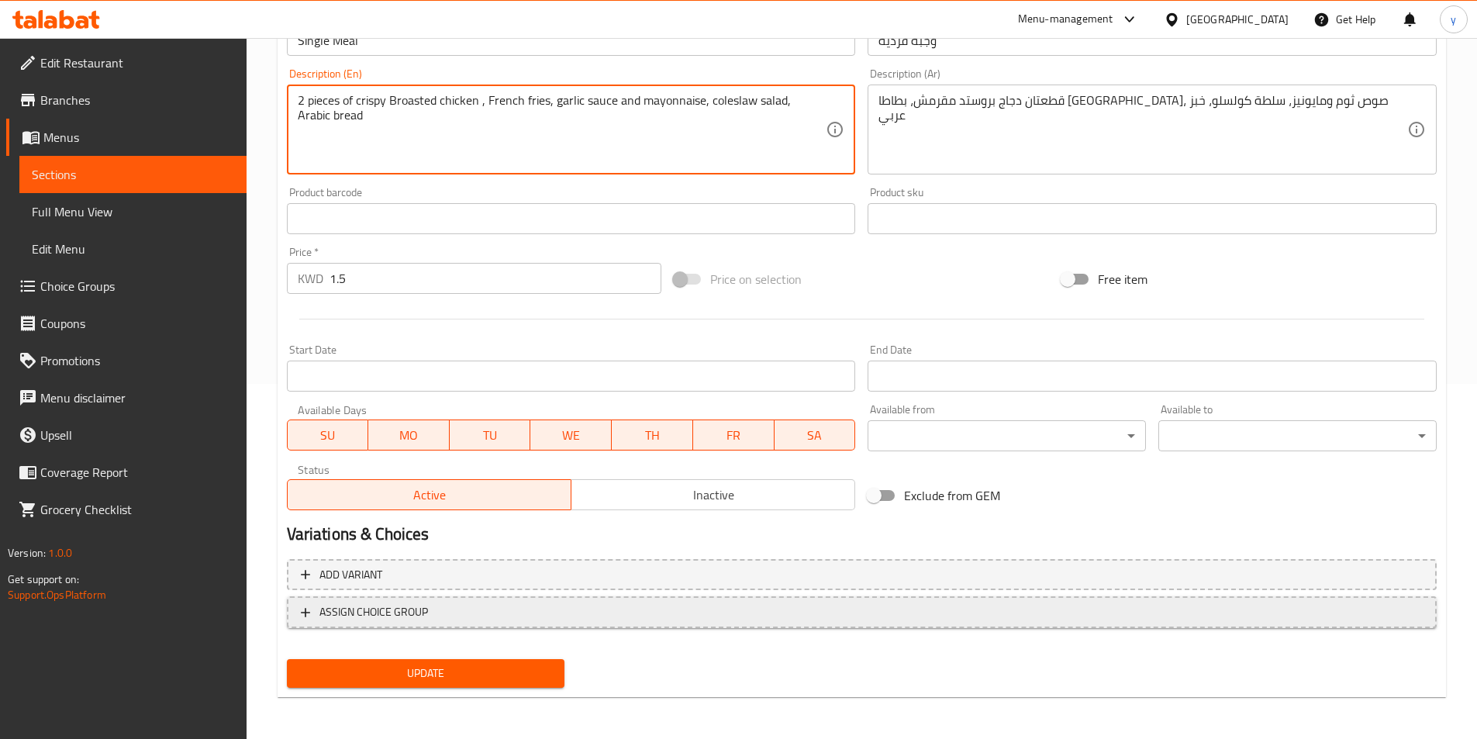
scroll to position [357, 0]
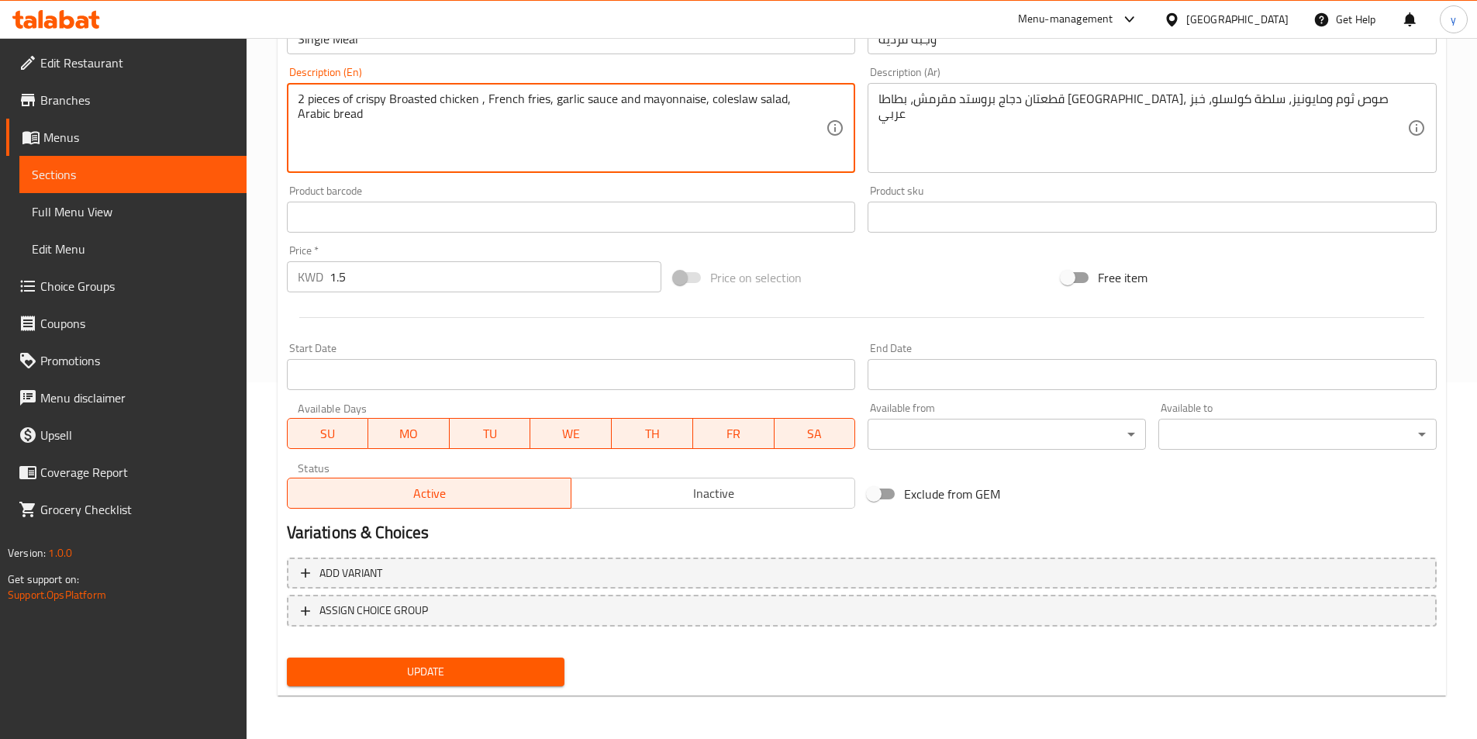
type textarea "2 pieces of crispy Broasted chicken , French fries, garlic sauce and mayonnaise…"
click at [357, 668] on span "Update" at bounding box center [425, 671] width 253 height 19
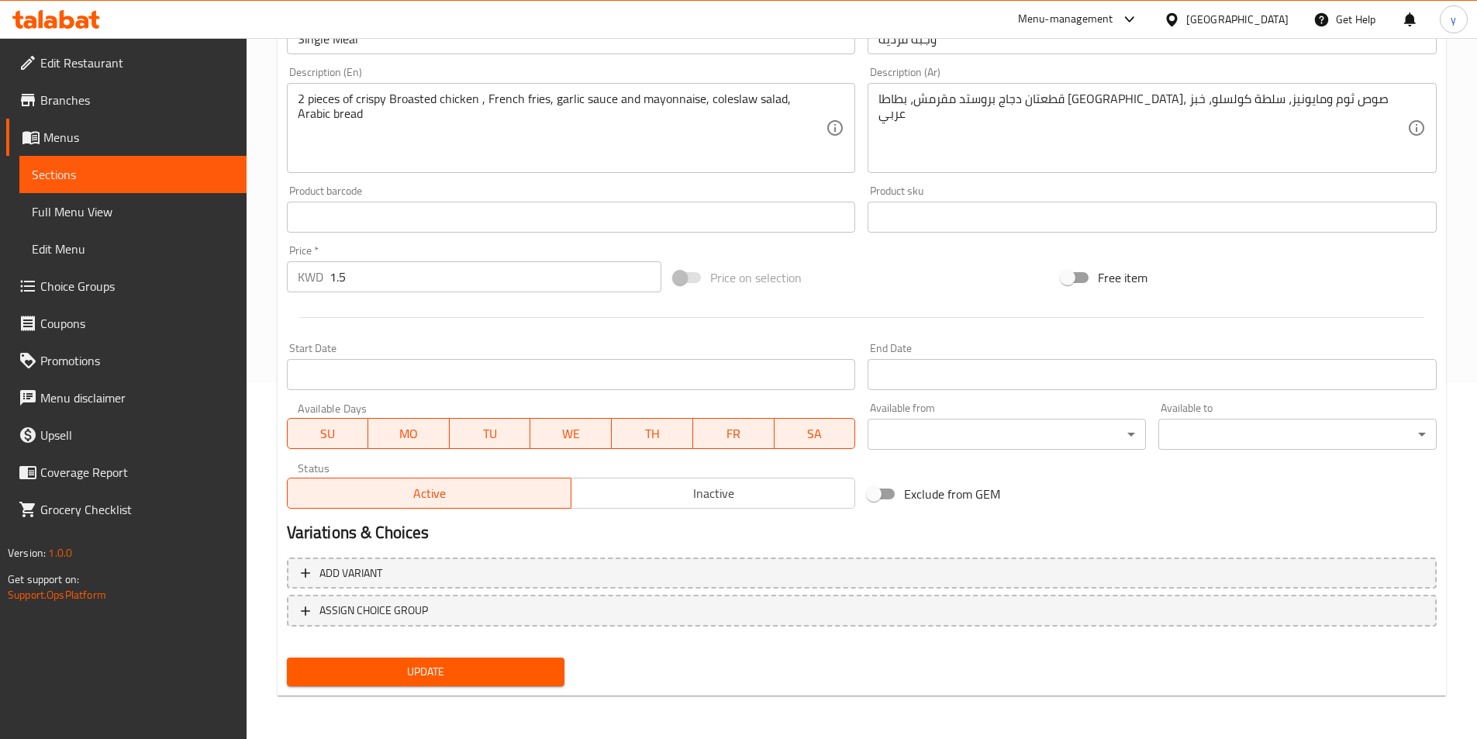
click at [456, 667] on span "Update" at bounding box center [425, 671] width 253 height 19
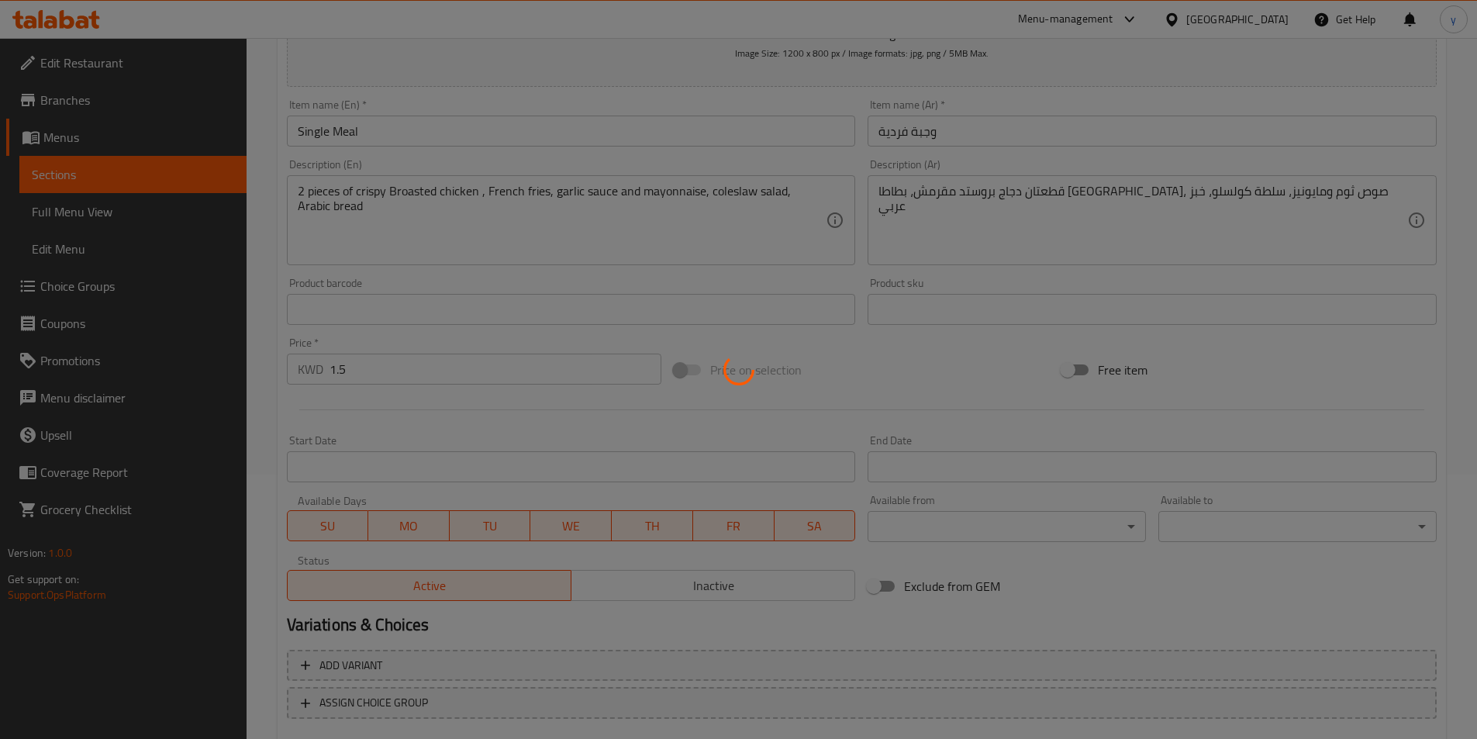
scroll to position [124, 0]
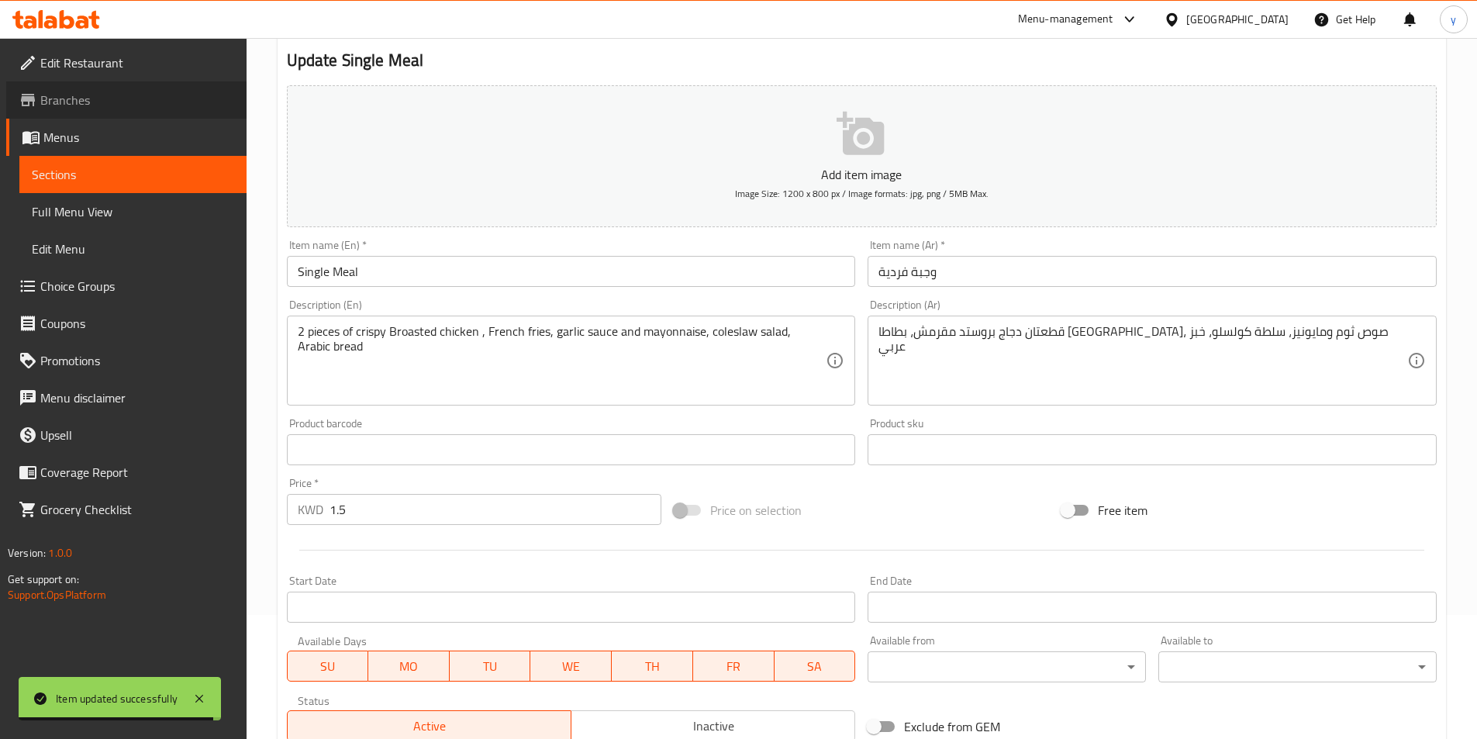
click at [101, 106] on span "Branches" at bounding box center [137, 100] width 194 height 19
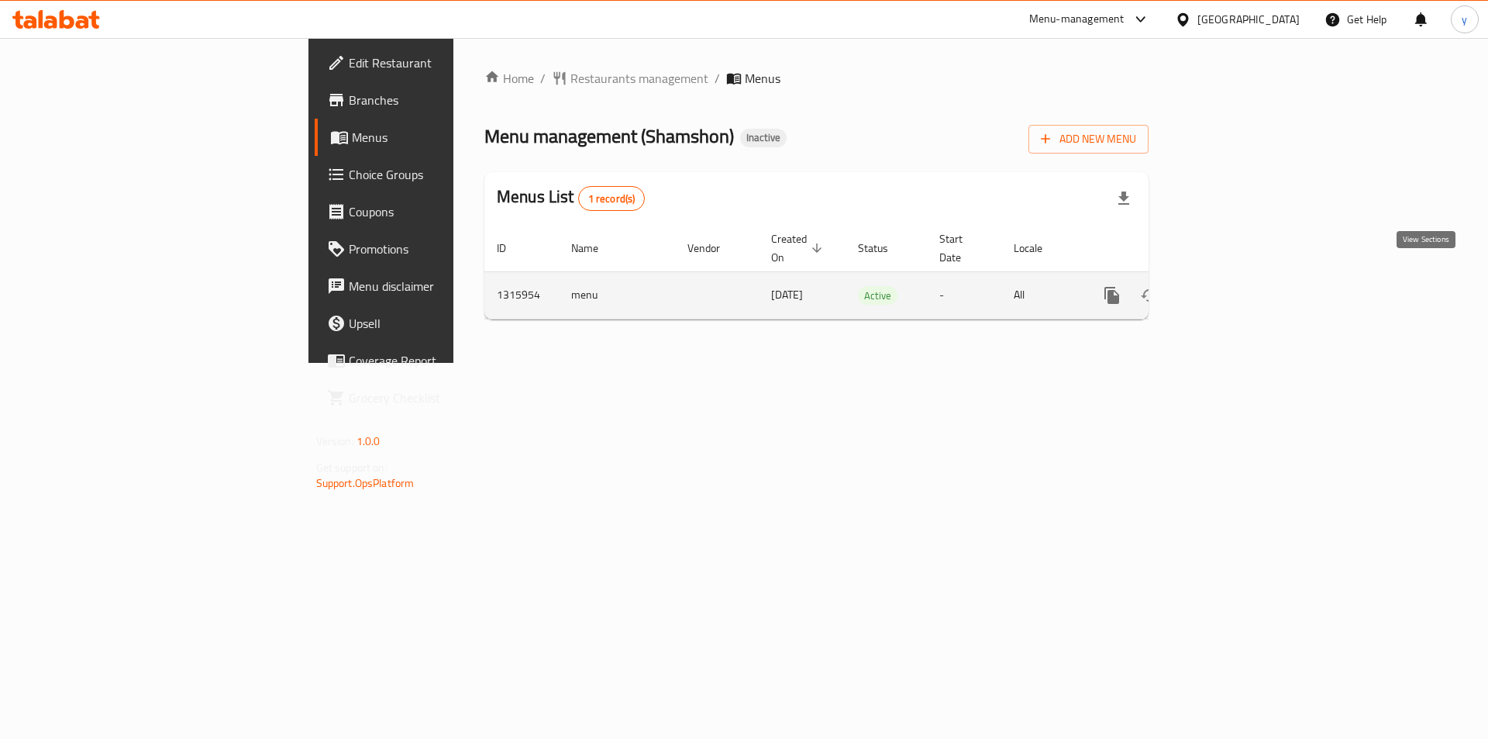
click at [1231, 288] on icon "enhanced table" at bounding box center [1224, 295] width 14 height 14
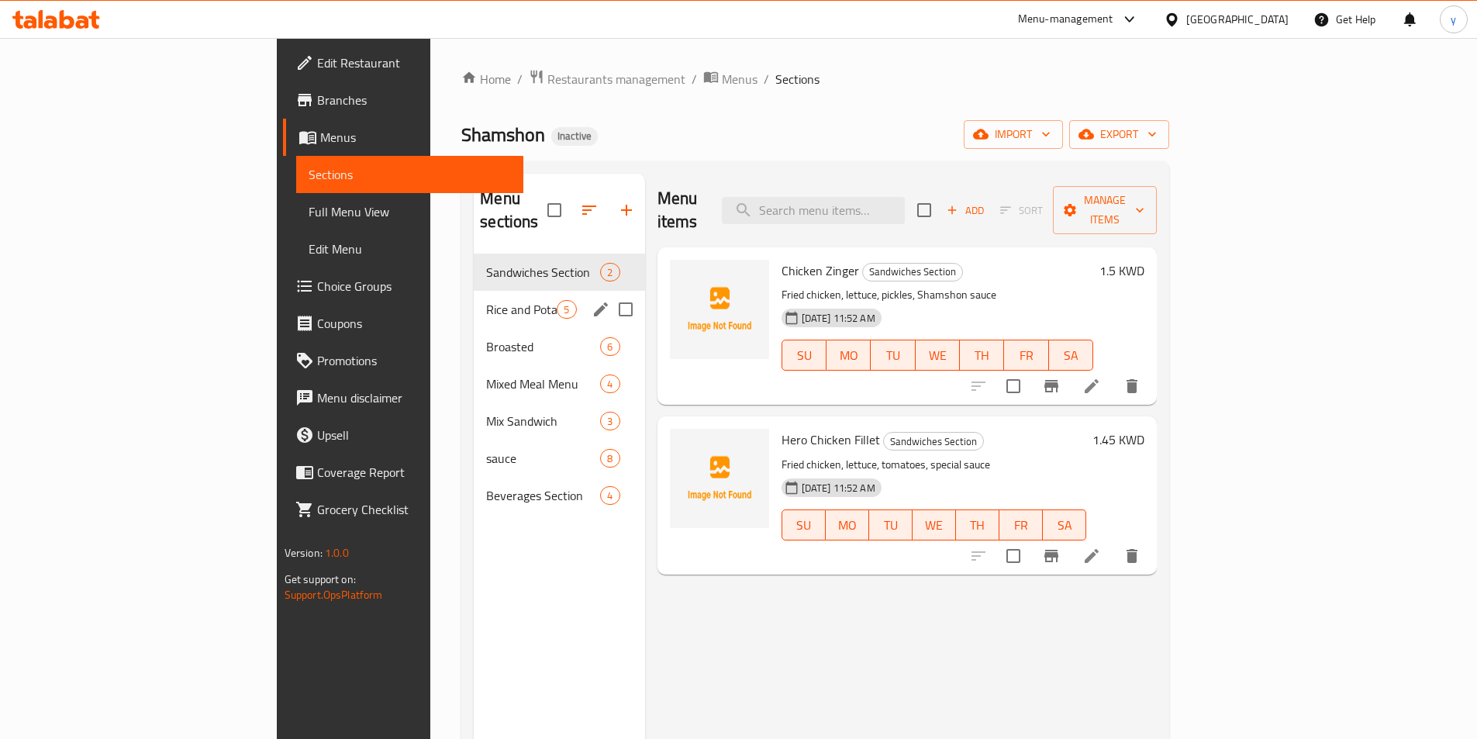
click at [474, 291] on div "Rice and Potato Section 5" at bounding box center [559, 309] width 171 height 37
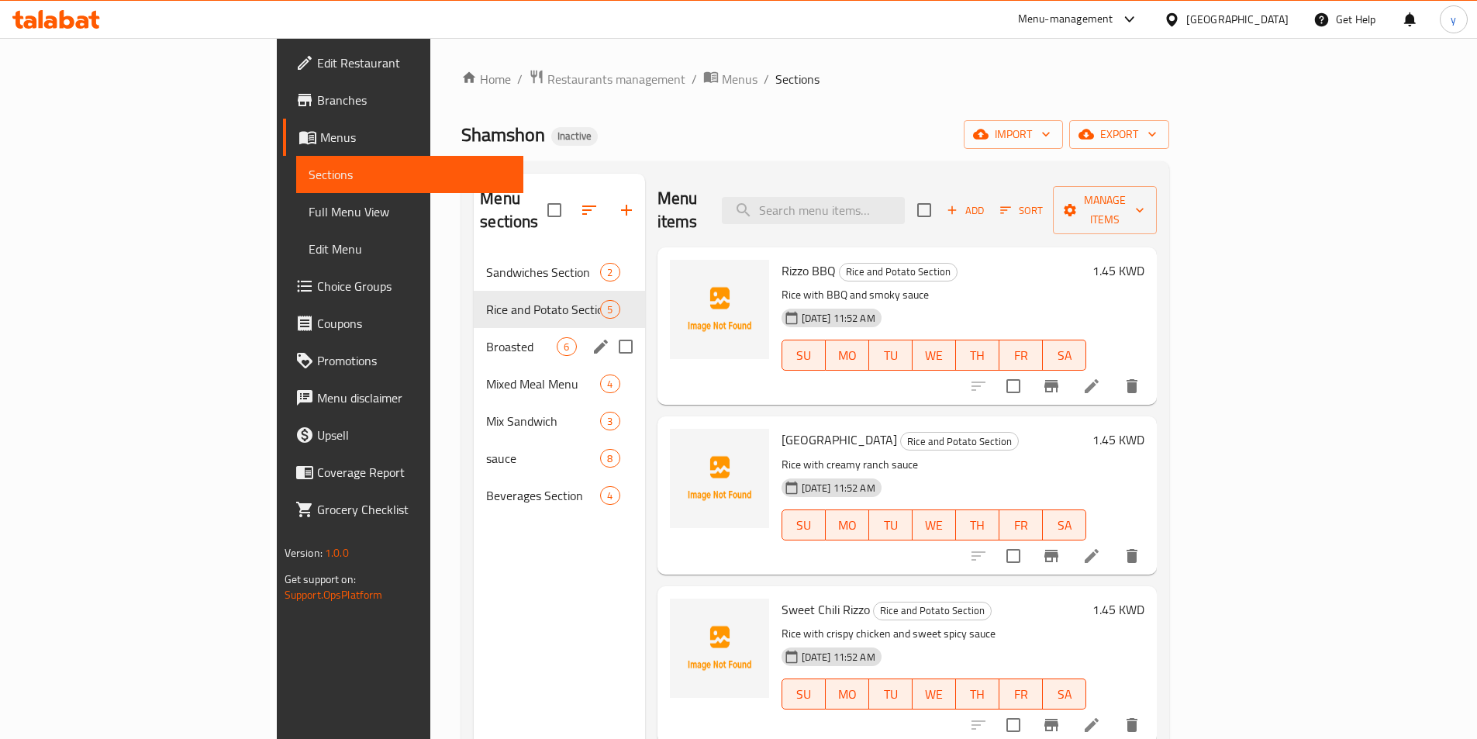
click at [474, 328] on div "Broasted 6" at bounding box center [559, 346] width 171 height 37
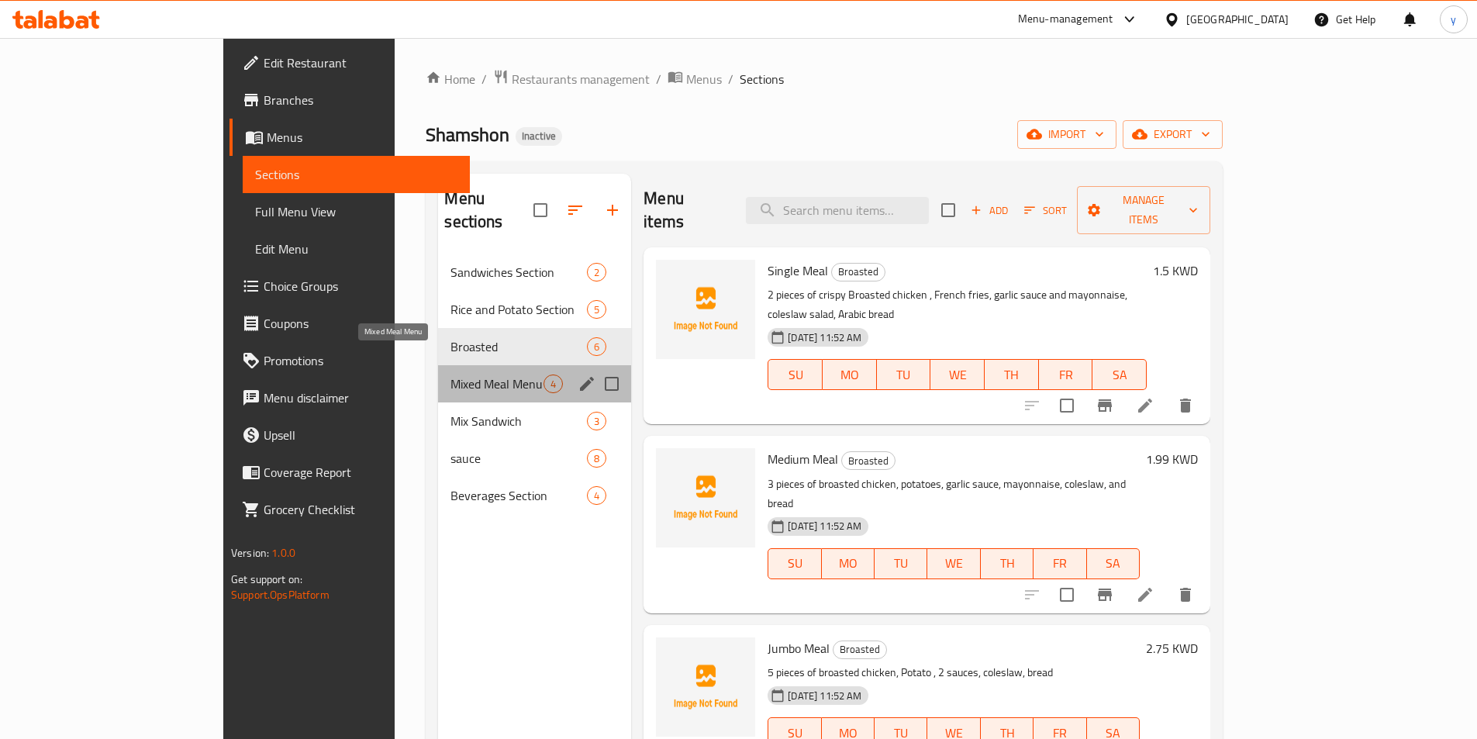
click at [450, 374] on span "Mixed Meal Menu" at bounding box center [496, 383] width 93 height 19
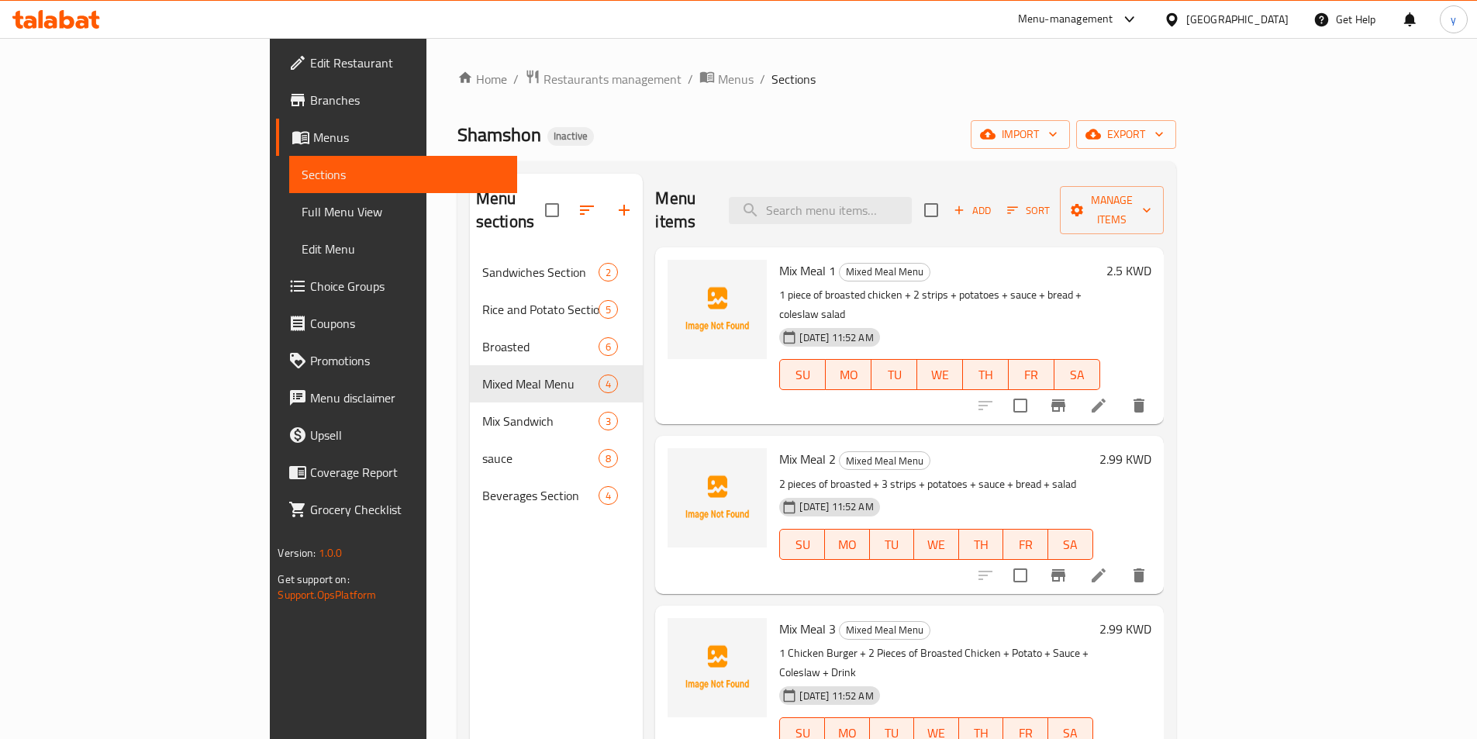
click at [302, 217] on span "Full Menu View" at bounding box center [403, 211] width 202 height 19
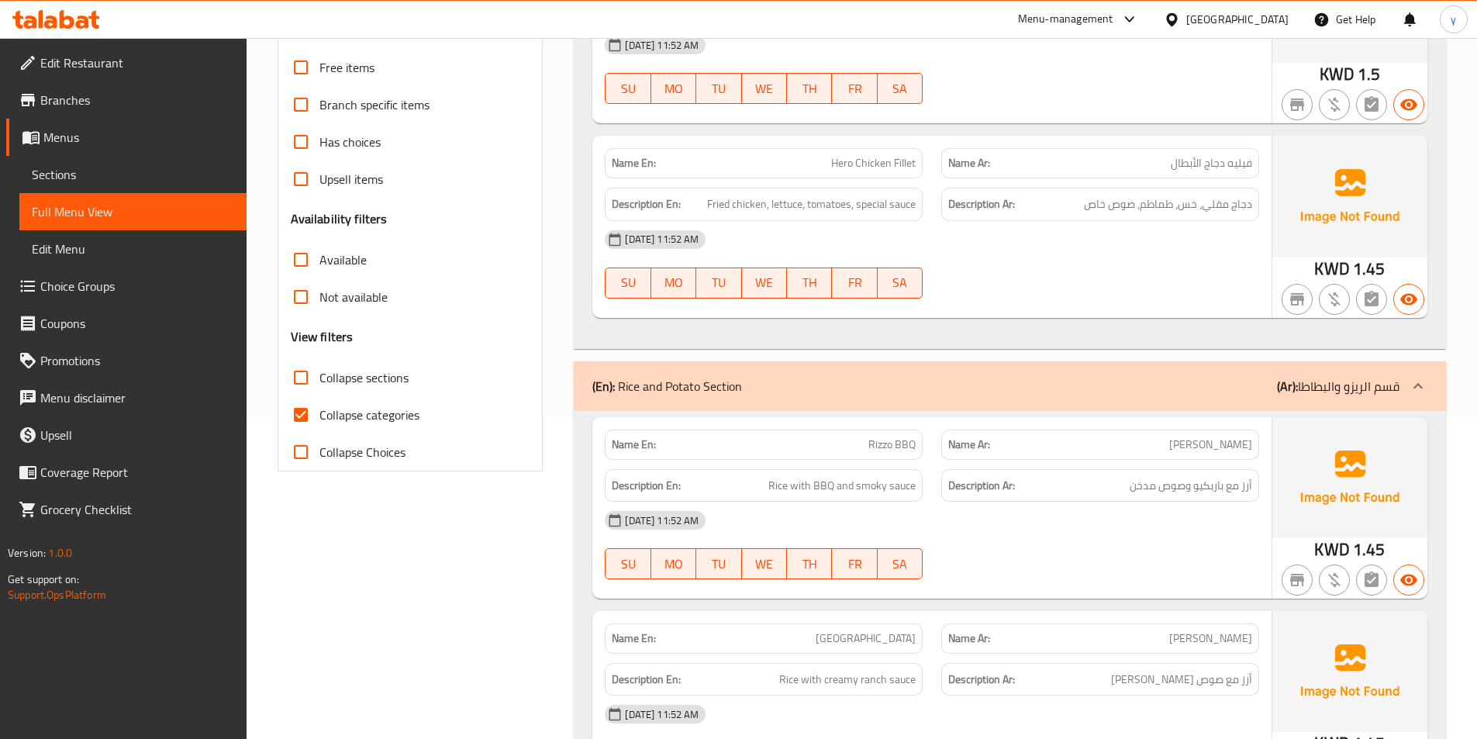
scroll to position [155, 0]
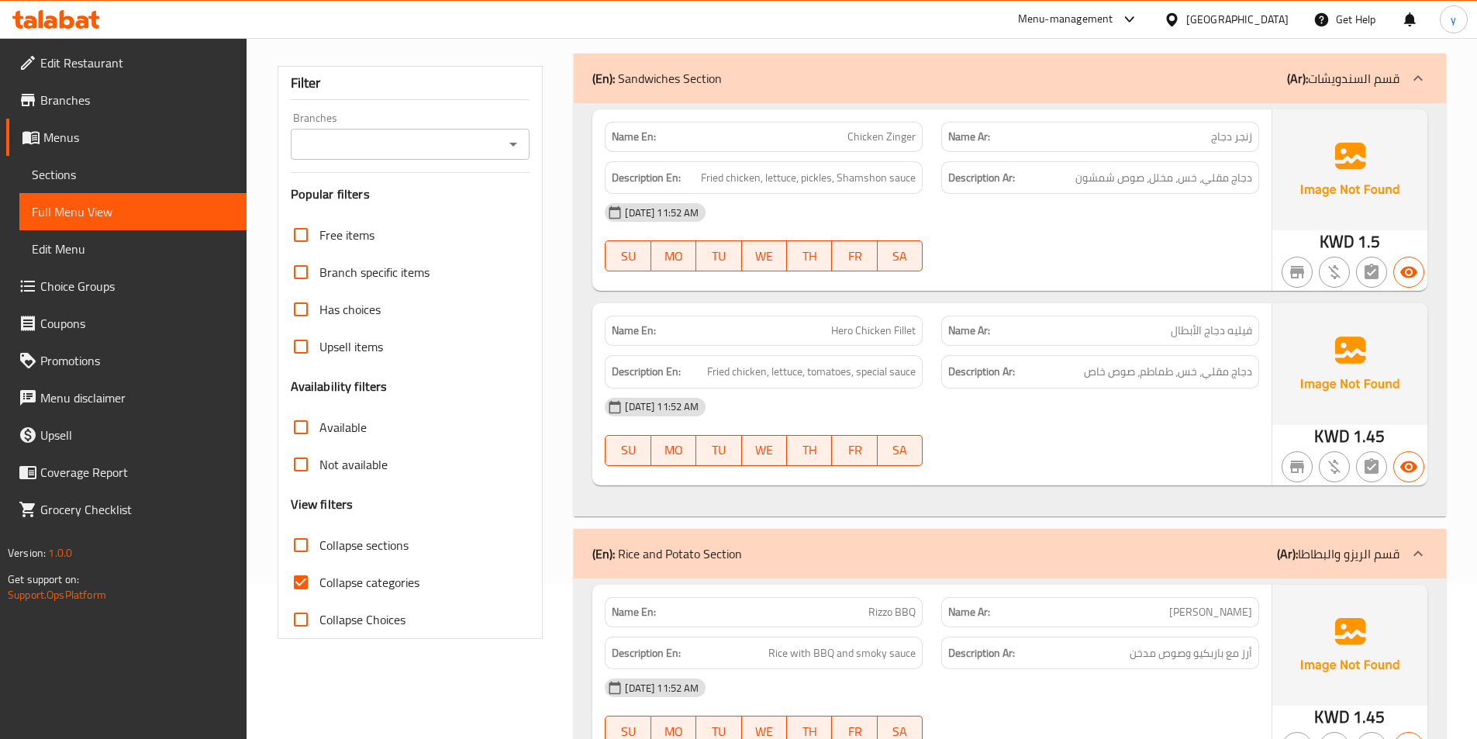
click at [309, 581] on input "Collapse categories" at bounding box center [300, 582] width 37 height 37
checkbox input "false"
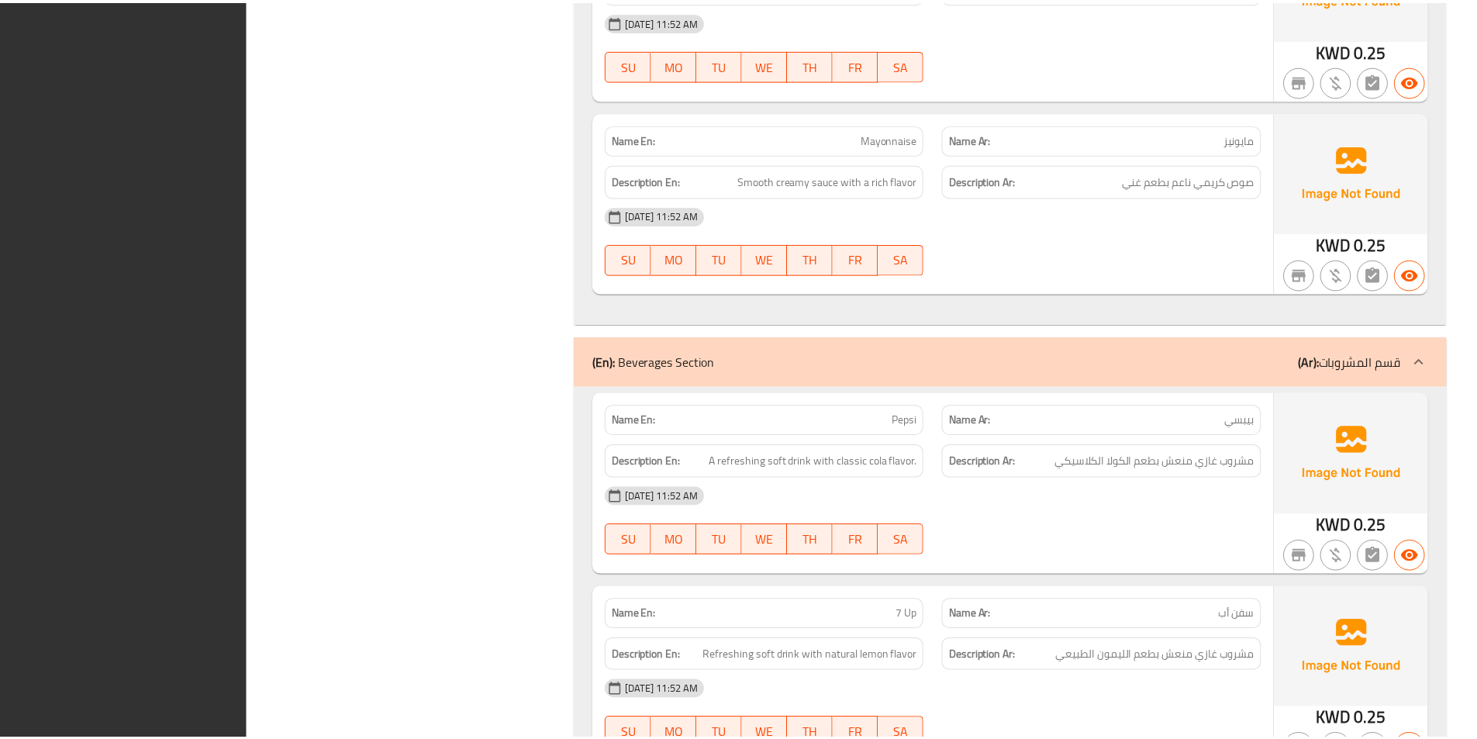
scroll to position [6855, 0]
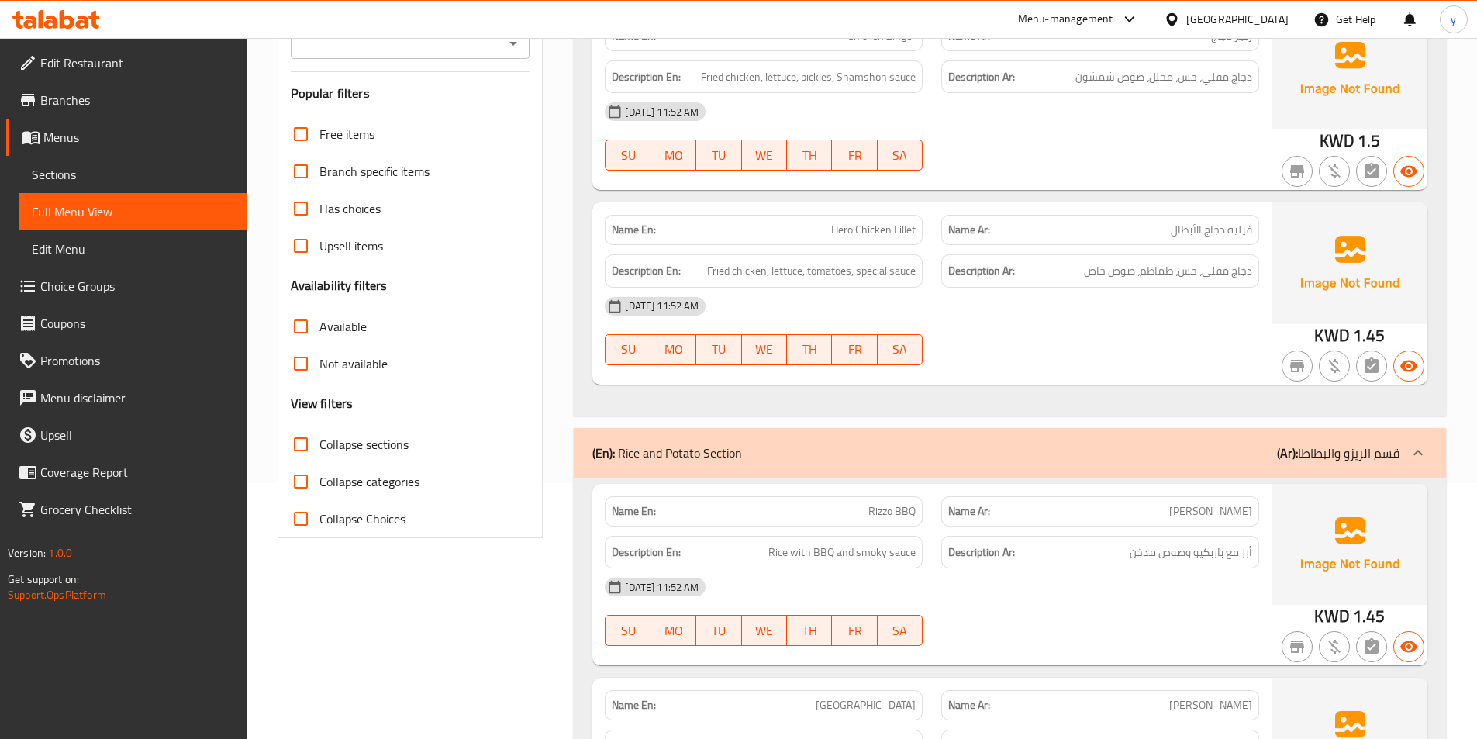
scroll to position [33, 0]
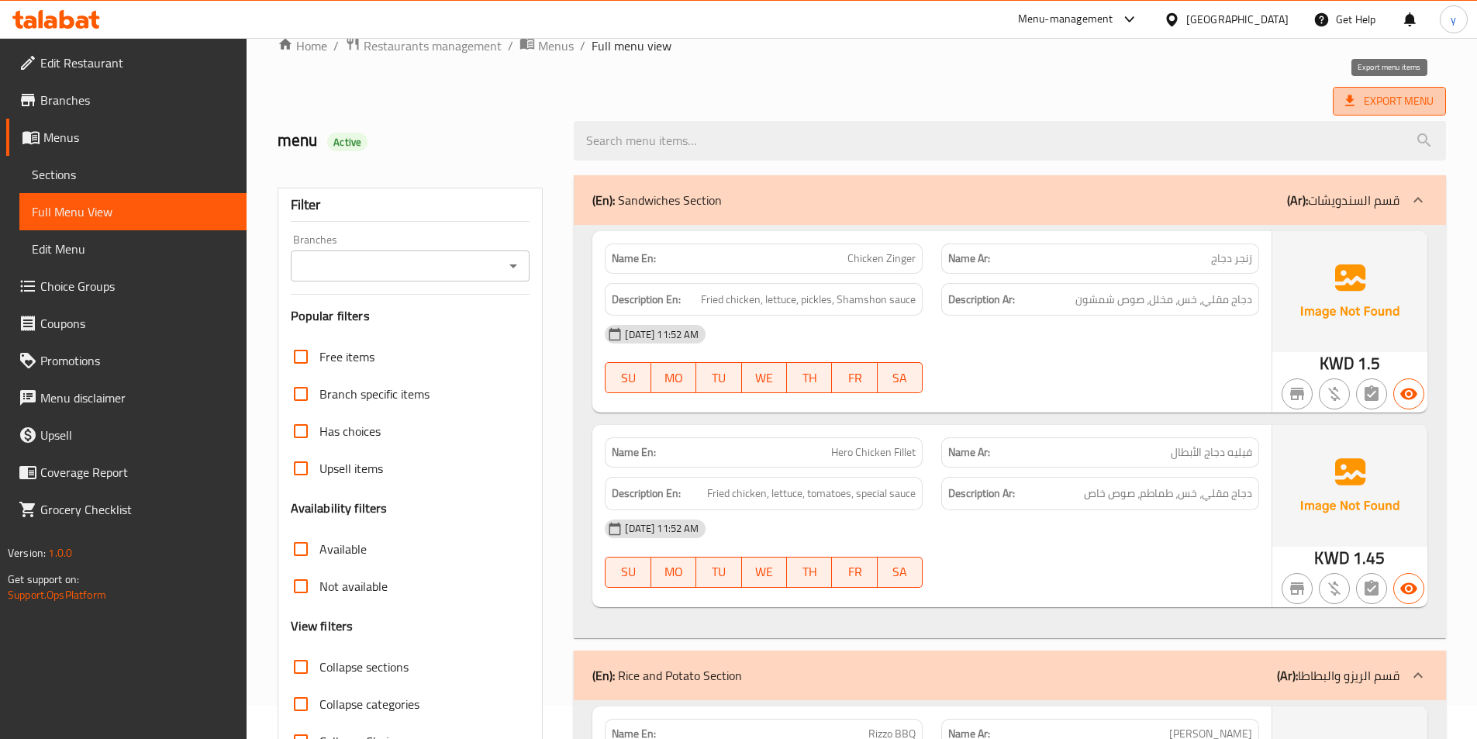
click at [1405, 90] on span "Export Menu" at bounding box center [1389, 101] width 113 height 29
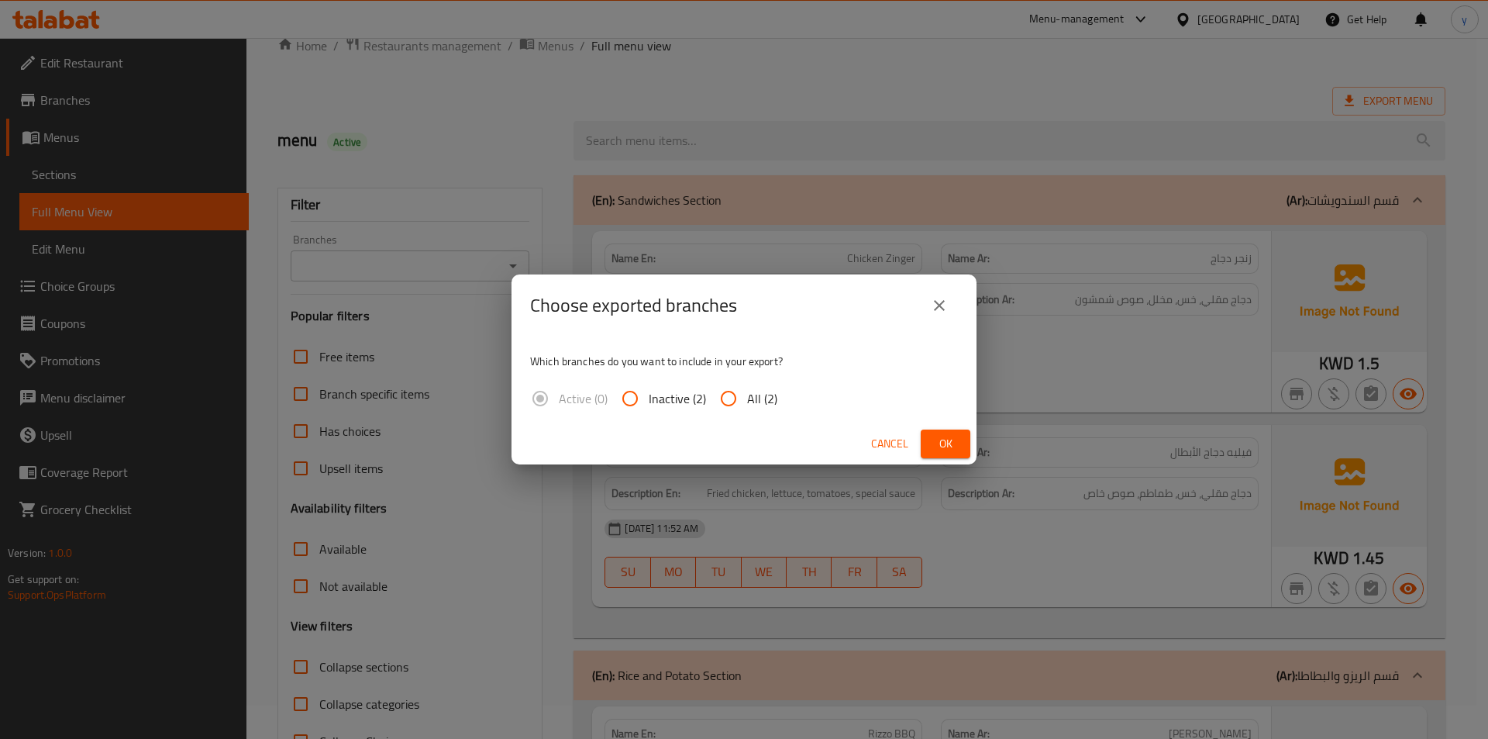
click at [728, 409] on input "All (2)" at bounding box center [728, 398] width 37 height 37
radio input "true"
click at [931, 447] on button "Ok" at bounding box center [946, 443] width 50 height 29
